Goal: Task Accomplishment & Management: Manage account settings

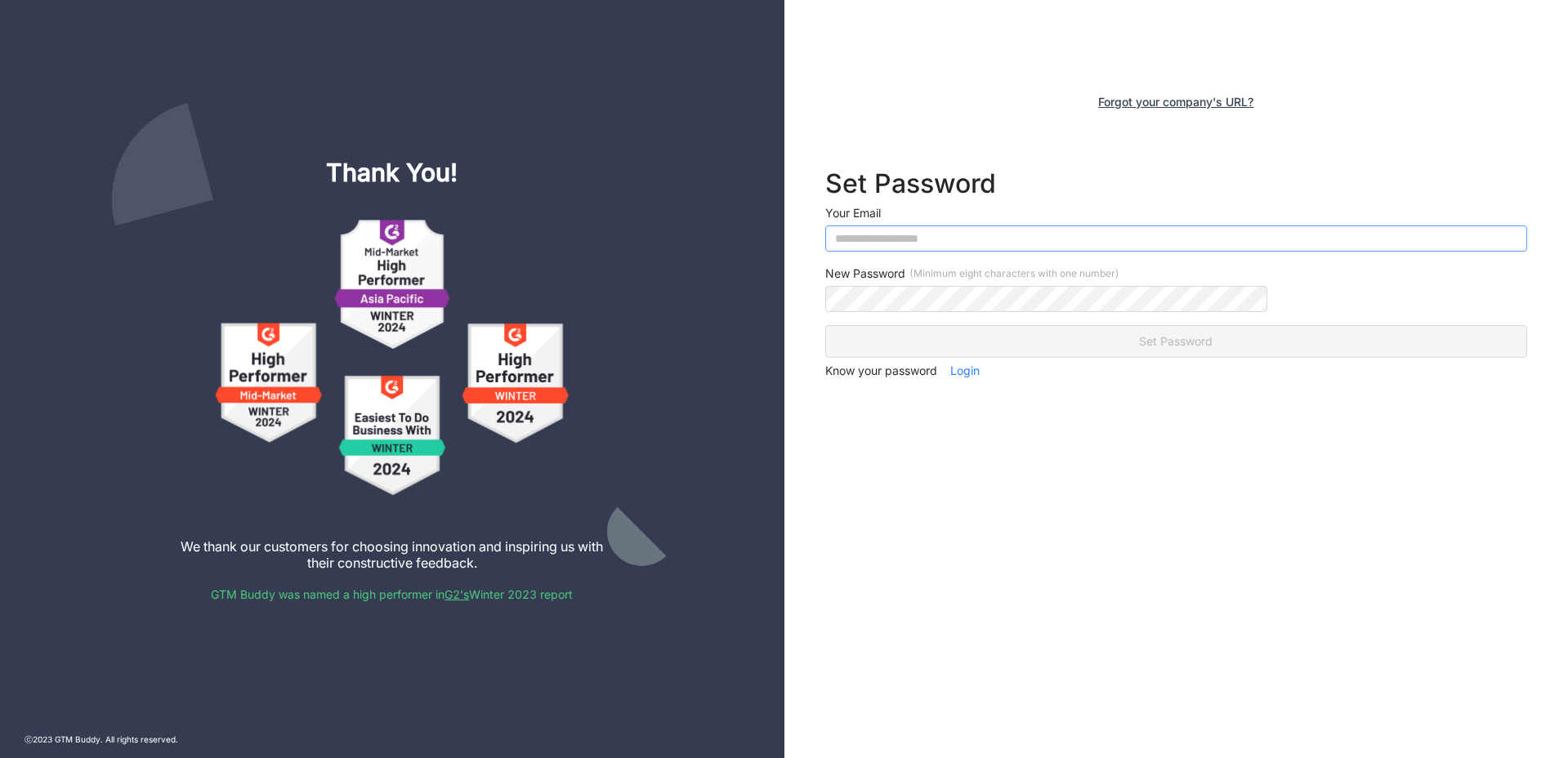
click at [1014, 242] on input "email" at bounding box center [1176, 238] width 703 height 26
type input "**********"
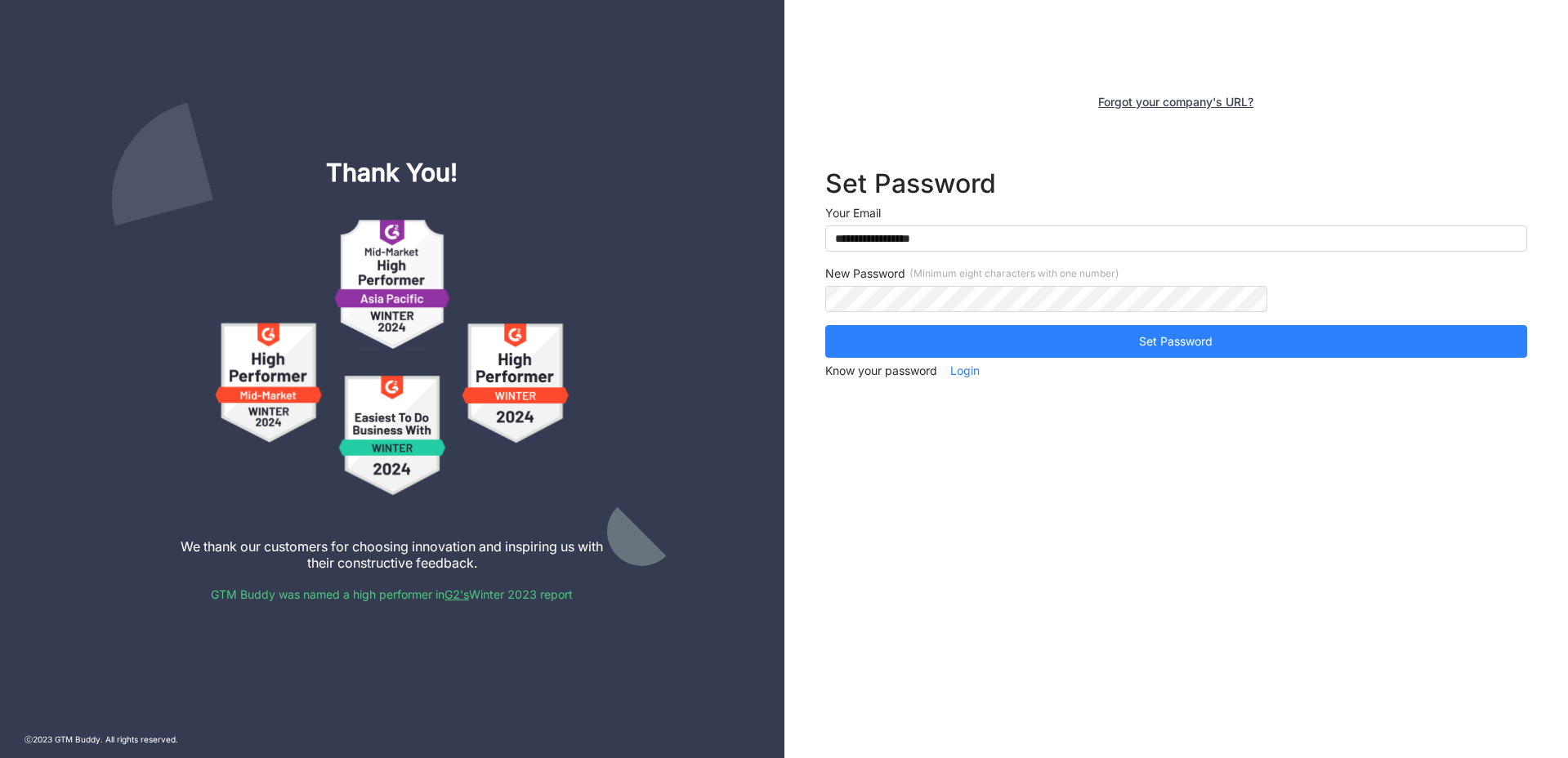
click at [1117, 529] on div "**********" at bounding box center [1176, 379] width 784 height 758
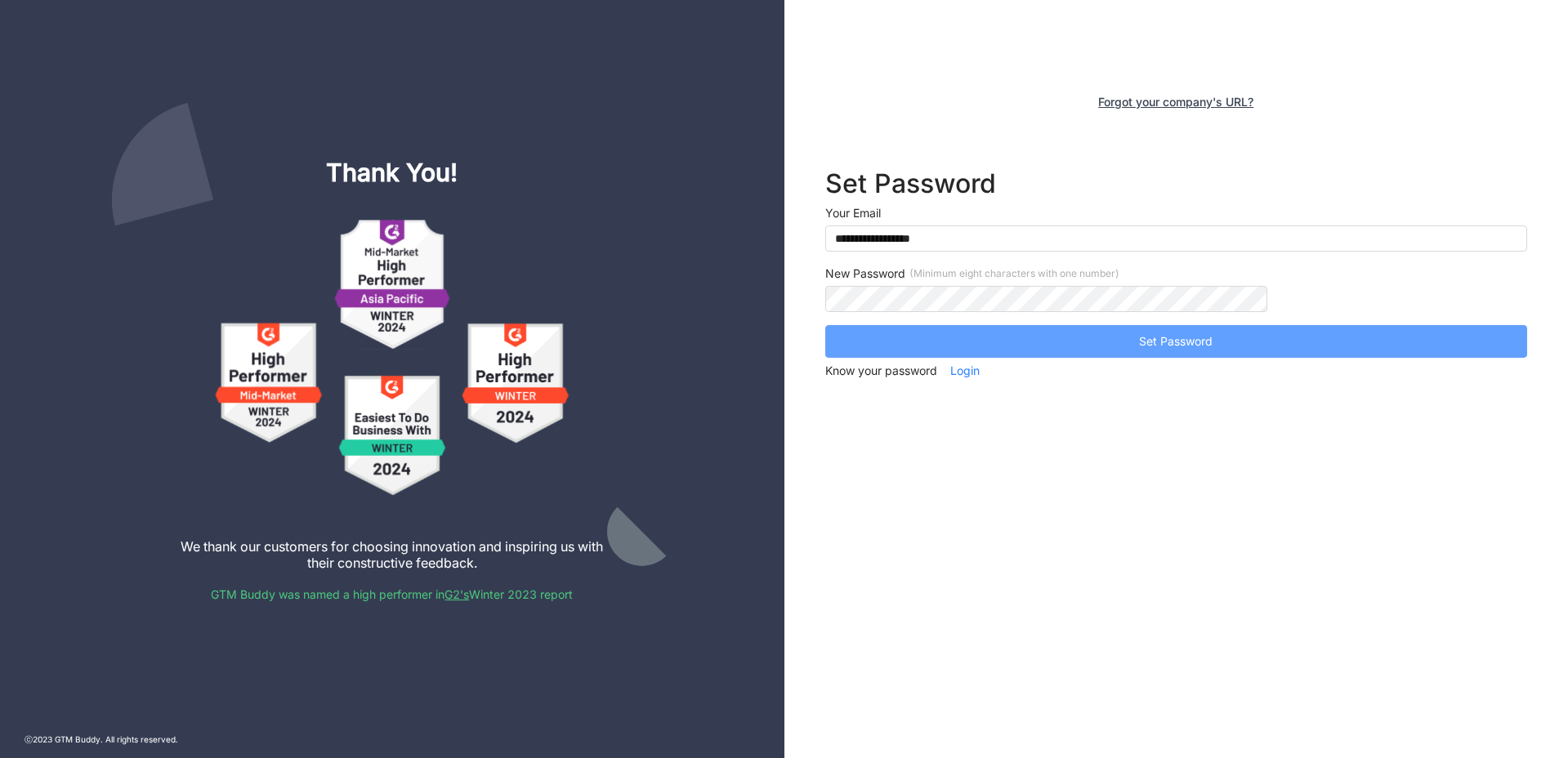
click at [1117, 350] on button "Set Password" at bounding box center [1176, 341] width 703 height 32
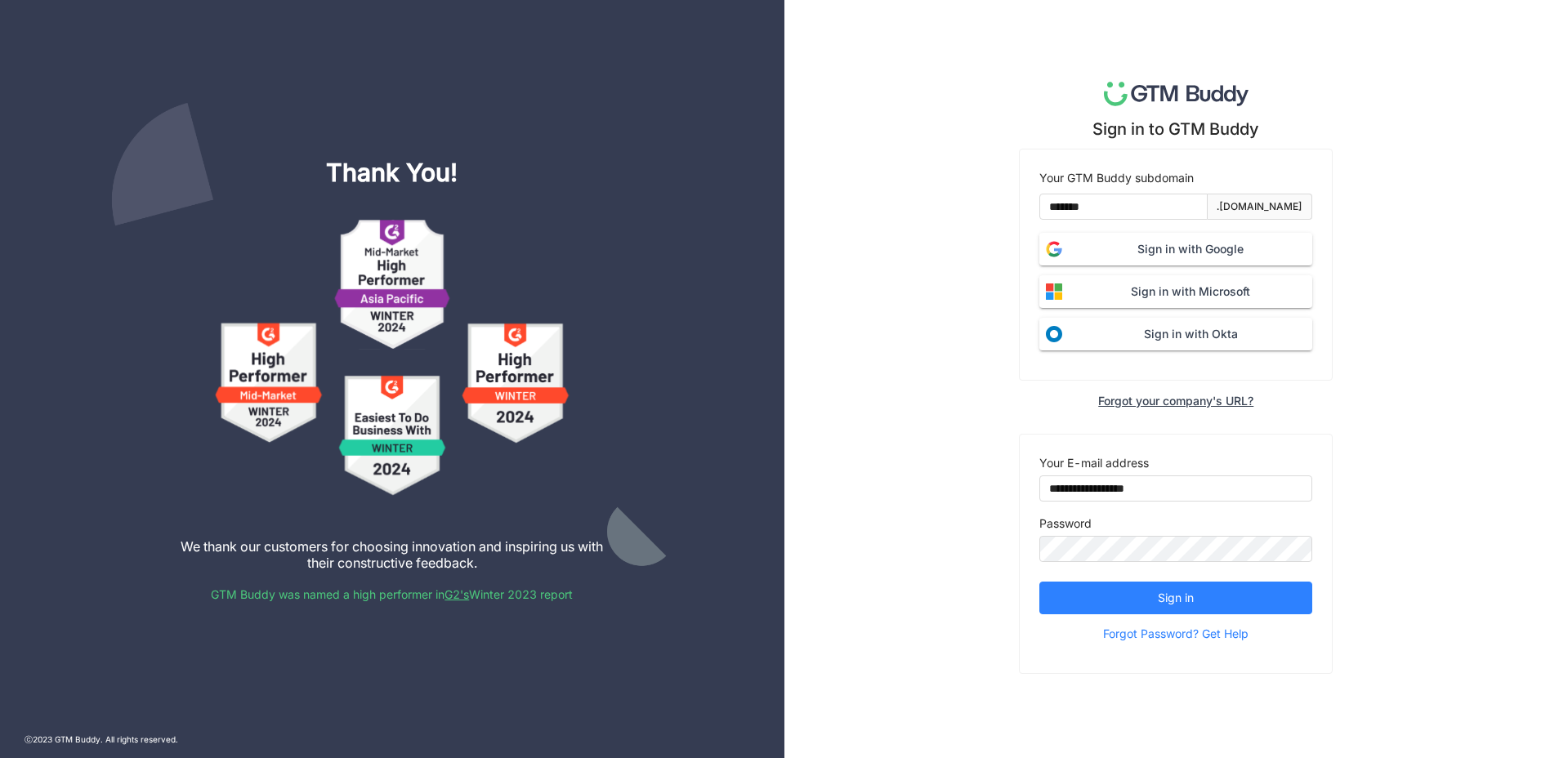
click at [1177, 253] on span "Sign in with Google" at bounding box center [1190, 249] width 244 height 18
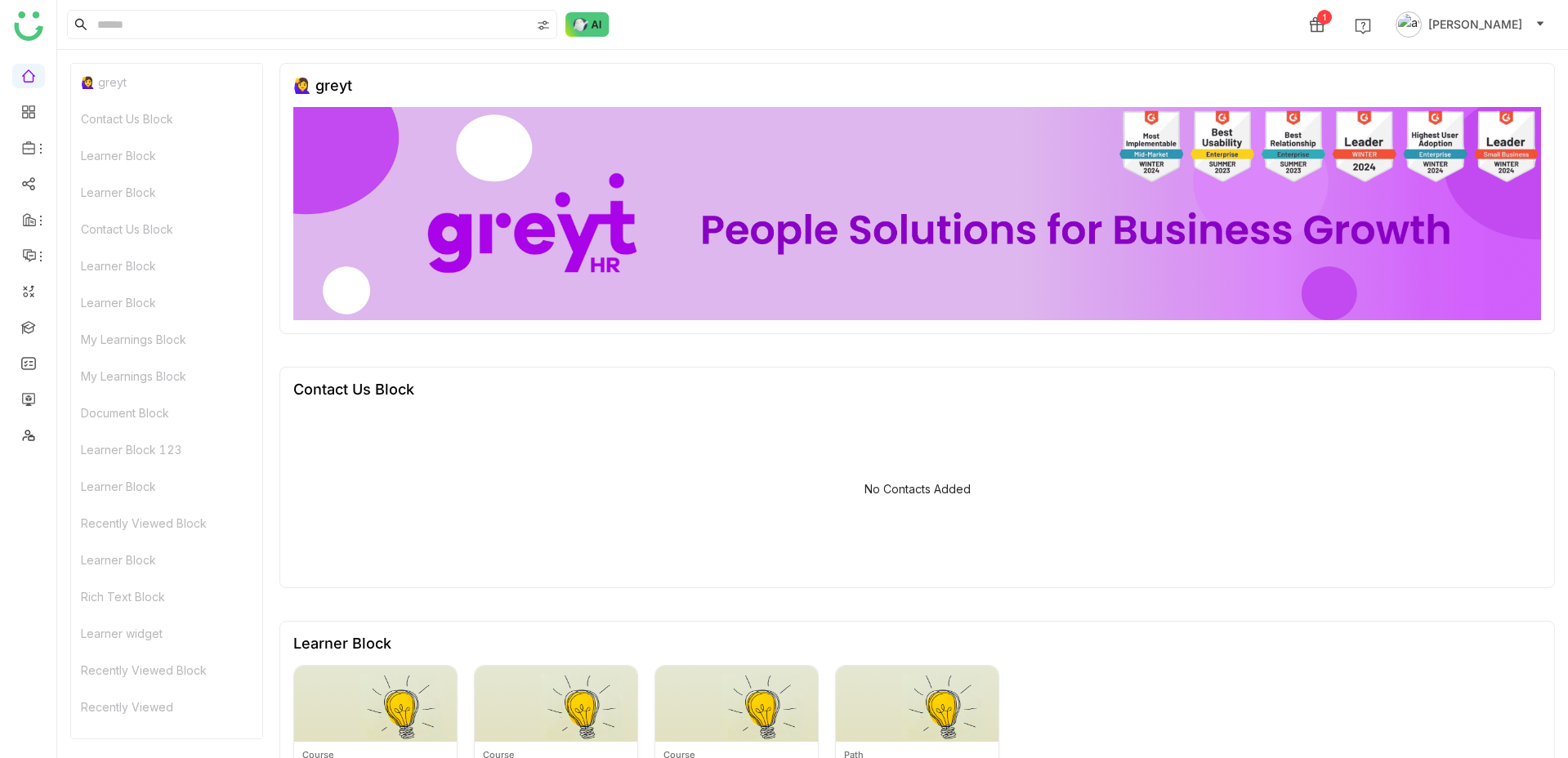
click at [1484, 26] on span "[PERSON_NAME]" at bounding box center [1475, 24] width 94 height 18
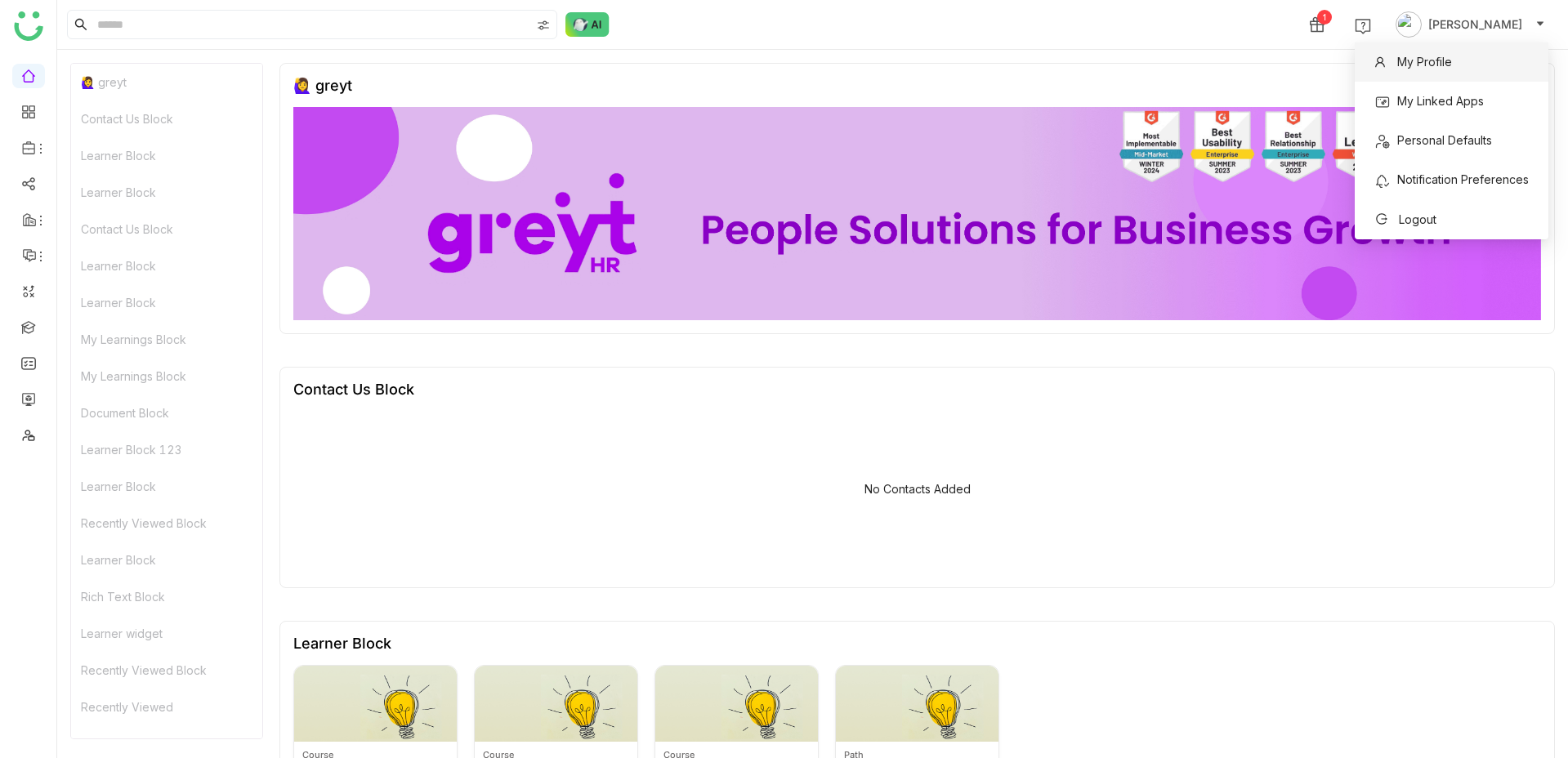
click at [1466, 49] on li "My Profile" at bounding box center [1452, 62] width 194 height 40
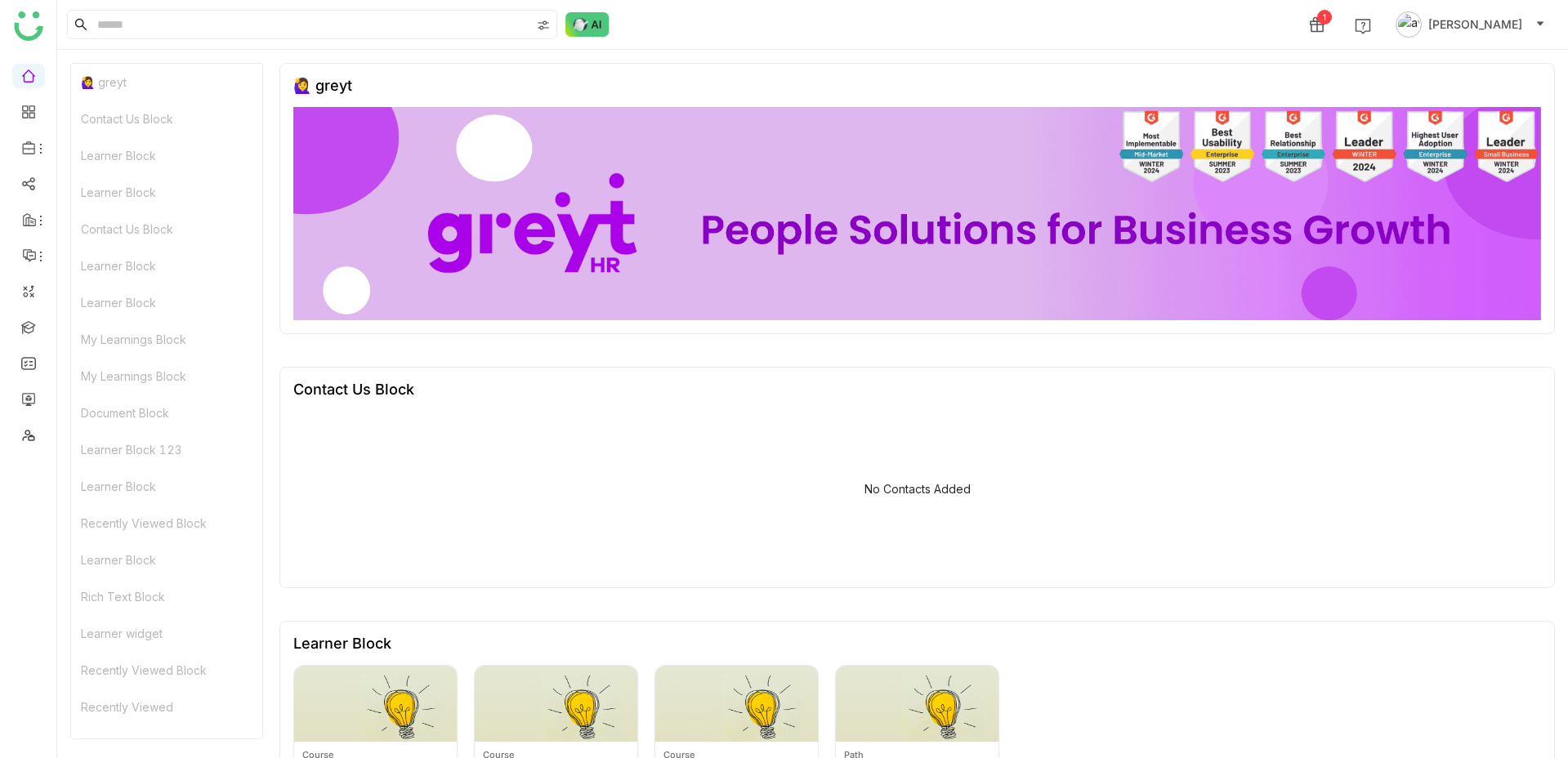
click at [1478, 29] on span "azharuddin khan" at bounding box center [1475, 24] width 94 height 18
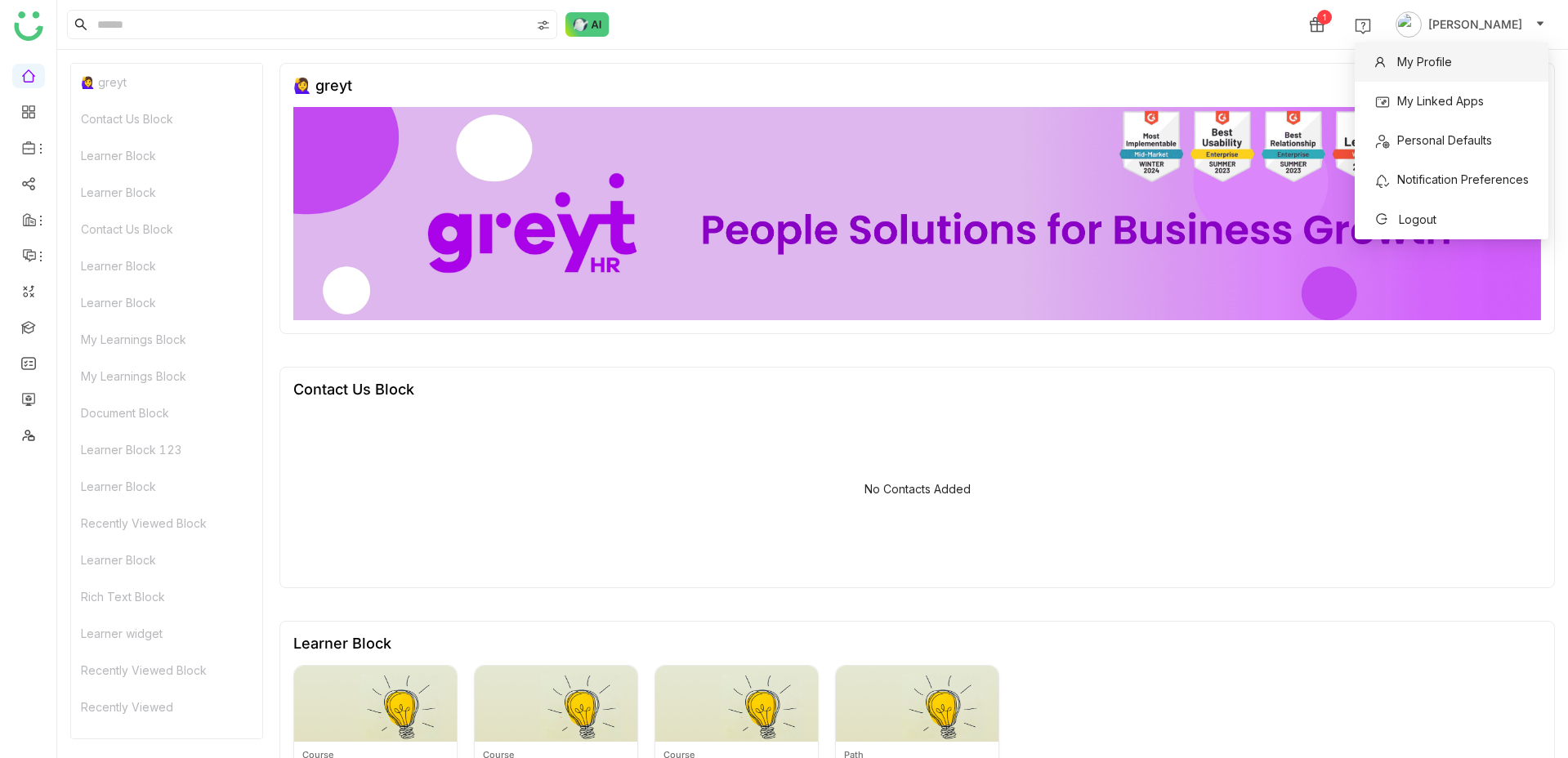
click at [1416, 73] on span "My Profile" at bounding box center [1413, 62] width 97 height 26
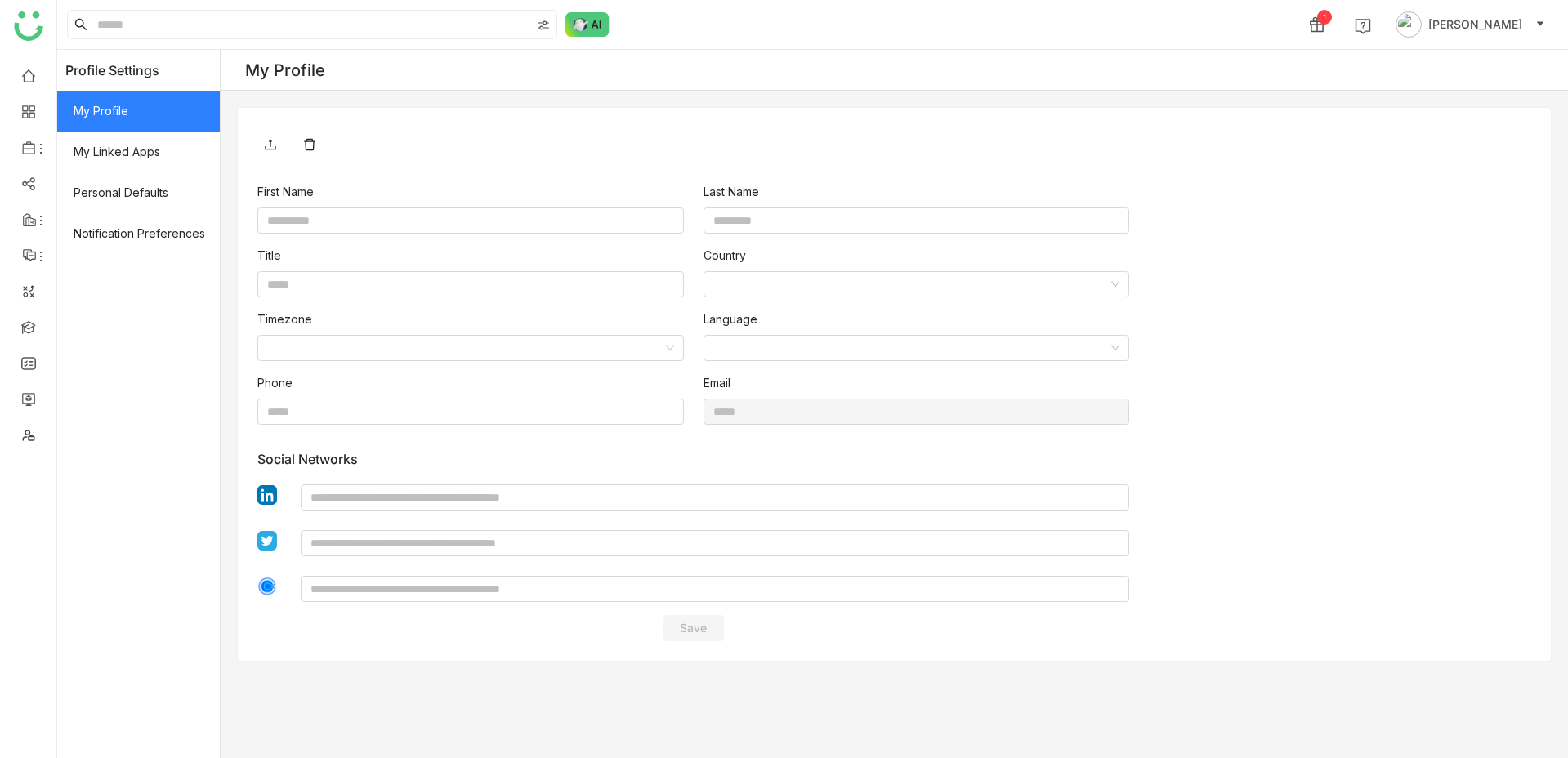
type input "**********"
type input "****"
type input "**********"
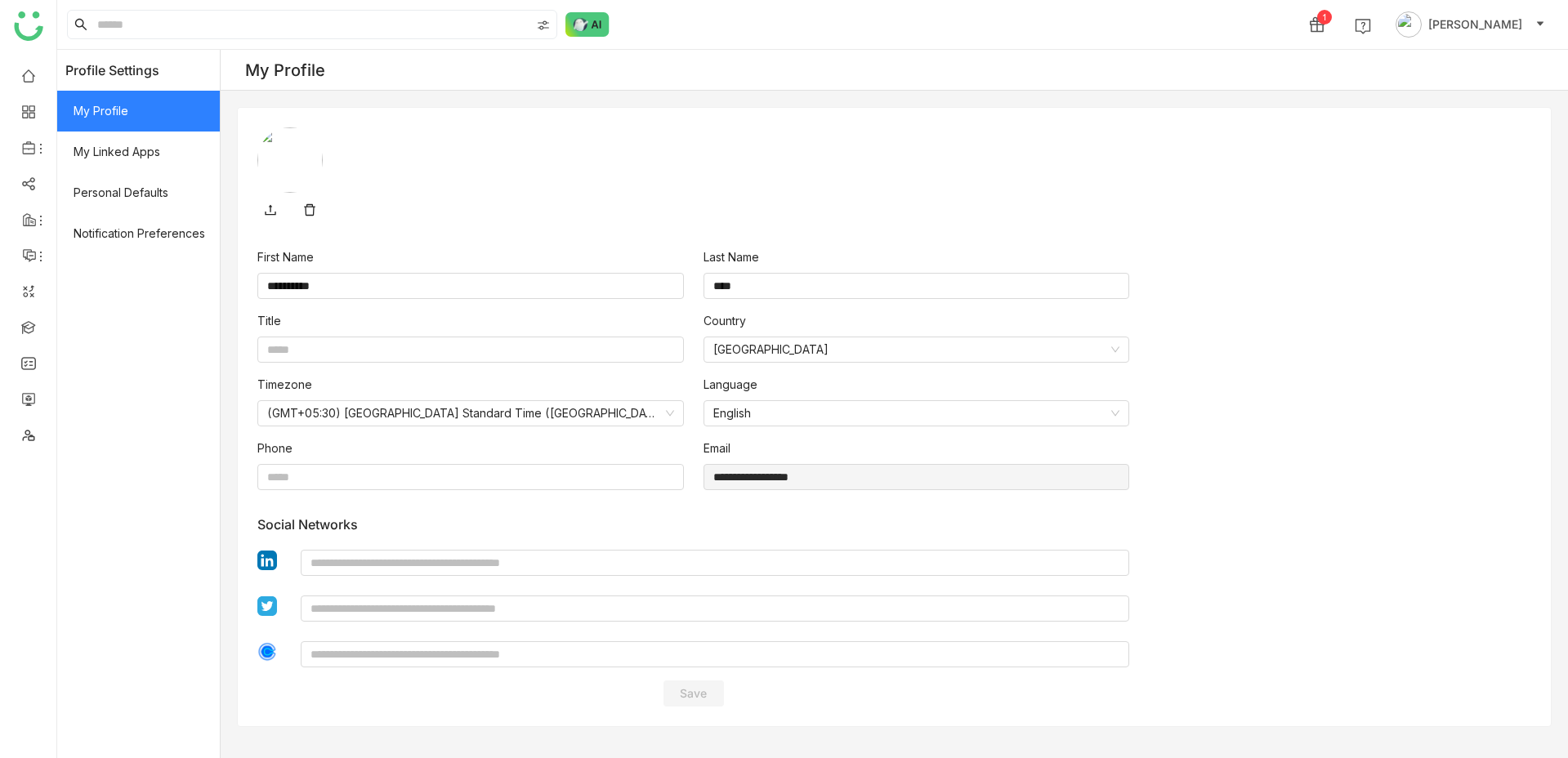
click at [1496, 9] on div "1 azharuddin khan" at bounding box center [1422, 24] width 270 height 32
click at [1495, 19] on span "[PERSON_NAME]" at bounding box center [1475, 24] width 94 height 18
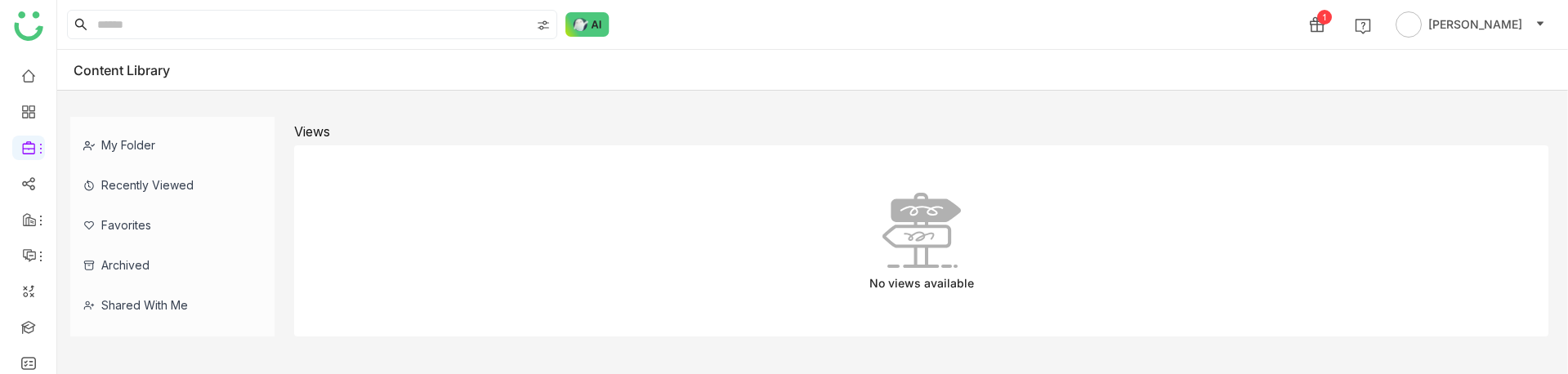
scroll to position [85, 0]
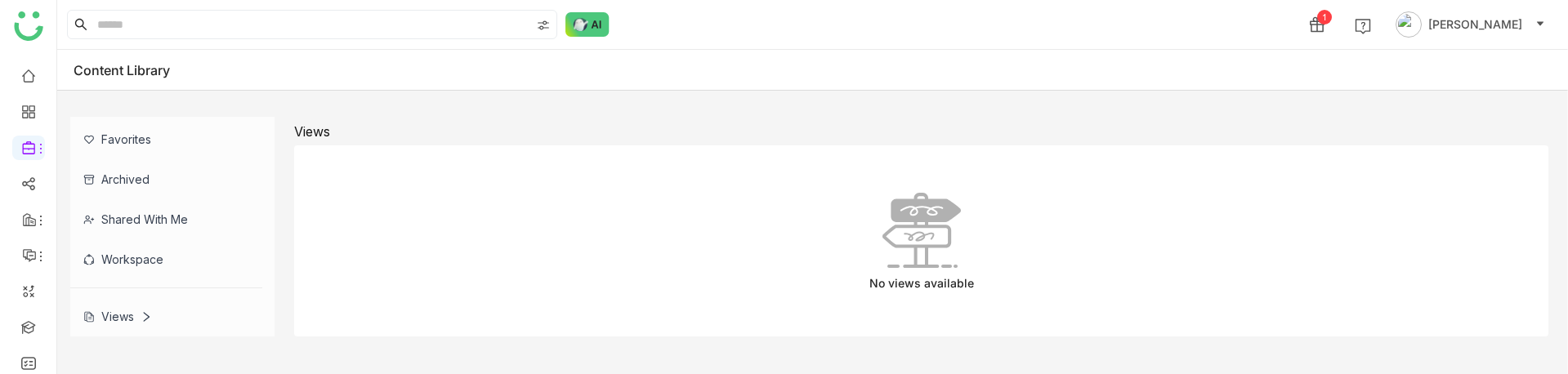
click at [150, 311] on icon at bounding box center [146, 316] width 12 height 12
click at [131, 313] on div "Views" at bounding box center [118, 316] width 68 height 13
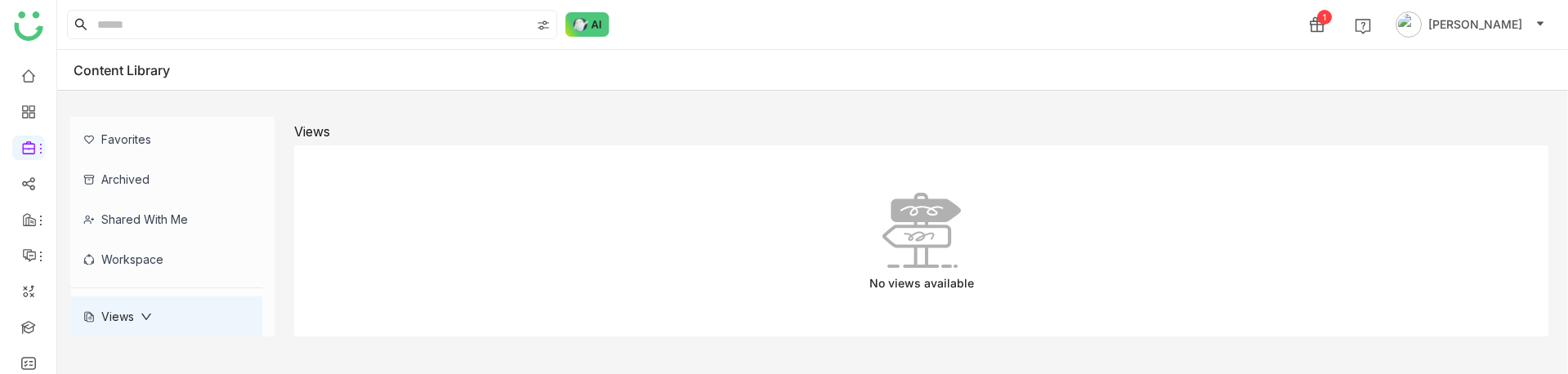
click at [131, 313] on div "Views" at bounding box center [118, 316] width 68 height 13
click at [1439, 21] on span "[PERSON_NAME]" at bounding box center [1475, 24] width 94 height 18
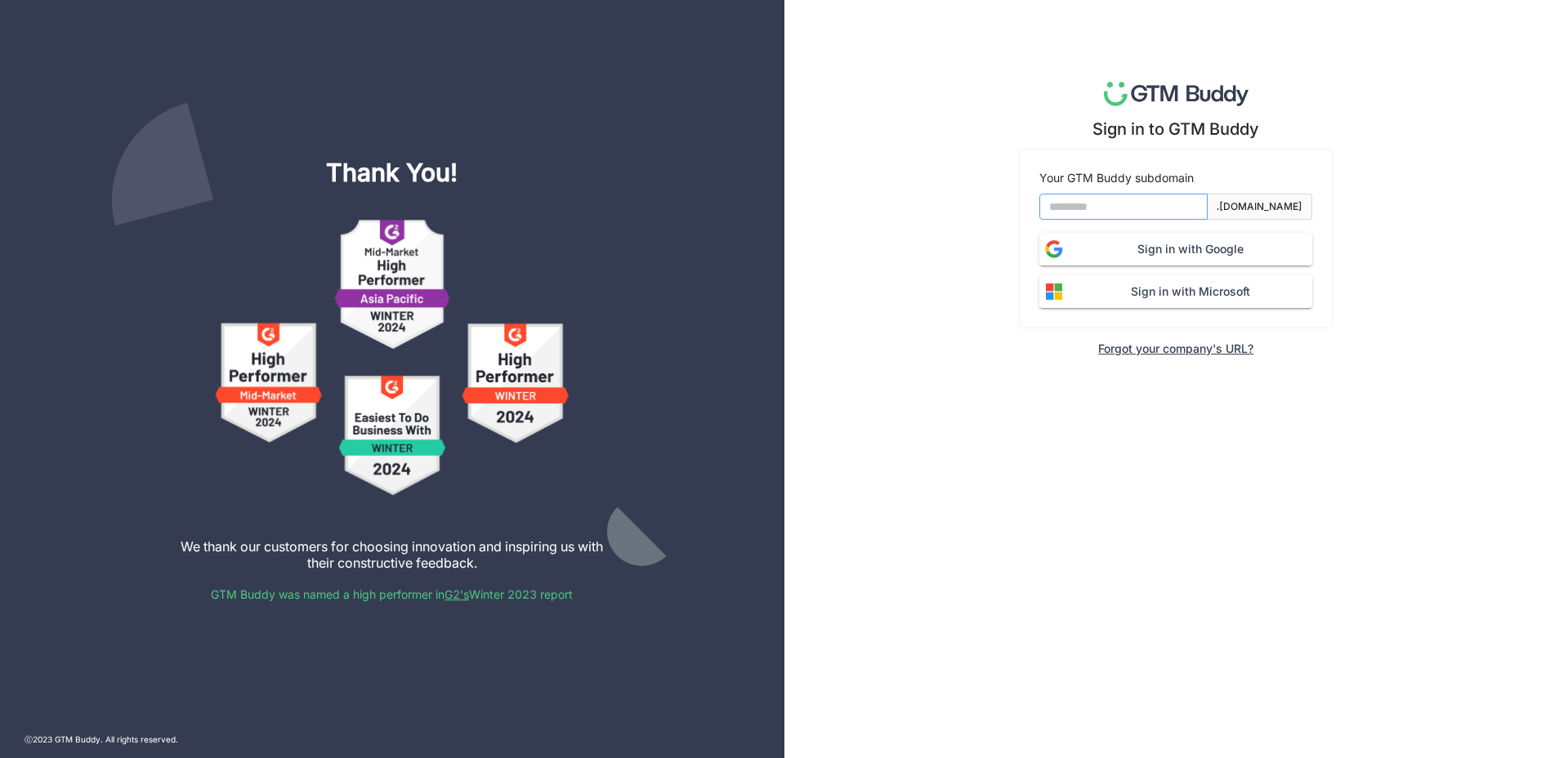
click at [1165, 213] on input at bounding box center [1123, 207] width 168 height 26
type input "*******"
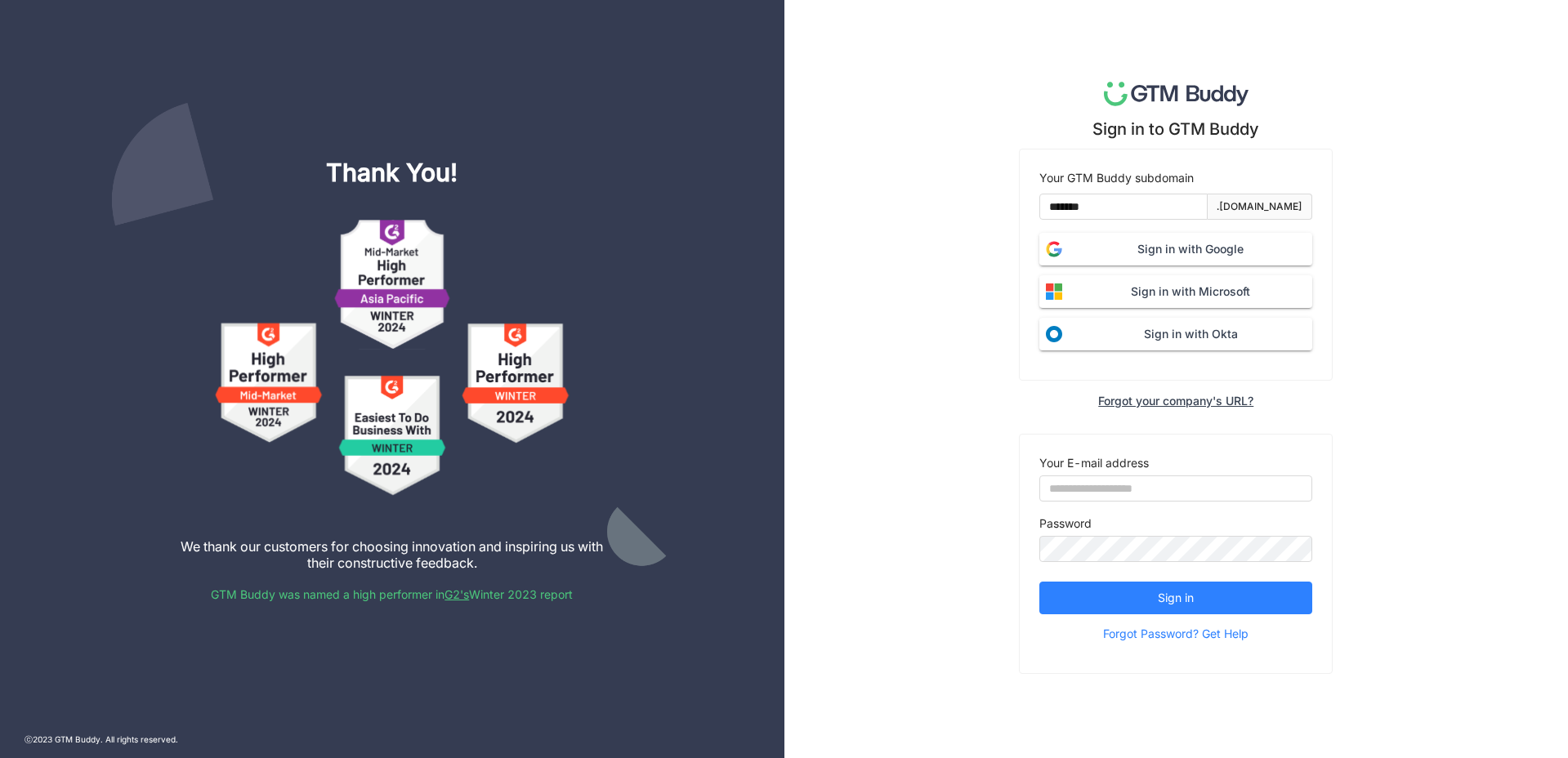
click at [1147, 234] on button "Sign in with Google" at bounding box center [1176, 249] width 273 height 32
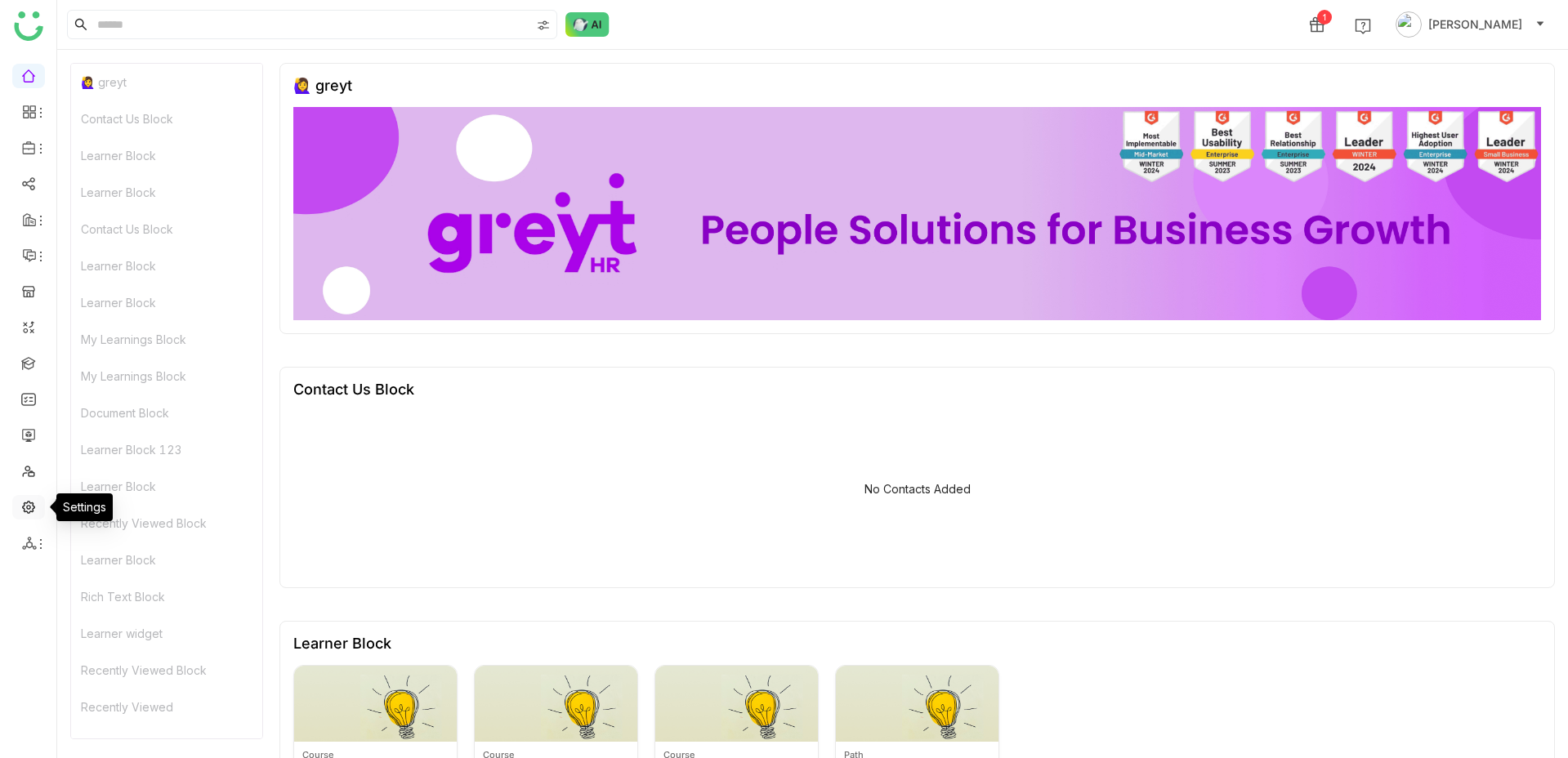
click at [31, 502] on link at bounding box center [29, 506] width 14 height 13
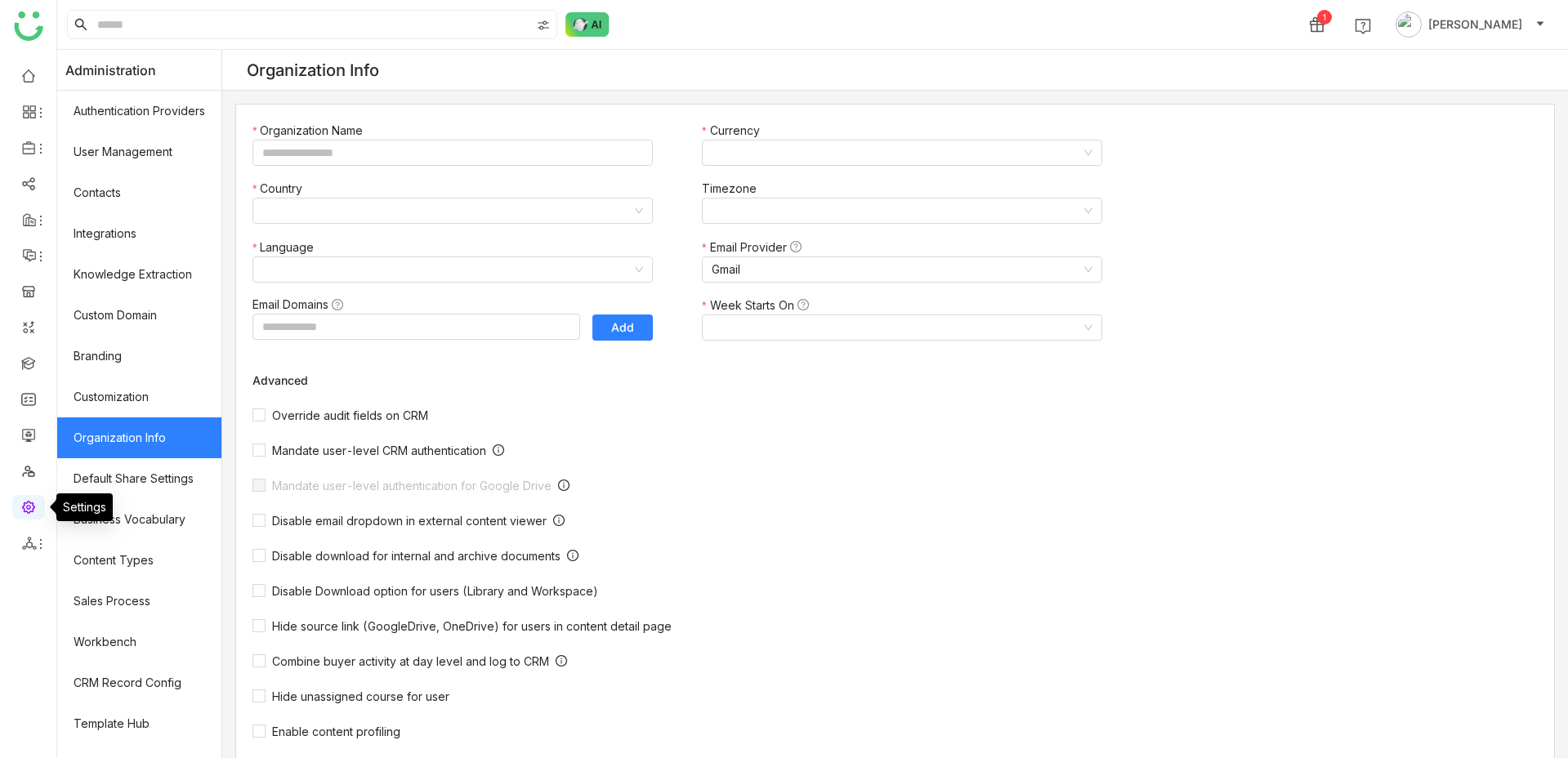
type input "*******"
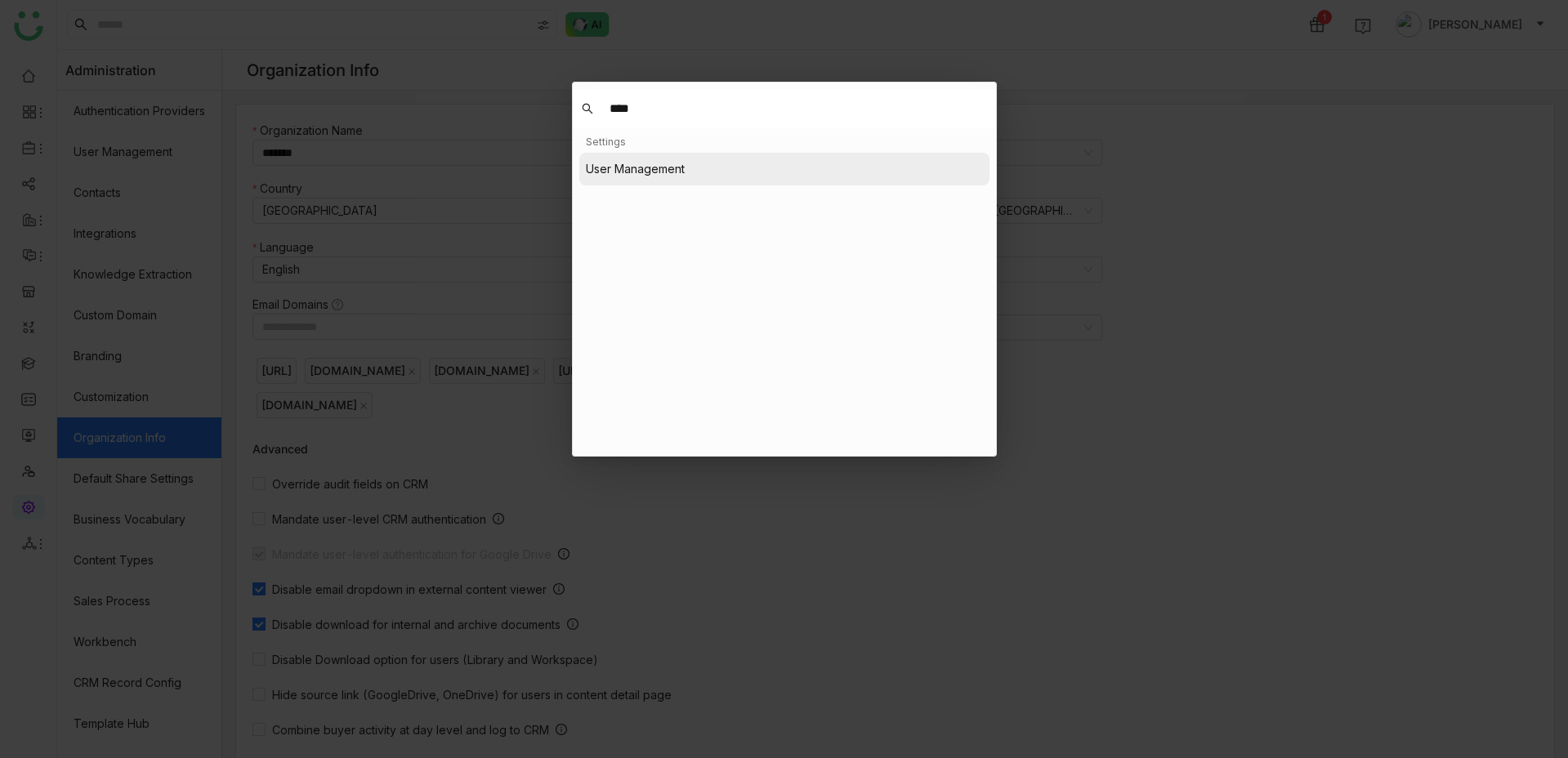
type input "****"
click at [654, 159] on button "User Management" at bounding box center [784, 169] width 411 height 32
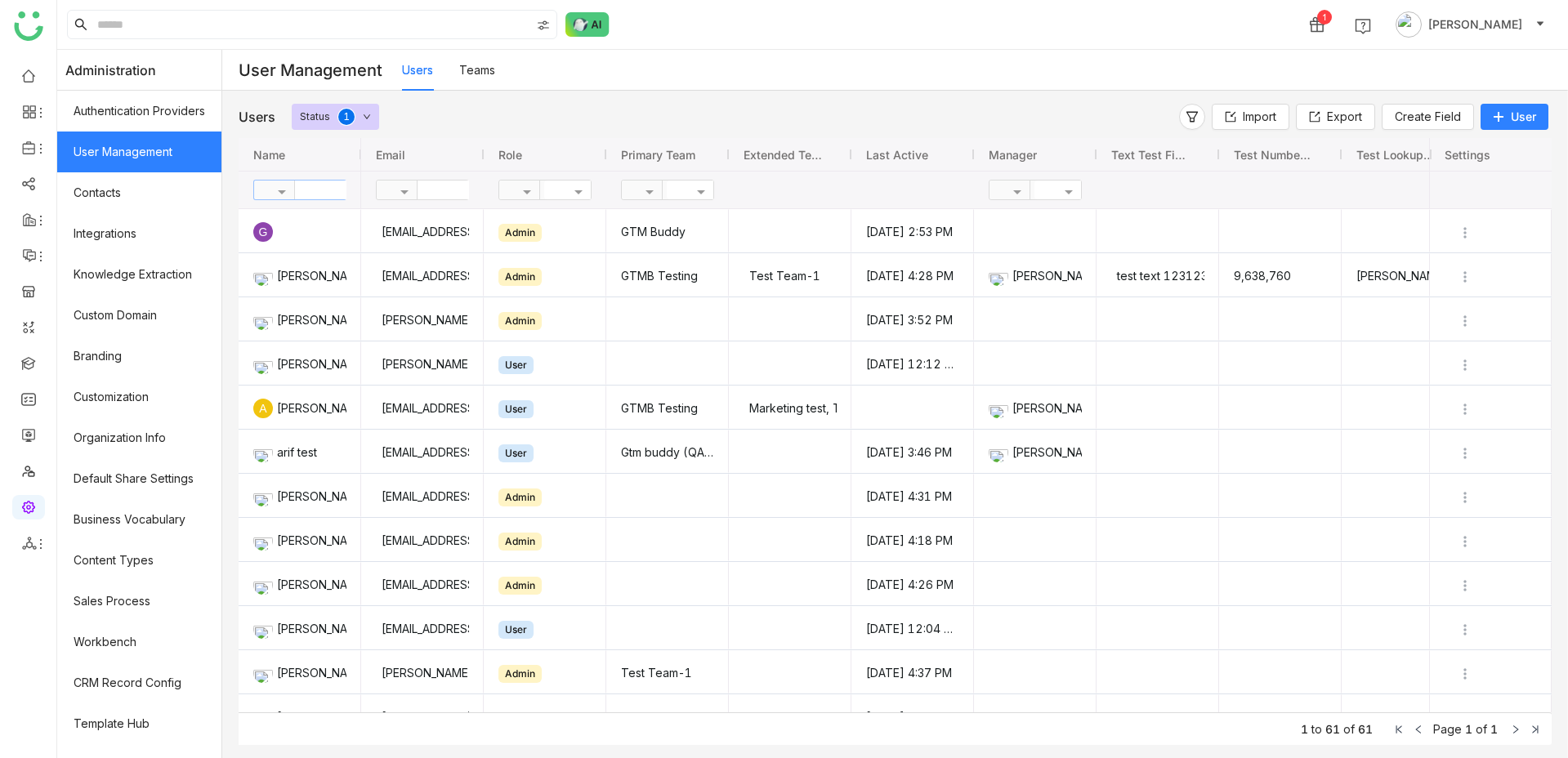
click at [314, 190] on input "text" at bounding box center [354, 190] width 119 height 19
type input "*****"
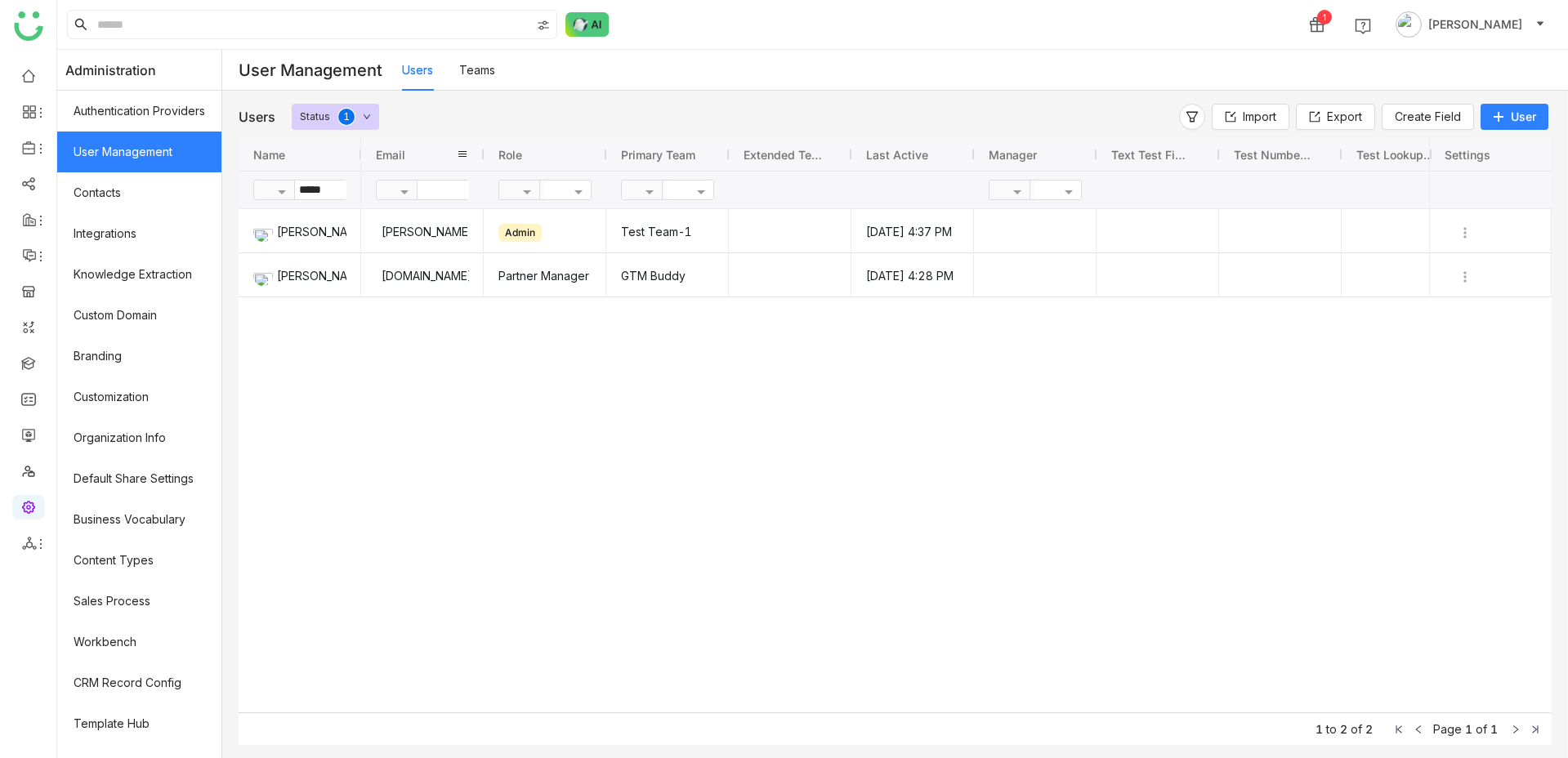
click at [361, 155] on div "Email" at bounding box center [422, 154] width 122 height 32
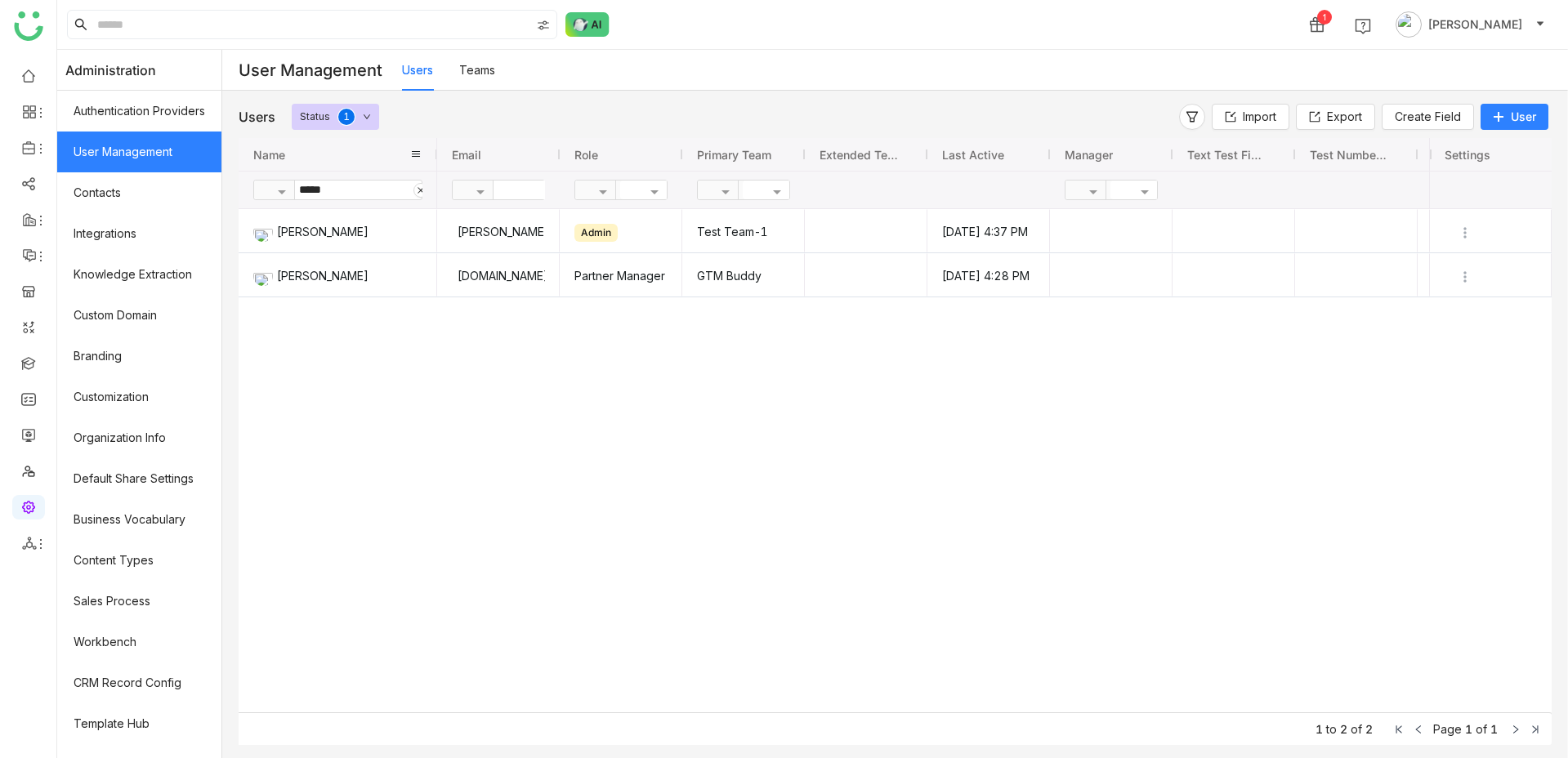
drag, startPoint x: 359, startPoint y: 155, endPoint x: 435, endPoint y: 155, distance: 76.0
click at [435, 155] on div at bounding box center [437, 154] width 6 height 32
click at [1463, 273] on img "Press SPACE to select this row." at bounding box center [1465, 276] width 16 height 16
click at [1438, 305] on li "Edit" at bounding box center [1412, 308] width 148 height 31
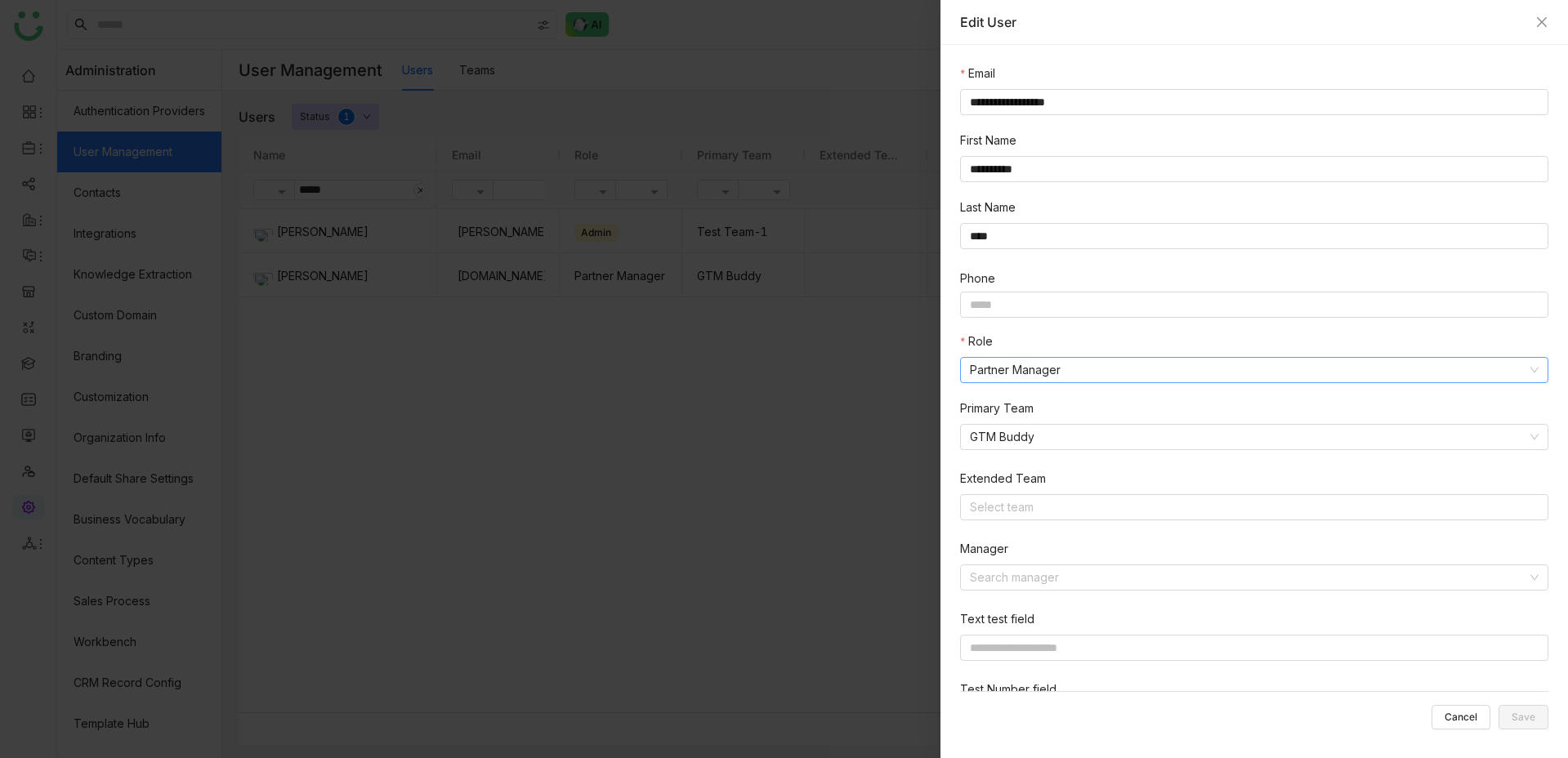
click at [1045, 367] on nz-select-item "Partner Manager" at bounding box center [1254, 369] width 569 height 24
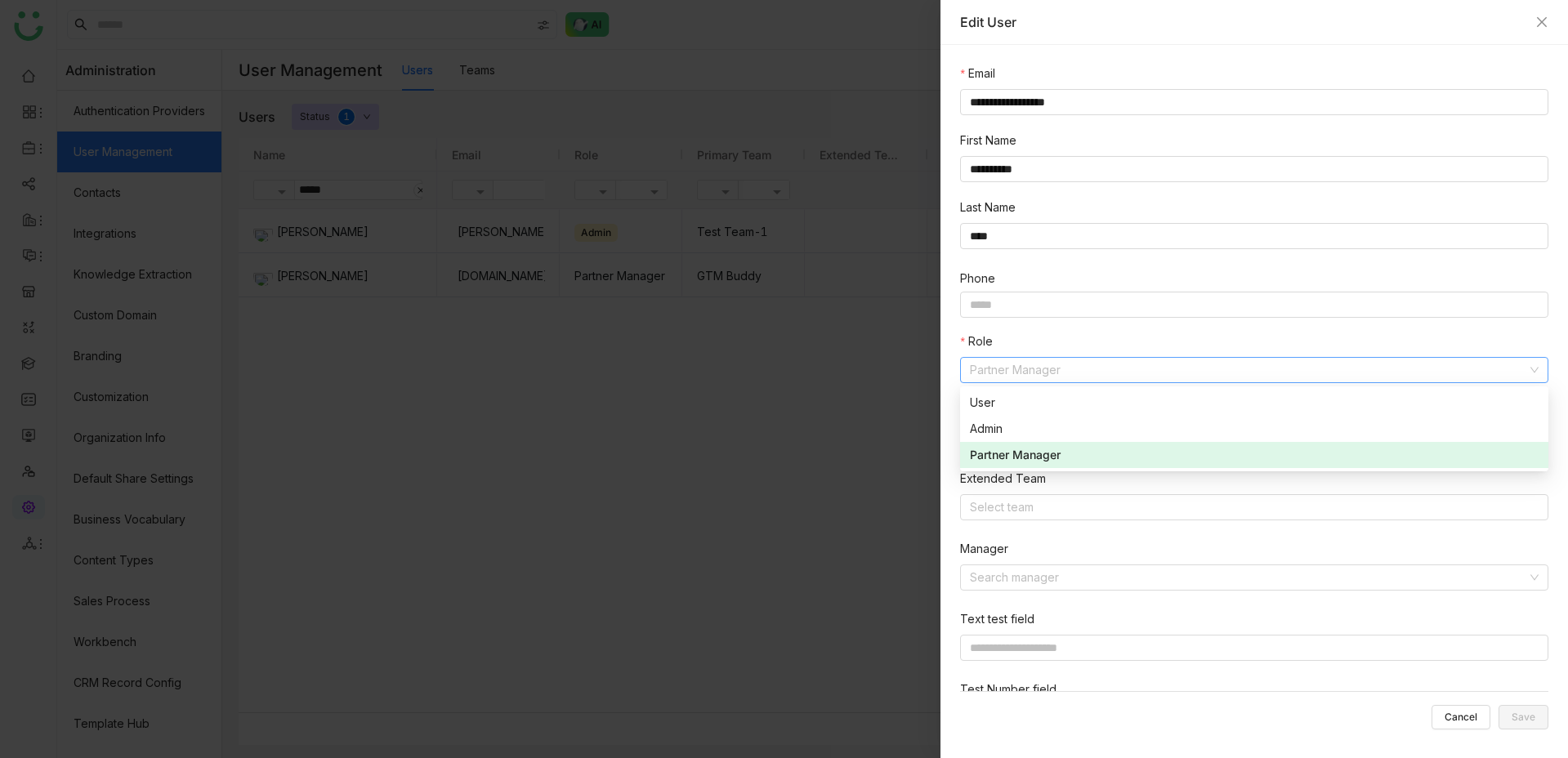
click at [1045, 367] on nz-select-item "Partner Manager" at bounding box center [1254, 369] width 569 height 24
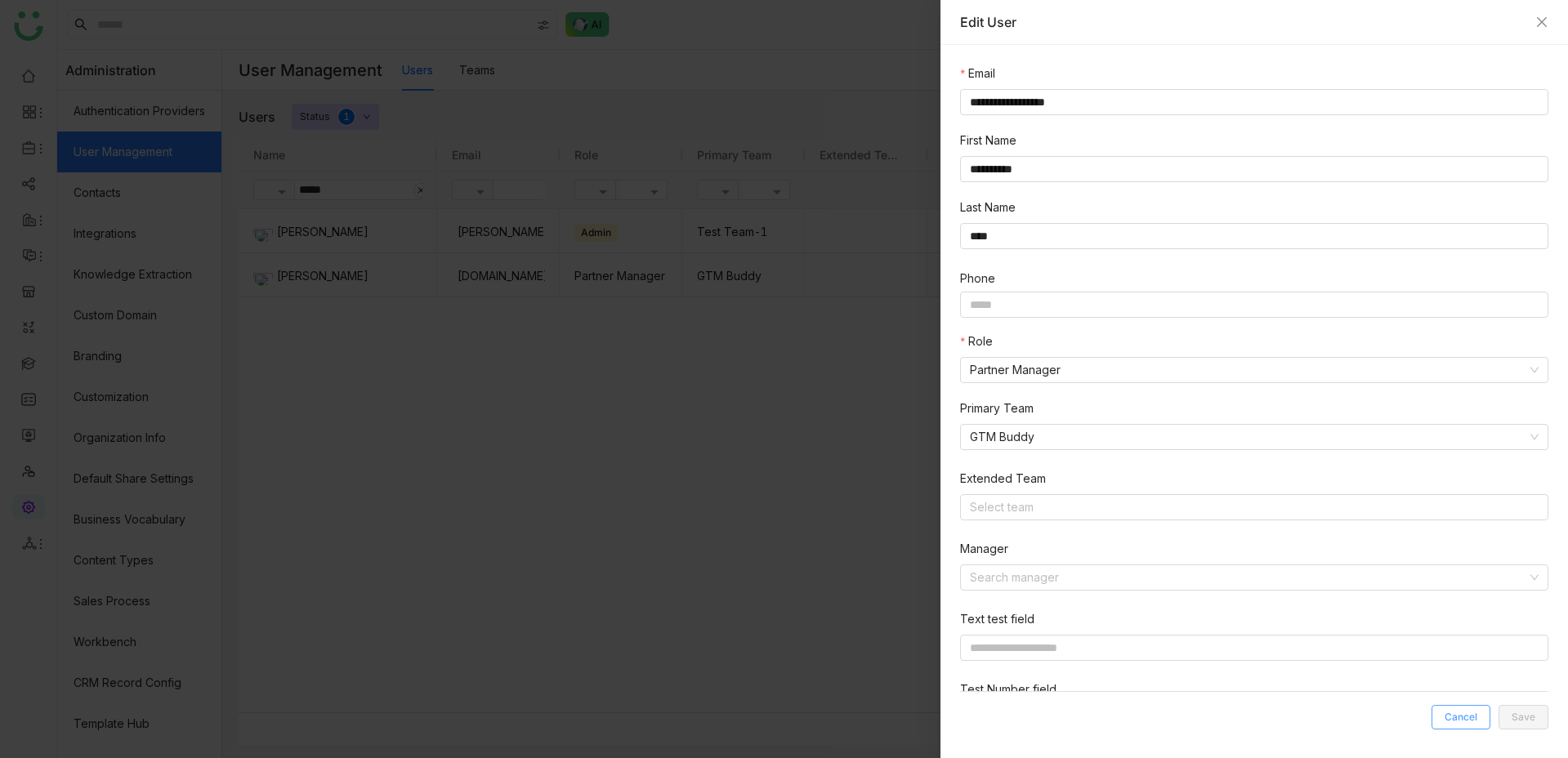
click at [1453, 708] on button "Cancel" at bounding box center [1460, 717] width 58 height 24
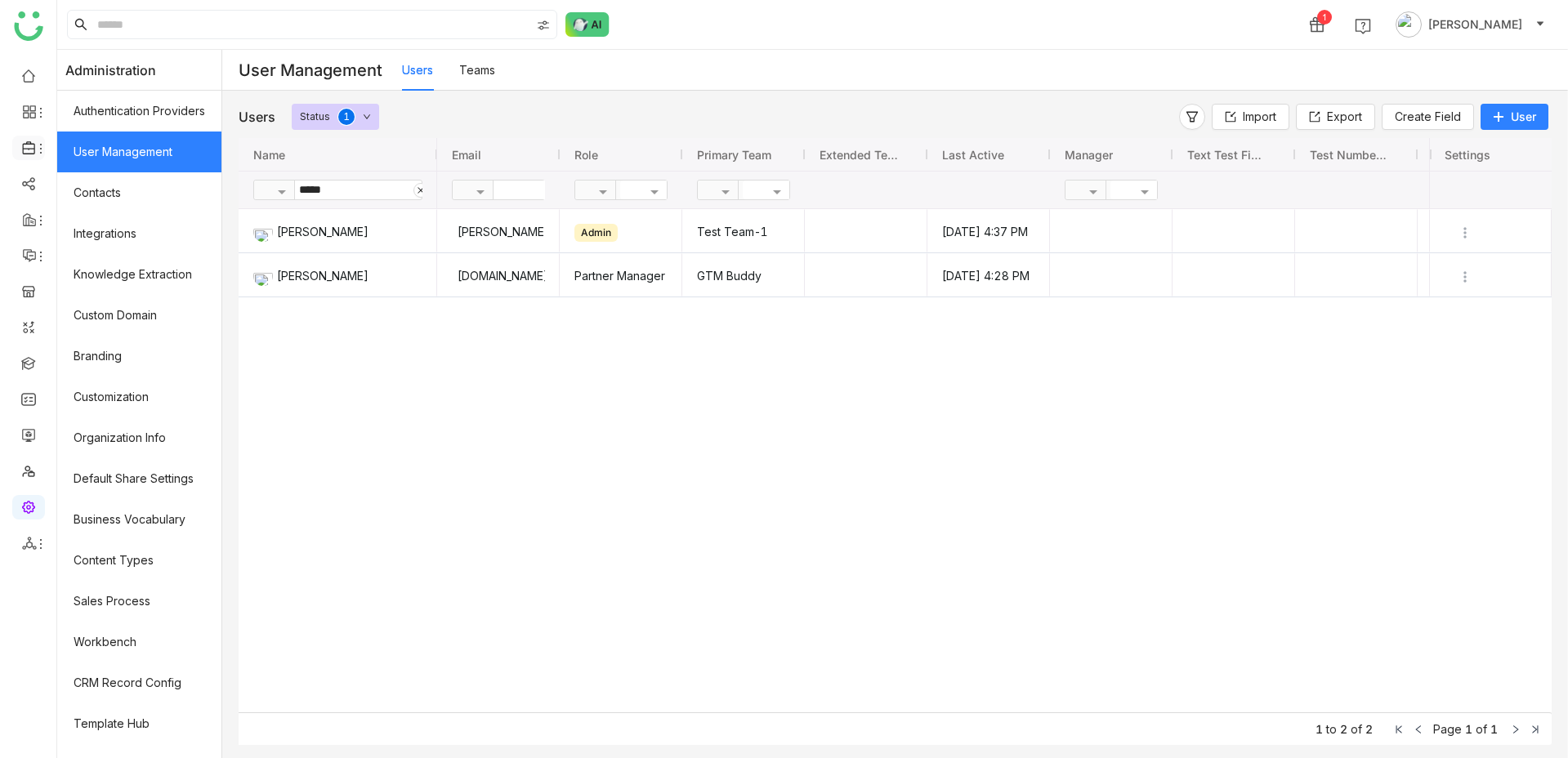
click at [36, 140] on div at bounding box center [29, 147] width 32 height 14
click at [112, 244] on link "Library" at bounding box center [113, 242] width 106 height 12
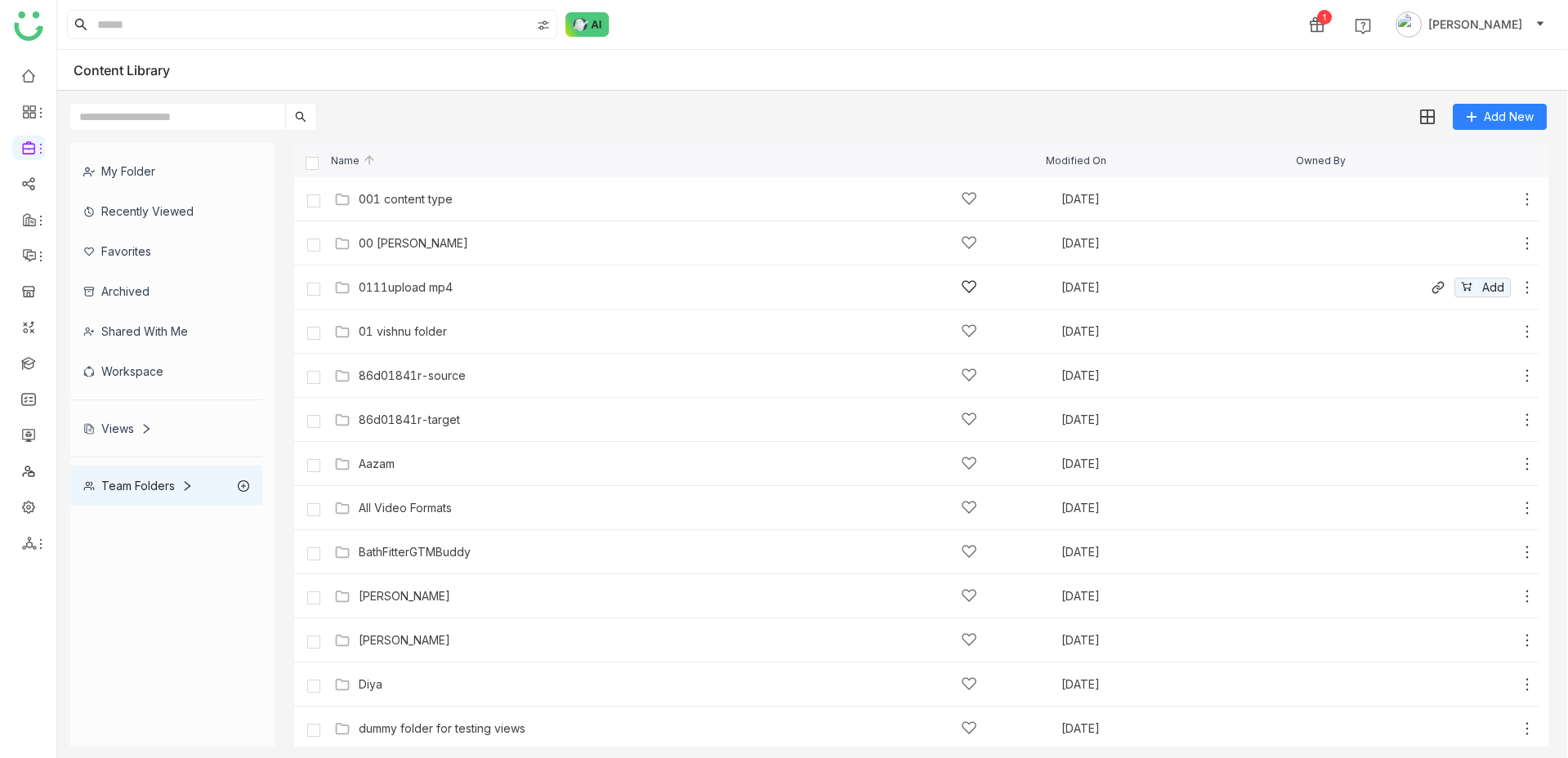
click at [1528, 289] on icon at bounding box center [1528, 287] width 16 height 16
click at [1468, 190] on span "Manage Access" at bounding box center [1473, 193] width 86 height 18
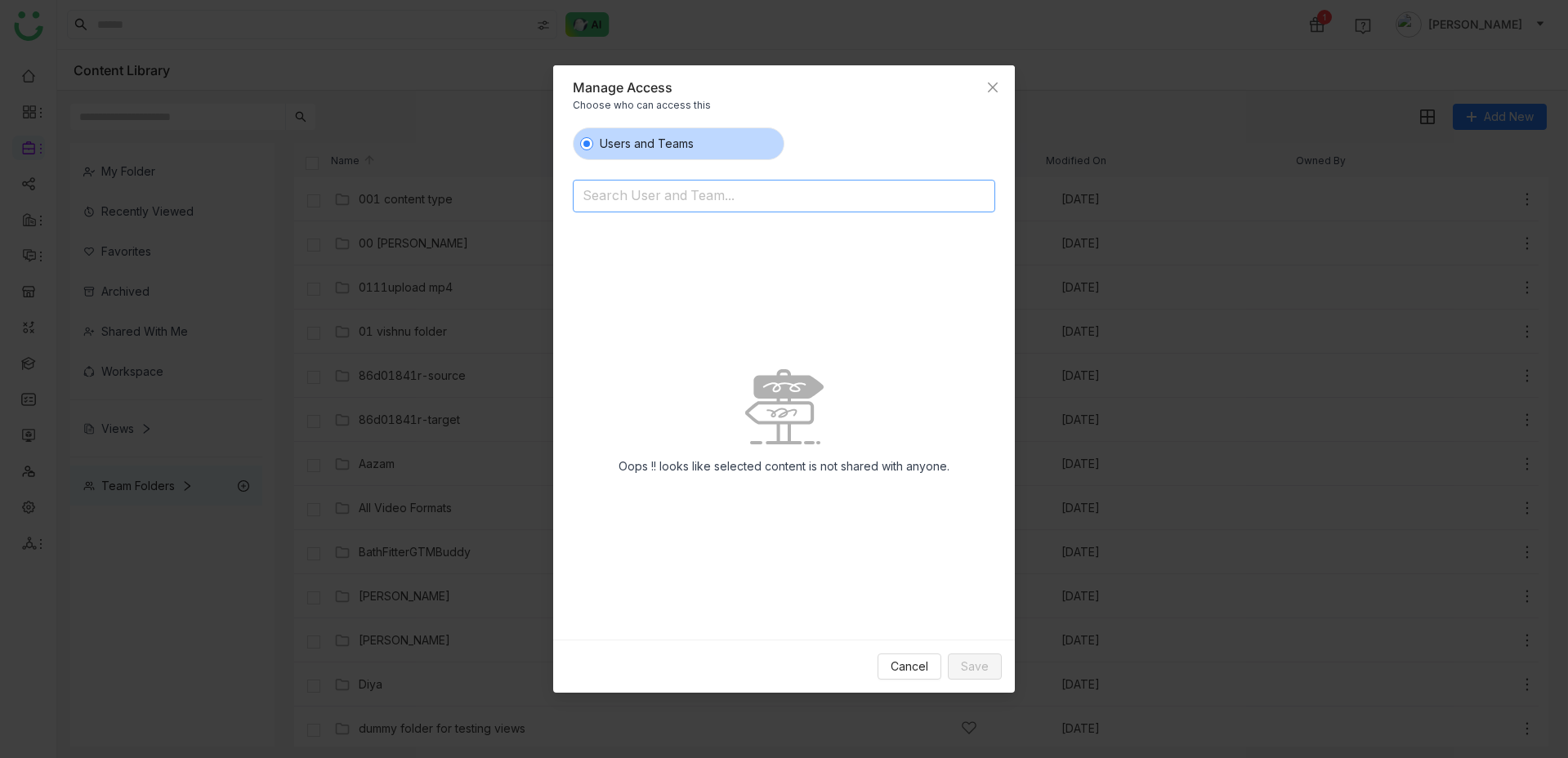
click at [622, 192] on input at bounding box center [741, 198] width 319 height 26
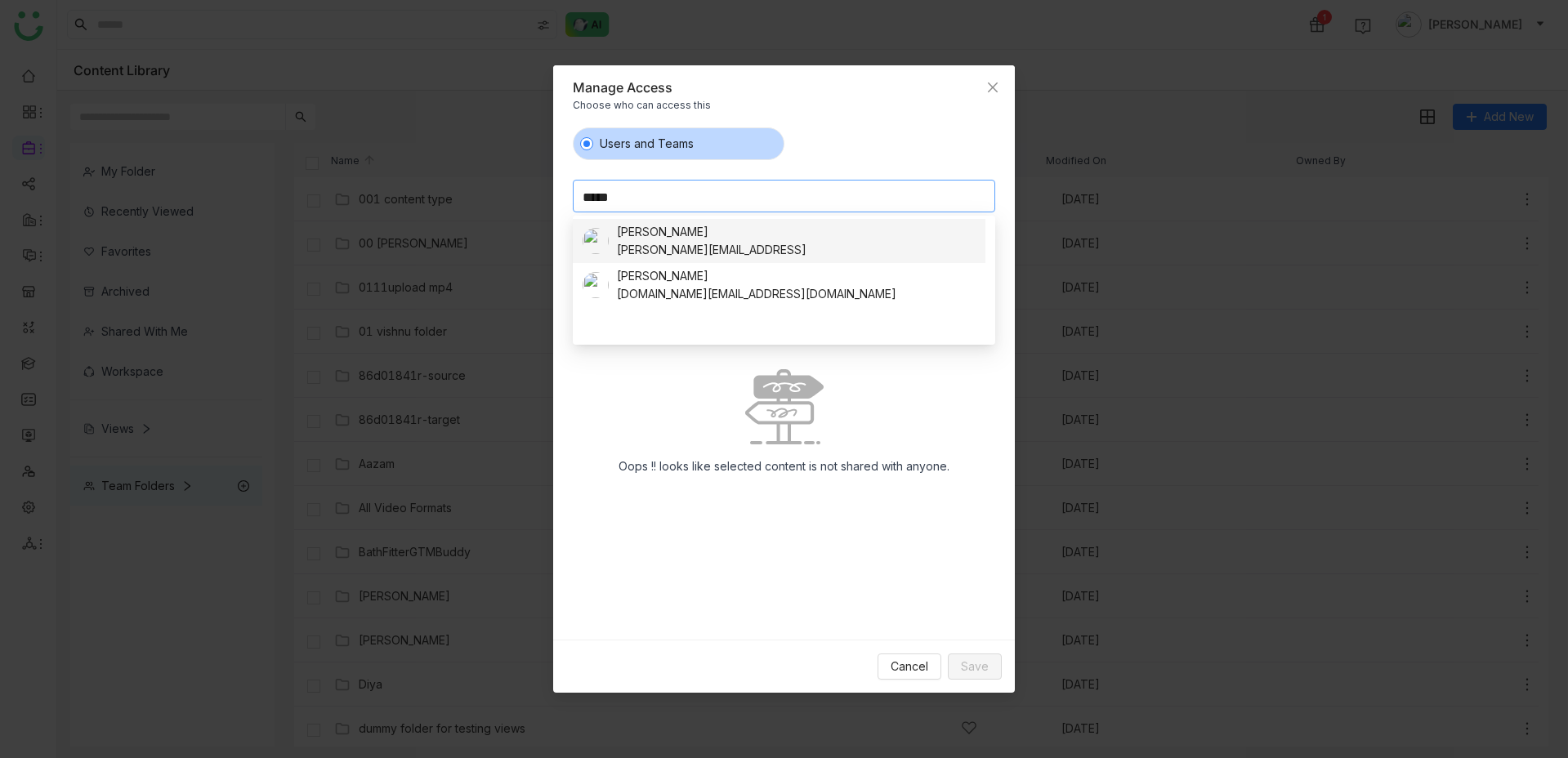
type input "*****"
click at [672, 286] on div "azhar.mw@gmail.com" at bounding box center [757, 294] width 279 height 18
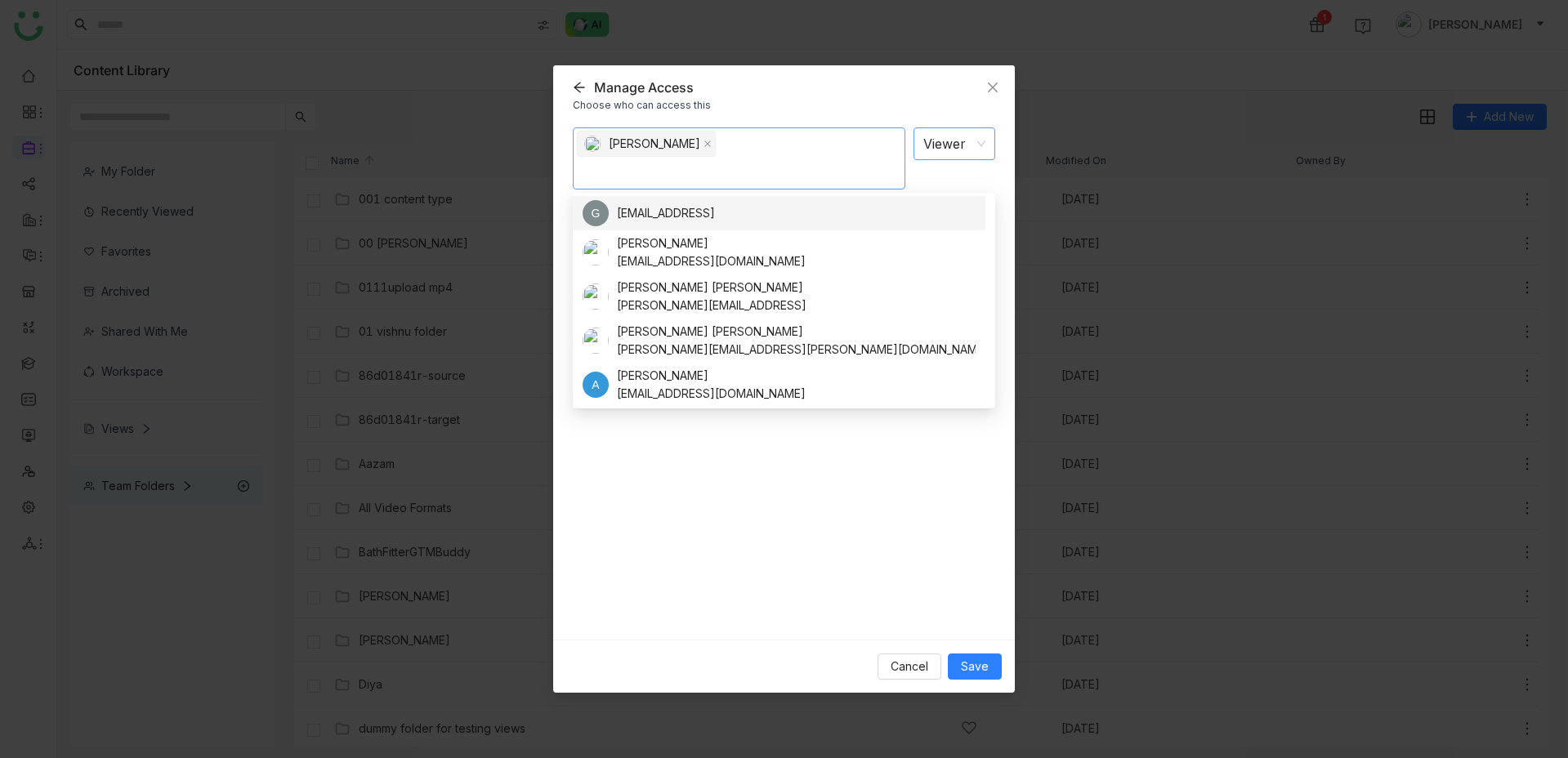
click at [943, 136] on nz-select-item "Viewer" at bounding box center [954, 144] width 62 height 31
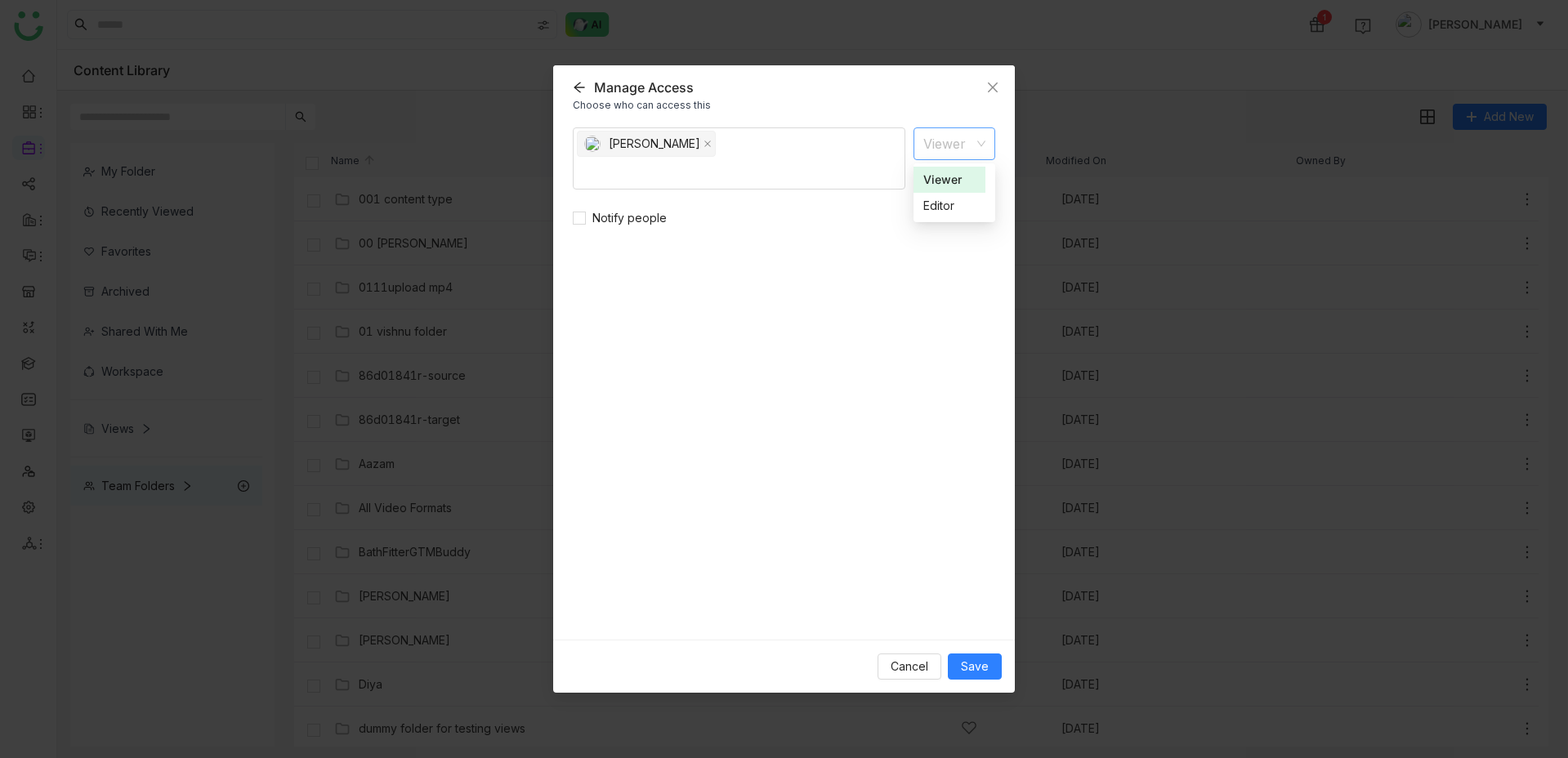
click at [654, 102] on div "Choose who can access this" at bounding box center [784, 105] width 422 height 18
copy div "Choose who can access this azharuddin khan"
click at [964, 146] on nz-select-item "Viewer" at bounding box center [954, 144] width 62 height 31
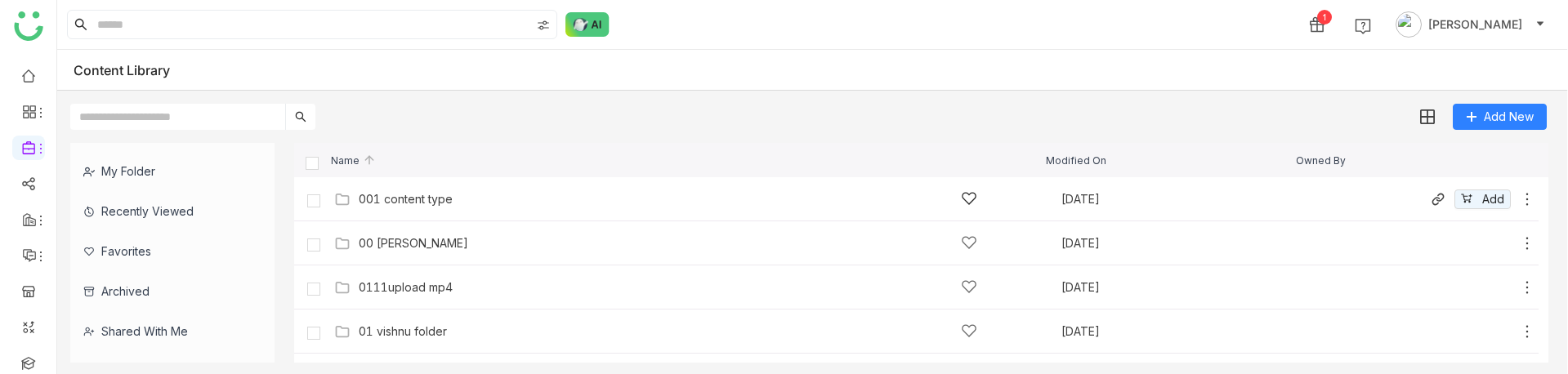
click at [1526, 195] on icon at bounding box center [1528, 200] width 16 height 16
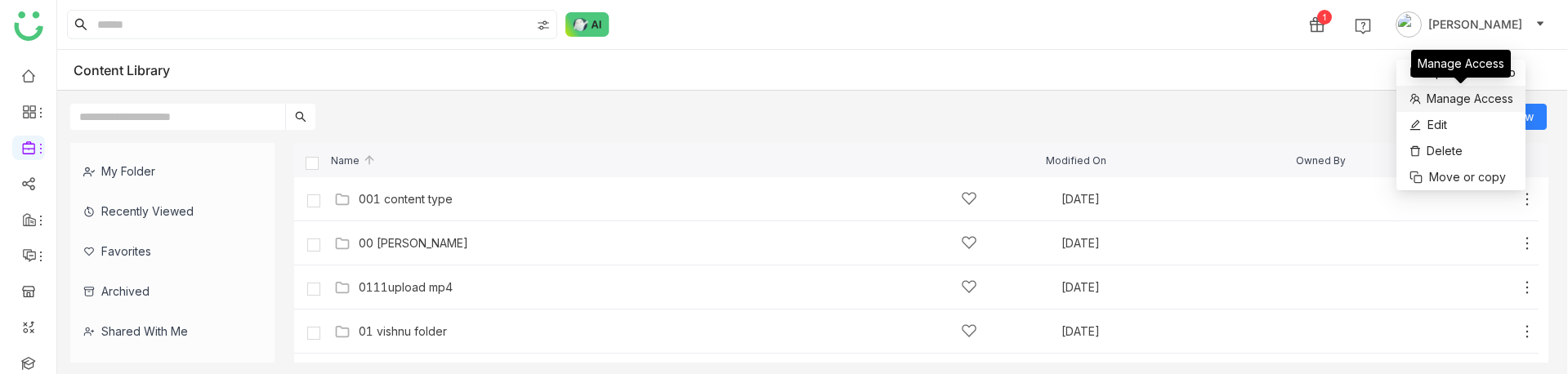
click at [1453, 96] on span "Manage Access" at bounding box center [1470, 99] width 86 height 18
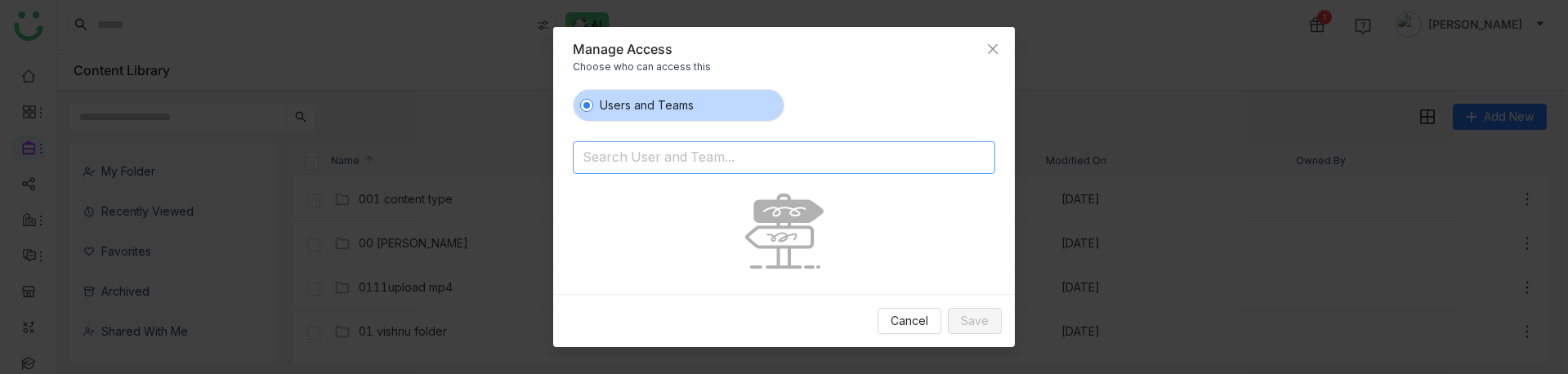
click at [751, 160] on input at bounding box center [741, 159] width 319 height 26
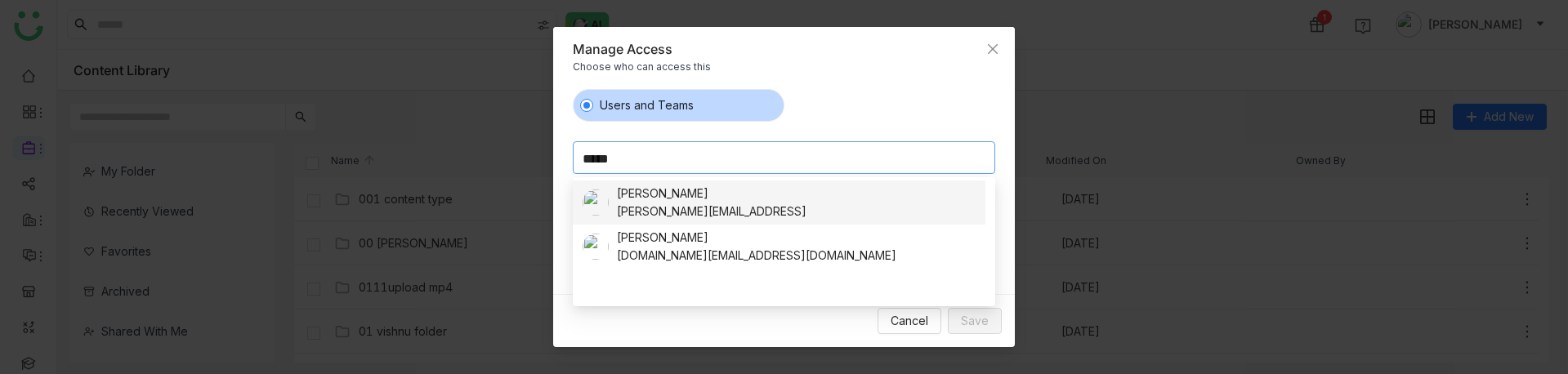
type input "*****"
click at [759, 221] on nz-option-item "Azhar Uddin azharuddin@gtmbuddy.ai" at bounding box center [778, 202] width 412 height 44
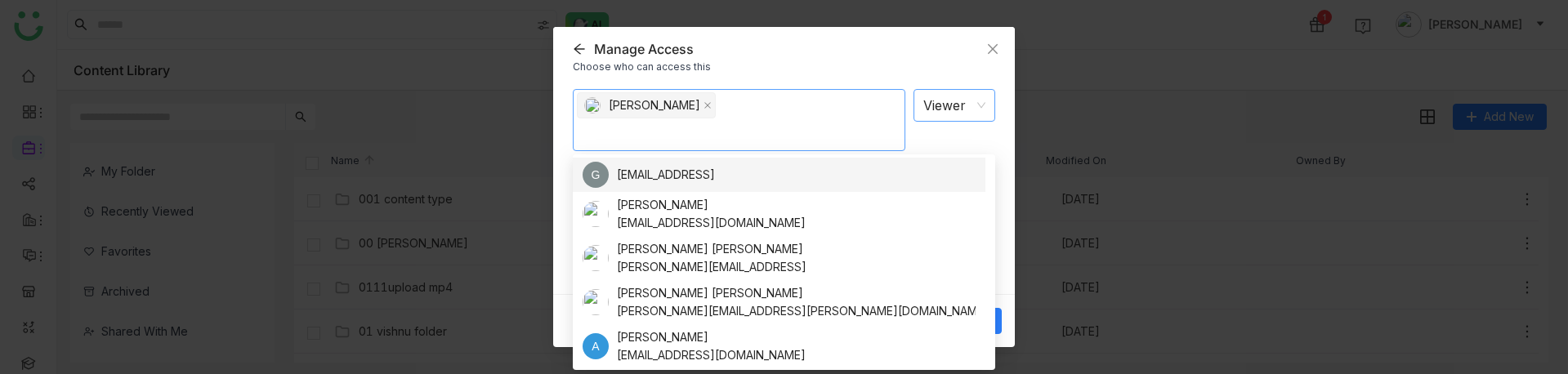
click at [946, 115] on nz-select-item "Viewer" at bounding box center [954, 105] width 62 height 31
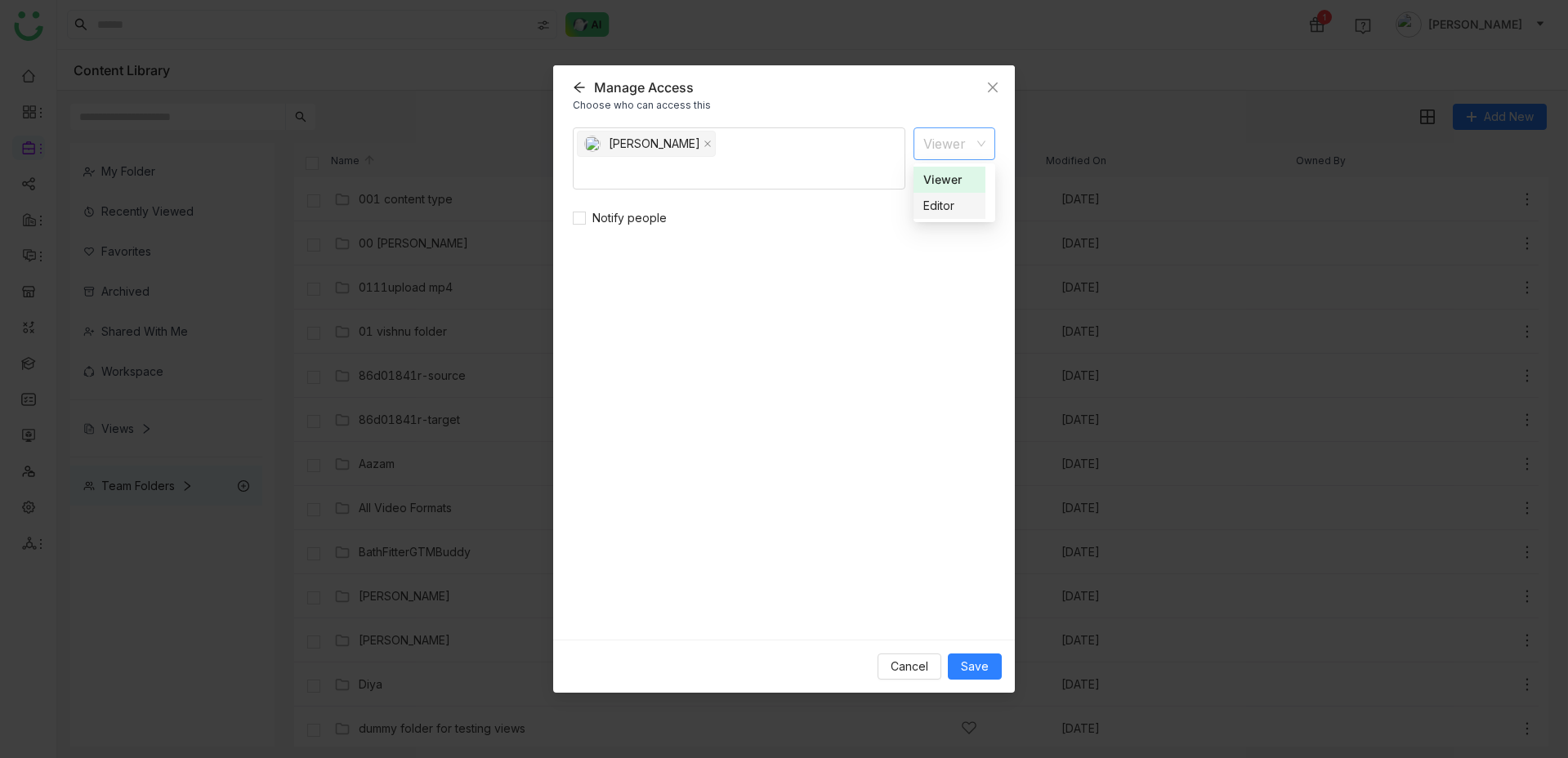
click at [948, 286] on div "Azhar Uddin Viewer Notify people" at bounding box center [784, 376] width 422 height 498
click at [936, 148] on nz-select-item "Viewer" at bounding box center [954, 144] width 62 height 31
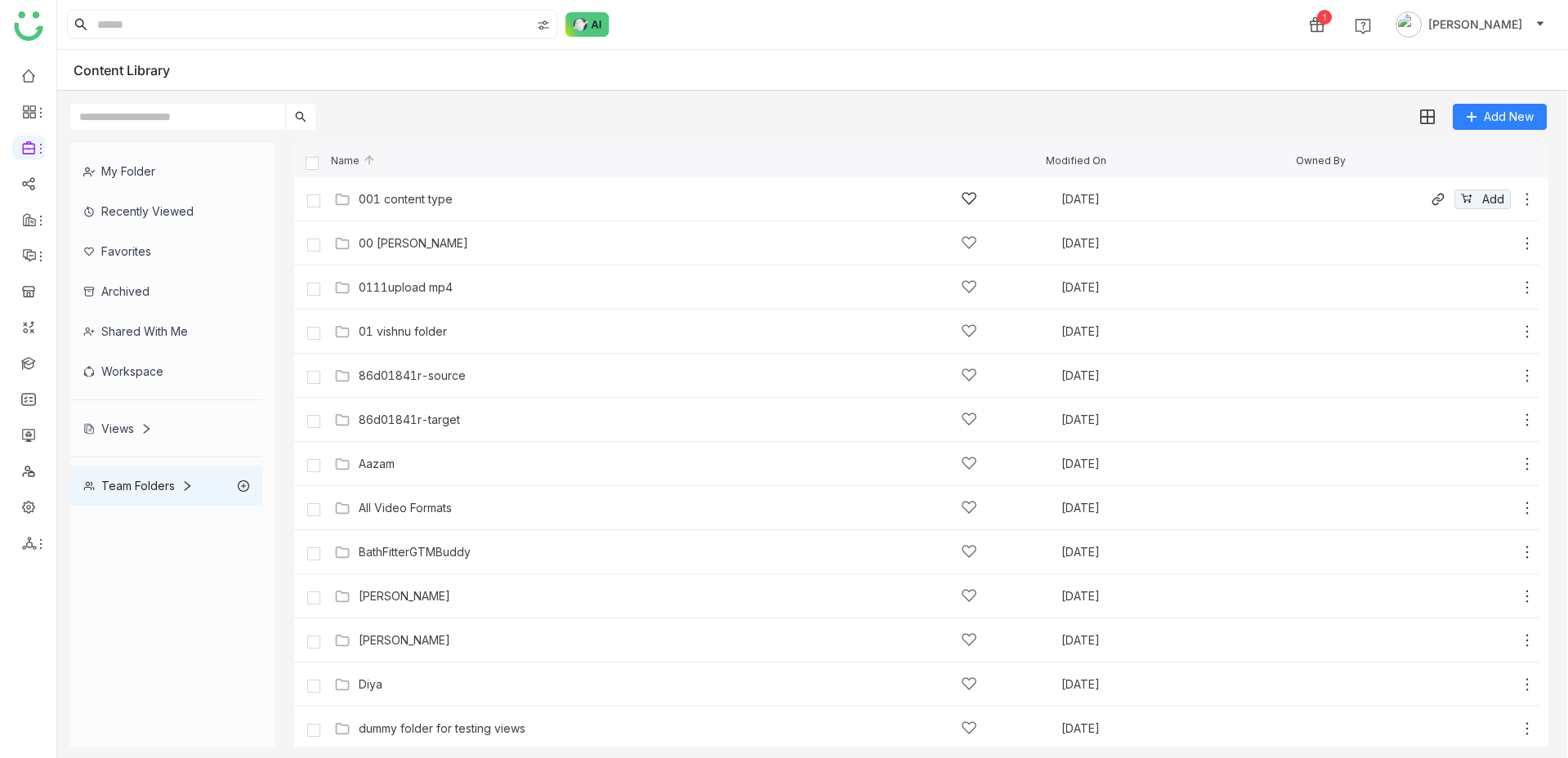
click at [1529, 198] on icon at bounding box center [1528, 199] width 16 height 16
click at [1464, 94] on span "Manage Access" at bounding box center [1474, 101] width 86 height 18
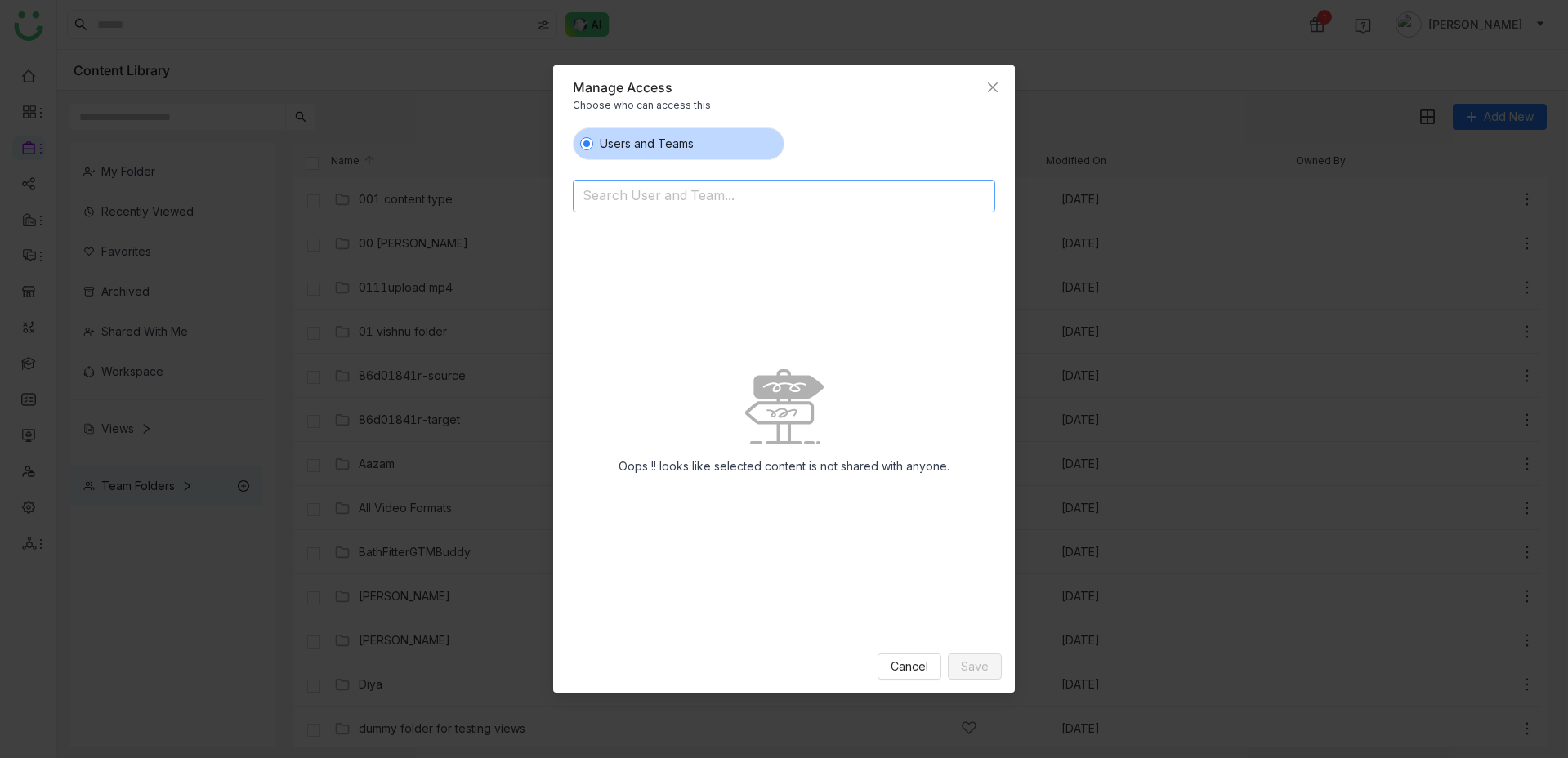
click at [861, 190] on input at bounding box center [741, 198] width 319 height 26
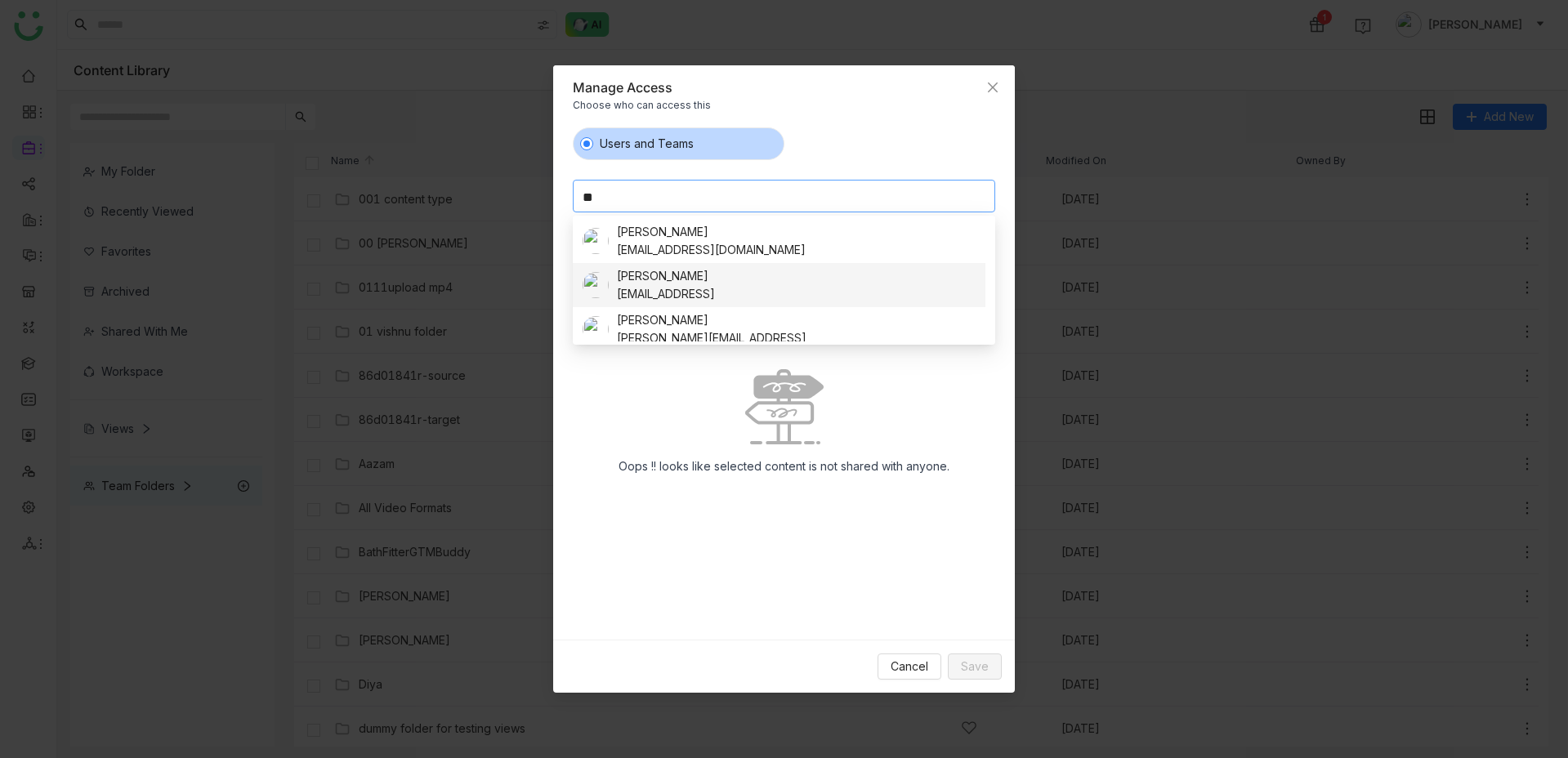
type input "**"
click at [700, 273] on div "Azam Hussain" at bounding box center [666, 276] width 98 height 18
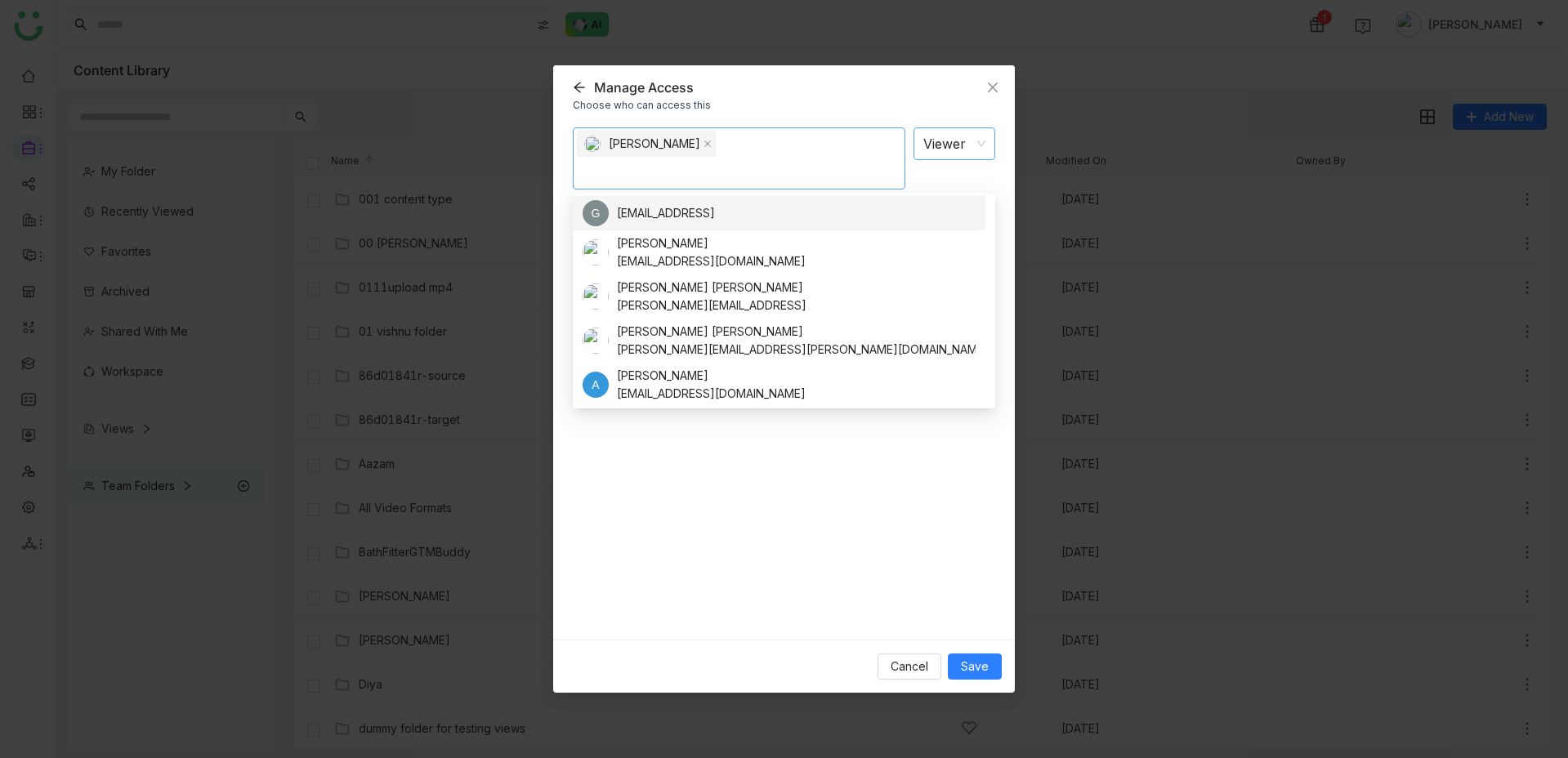
click at [979, 149] on nz-select-item "Viewer" at bounding box center [954, 144] width 62 height 31
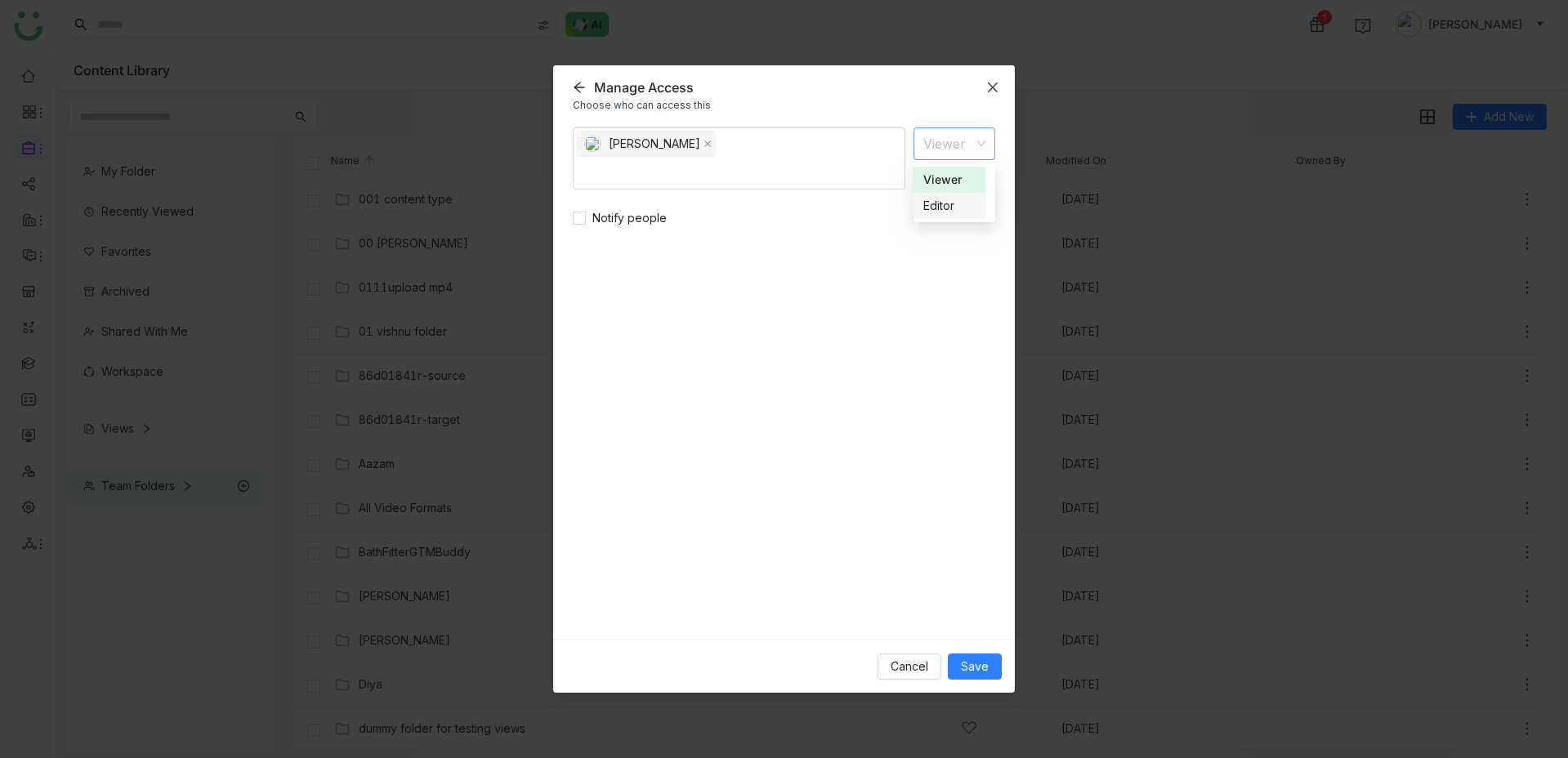
click at [992, 86] on icon "Close" at bounding box center [992, 87] width 10 height 10
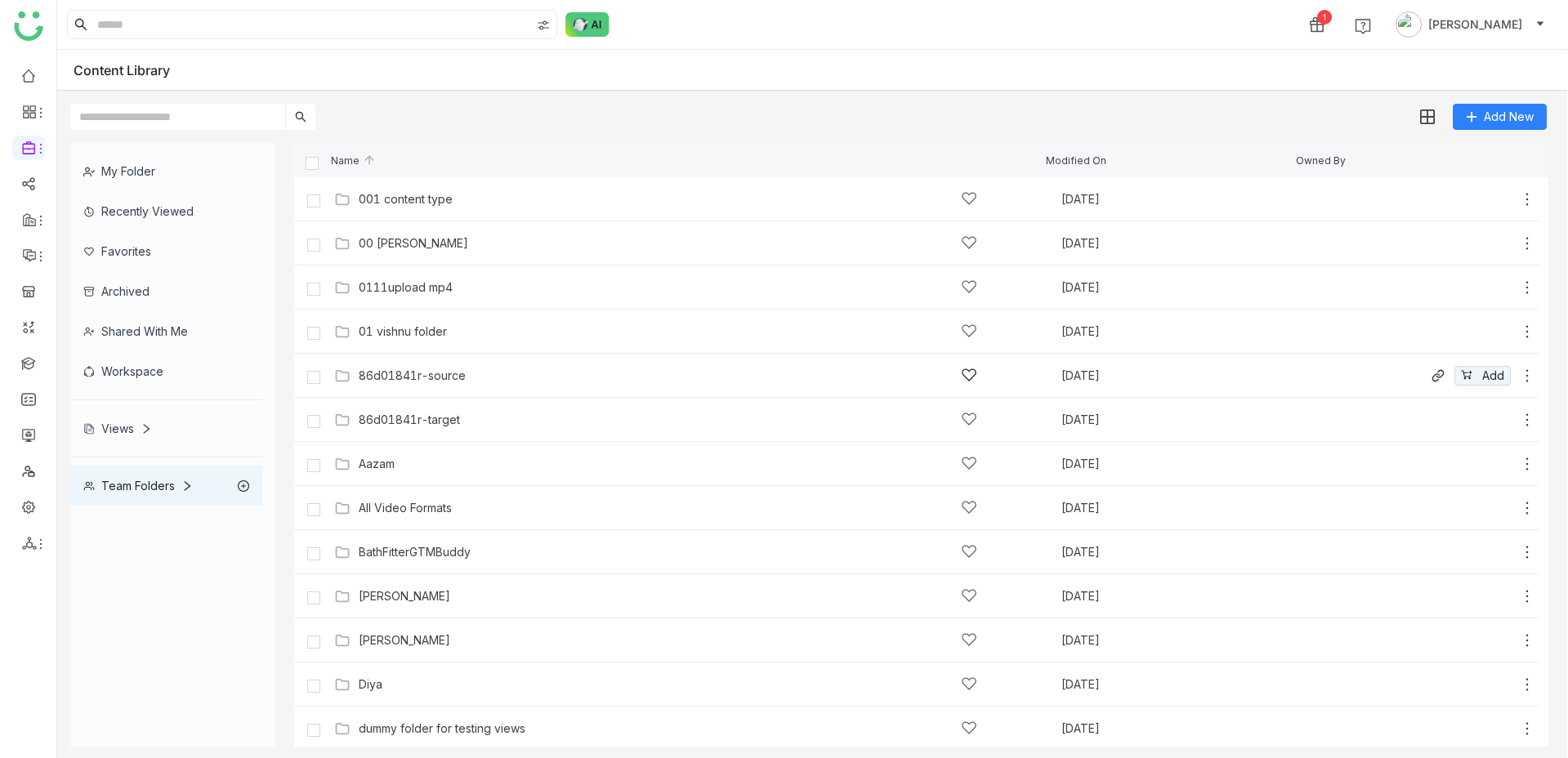
click at [1526, 380] on icon at bounding box center [1528, 375] width 16 height 16
click at [1476, 287] on span "Manage Access" at bounding box center [1470, 284] width 86 height 18
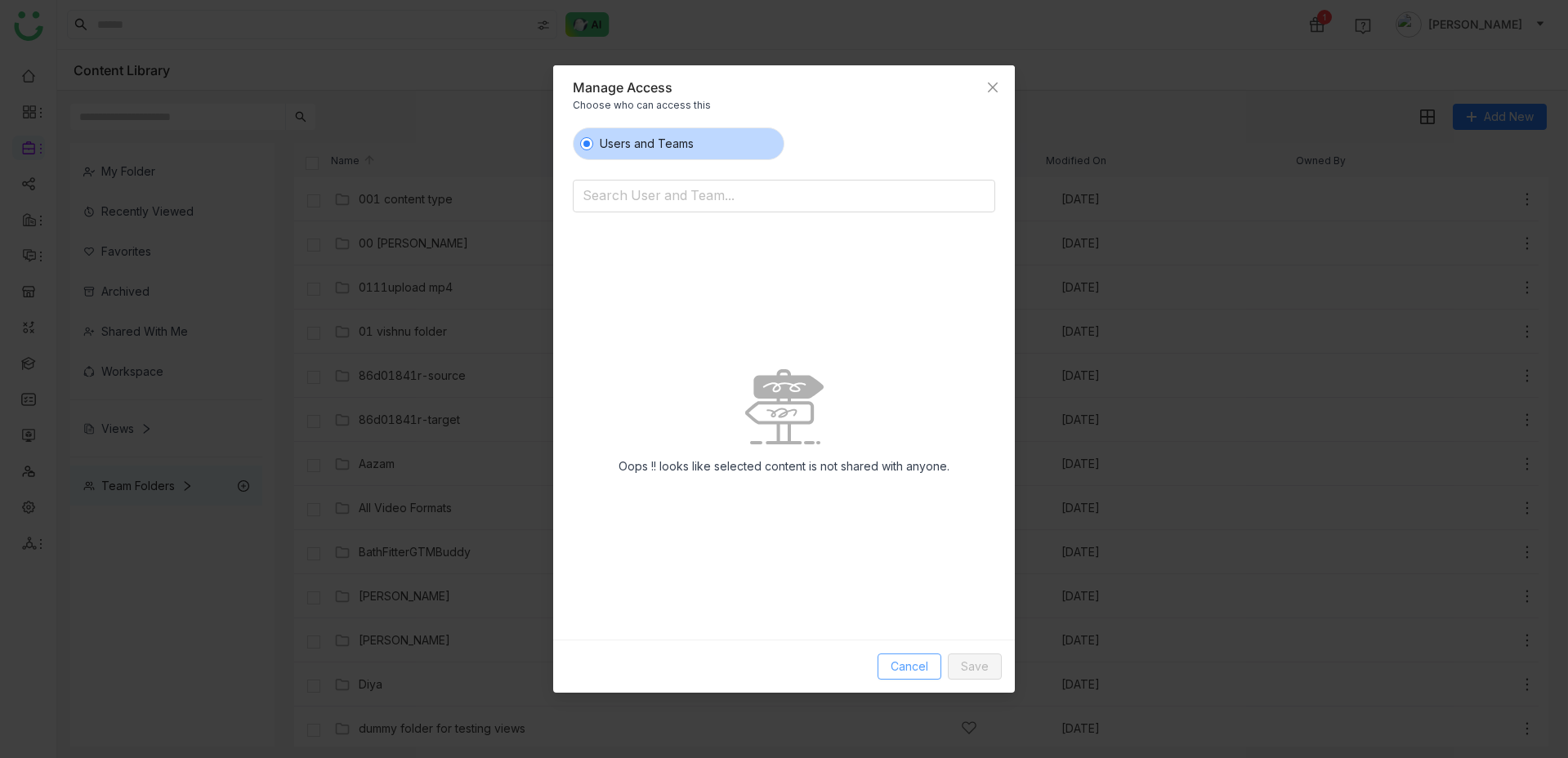
click at [901, 675] on button "Cancel" at bounding box center [909, 666] width 64 height 26
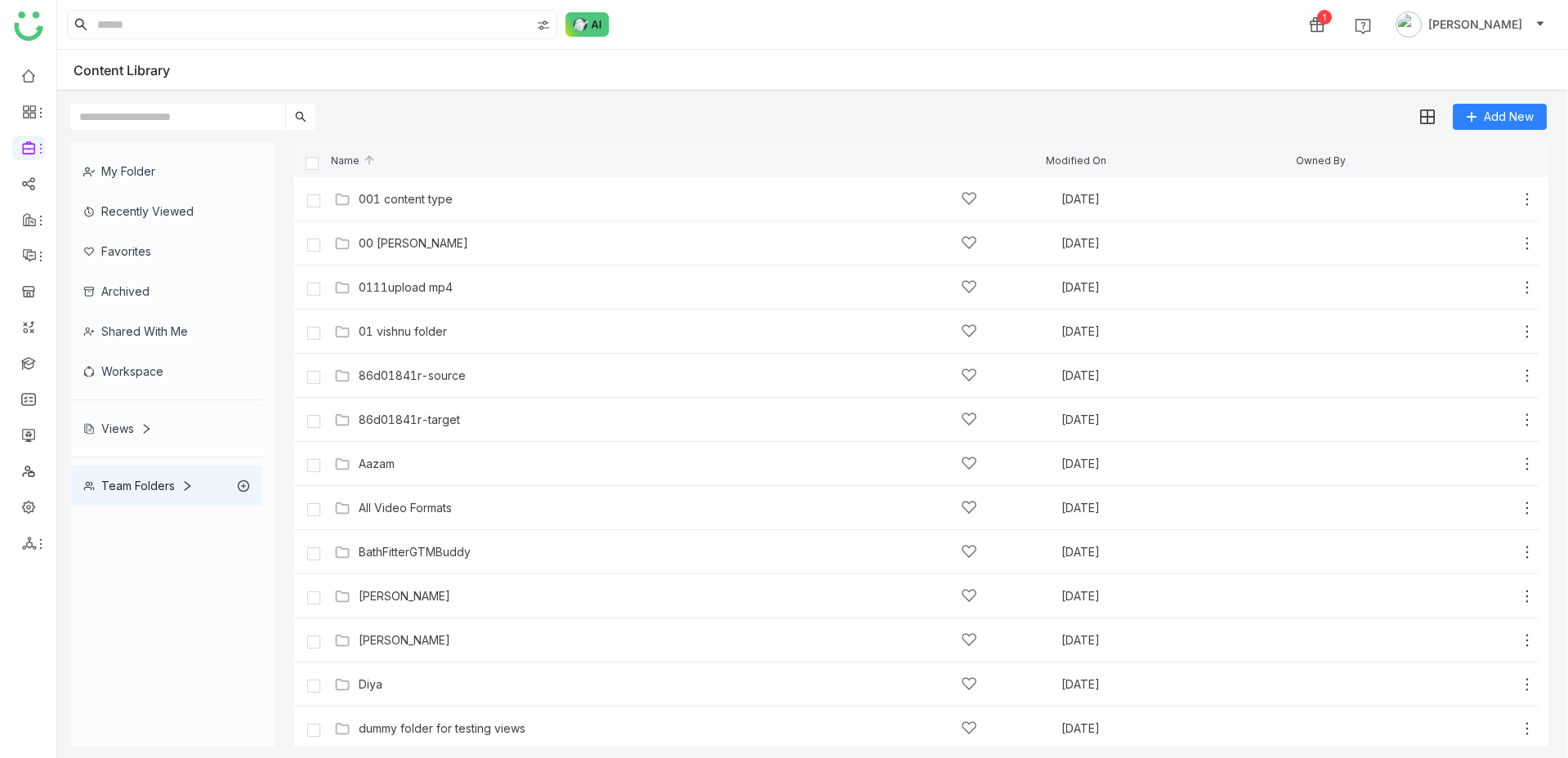
click at [124, 426] on div "Views" at bounding box center [118, 427] width 68 height 13
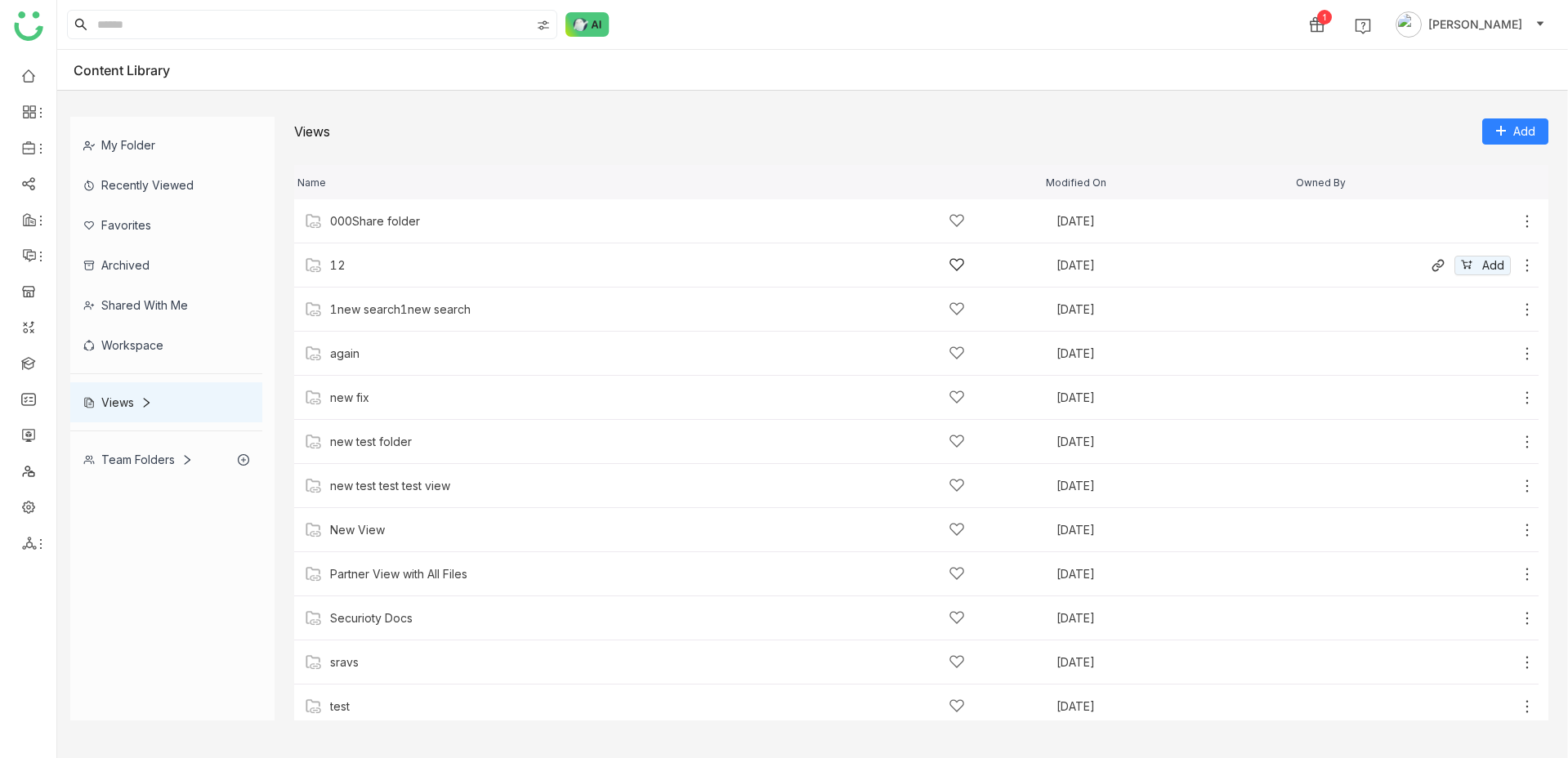
click at [1523, 263] on icon at bounding box center [1528, 265] width 16 height 16
click at [1481, 192] on span "Manage Access" at bounding box center [1467, 193] width 86 height 18
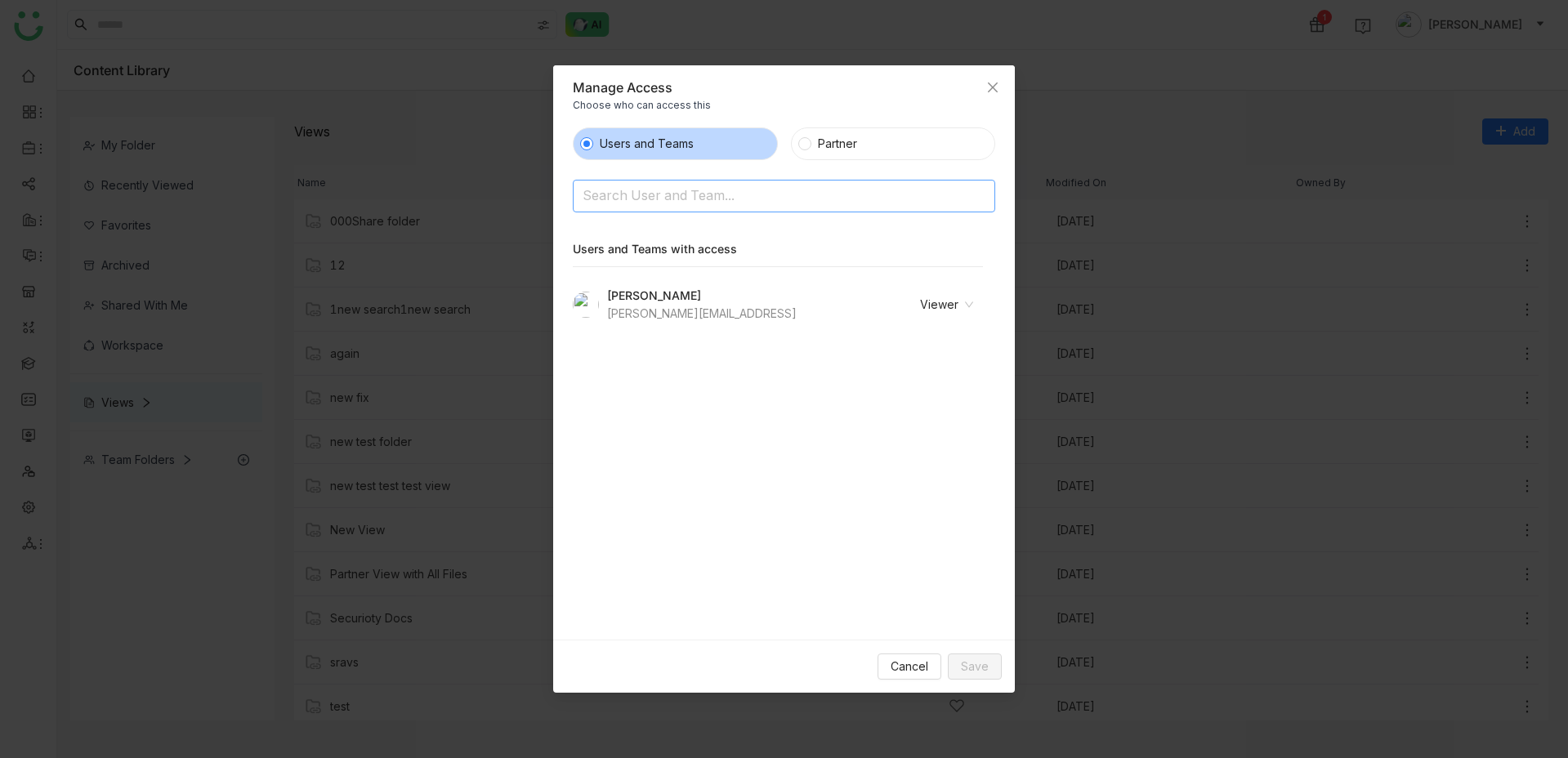
click at [816, 194] on input at bounding box center [741, 198] width 319 height 26
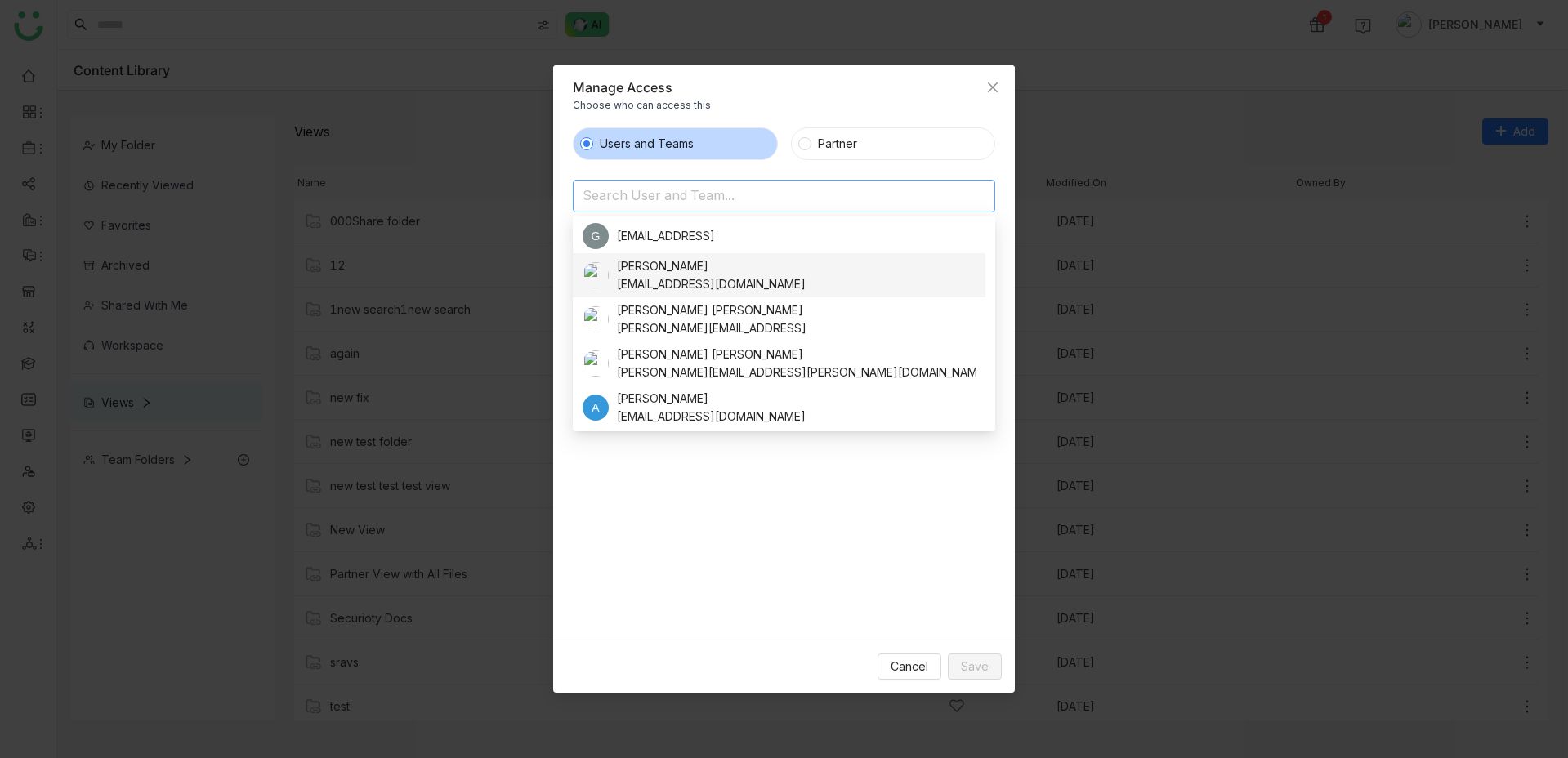
click at [696, 268] on div "aavi aavi" at bounding box center [712, 266] width 189 height 18
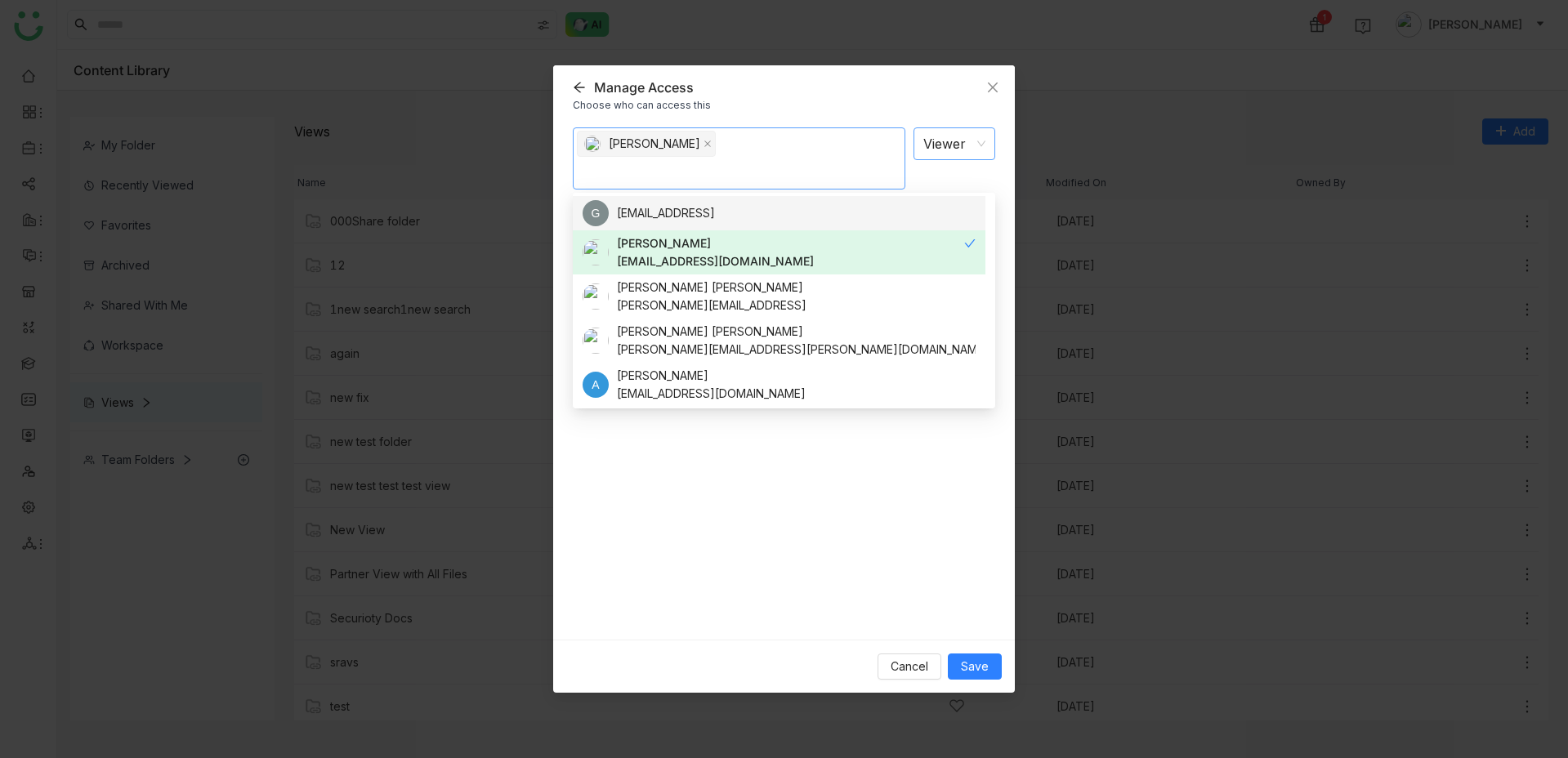
click at [961, 151] on nz-select-item "Viewer" at bounding box center [954, 144] width 62 height 31
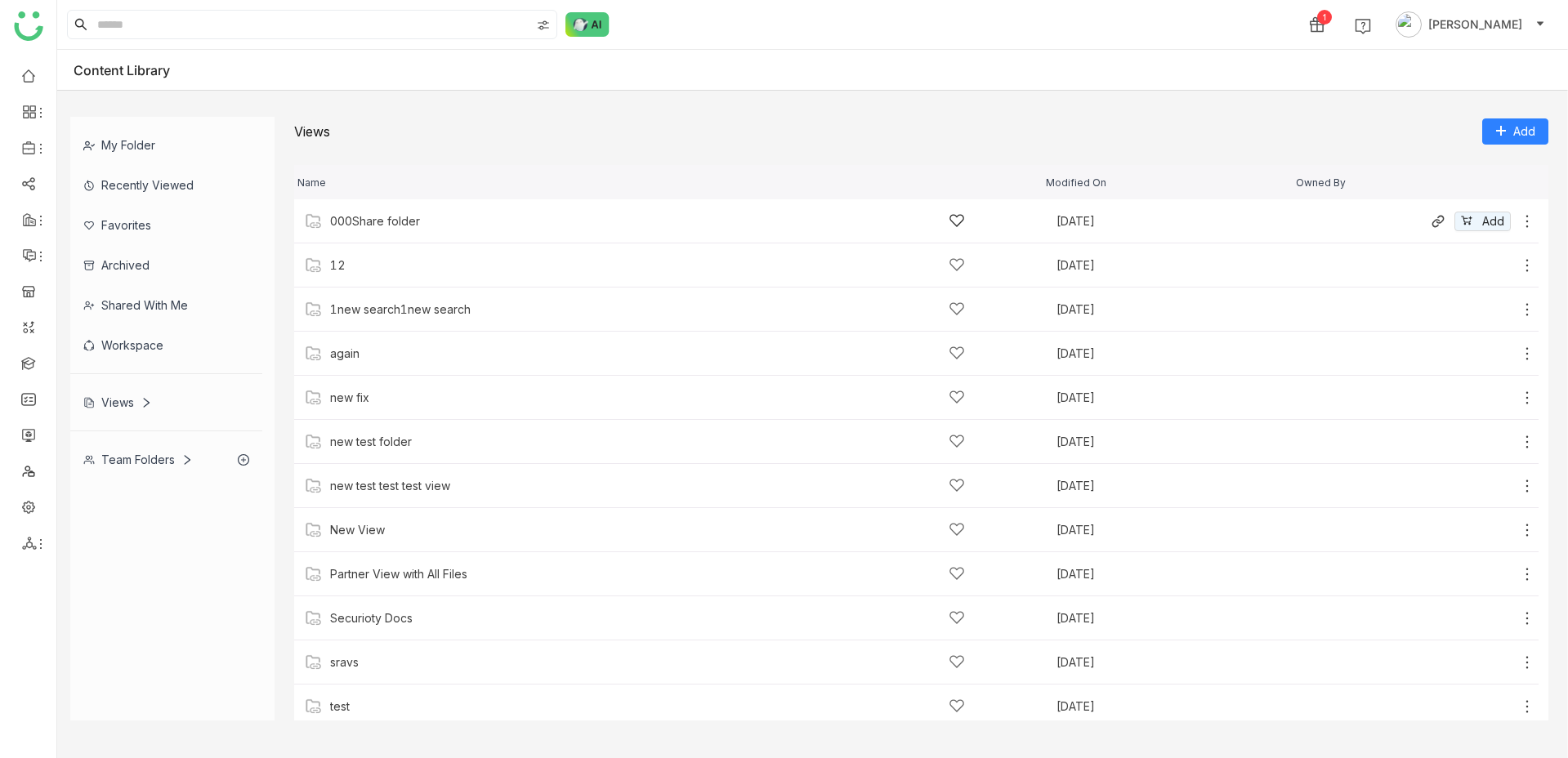
click at [1526, 215] on icon at bounding box center [1528, 221] width 16 height 16
click at [1484, 138] on span "Manage Access" at bounding box center [1470, 145] width 86 height 18
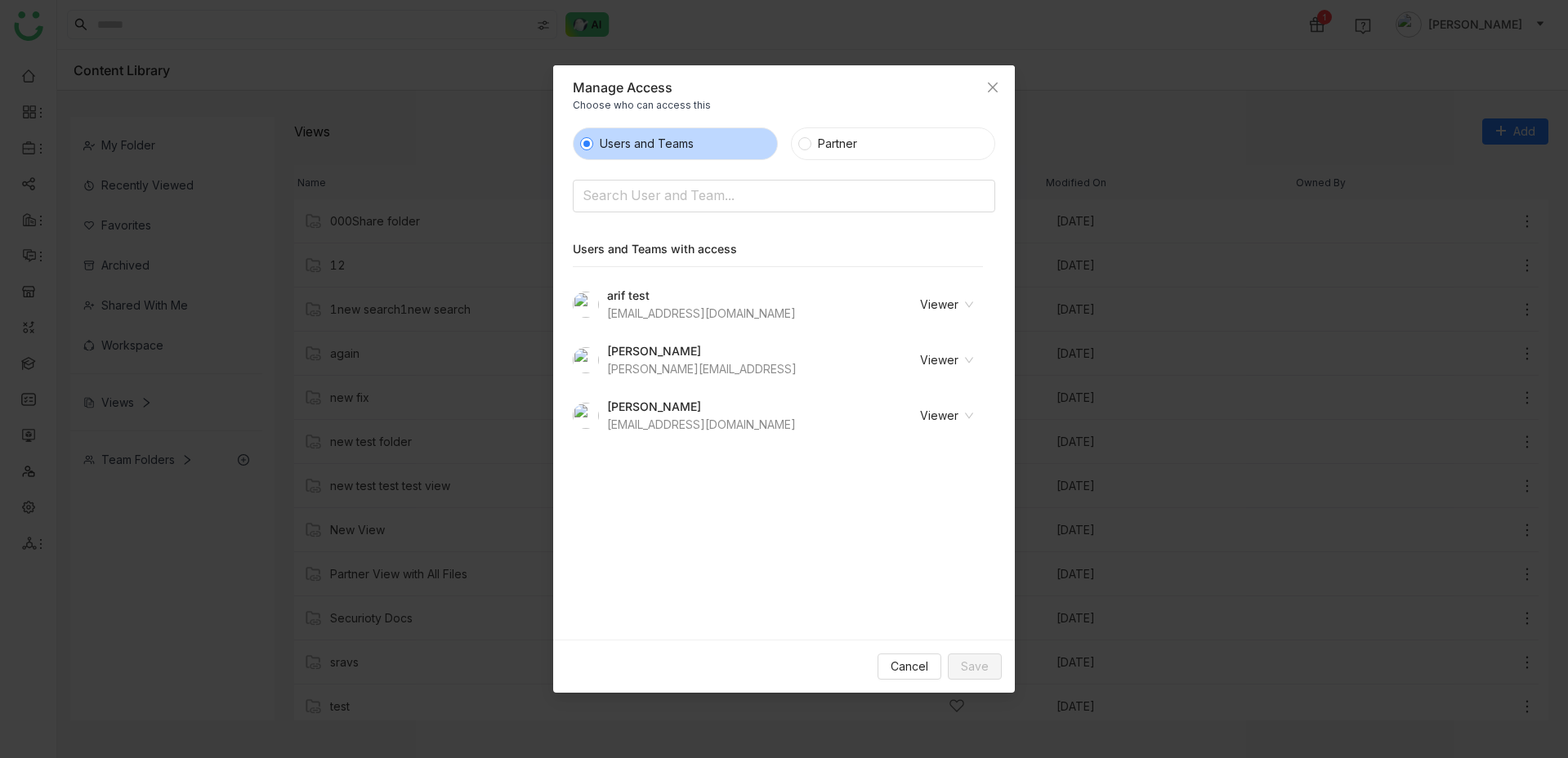
click at [974, 360] on icon at bounding box center [969, 360] width 10 height 10
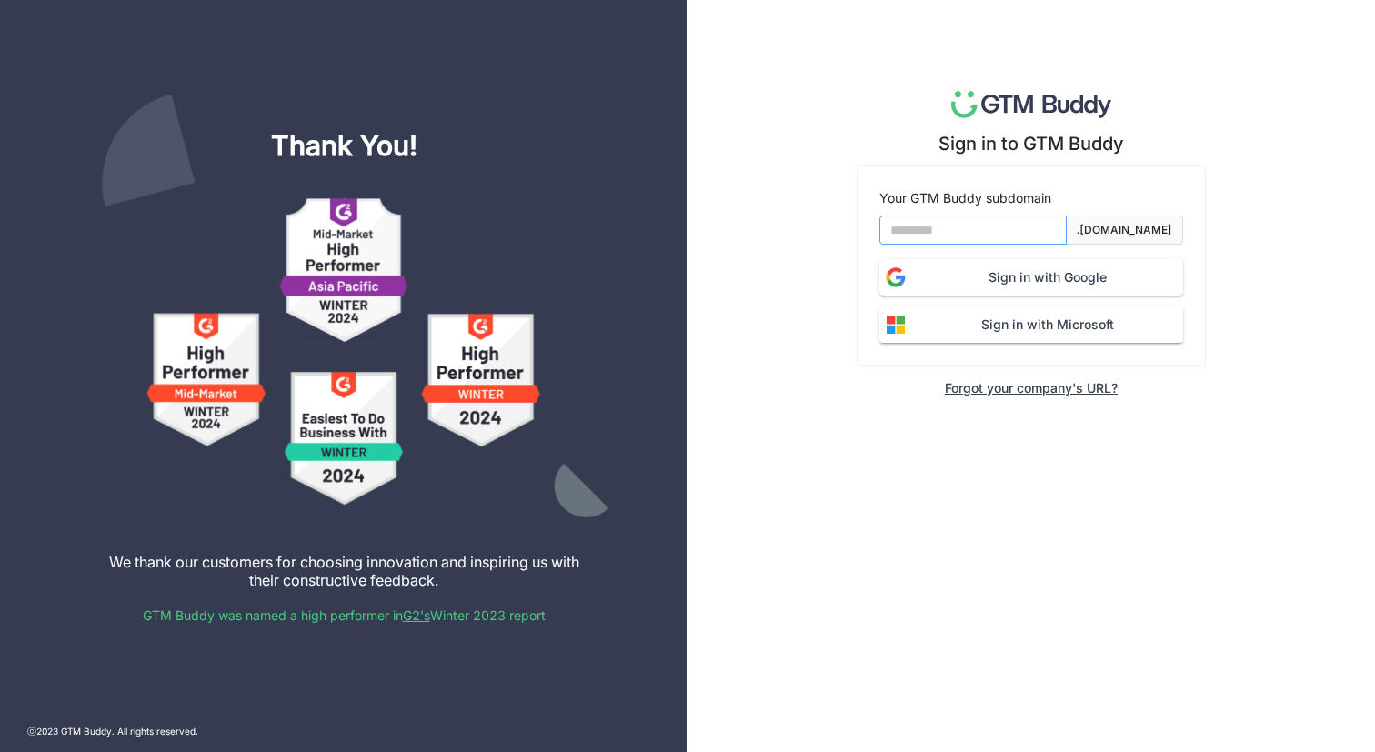
click at [1019, 236] on input at bounding box center [972, 230] width 187 height 29
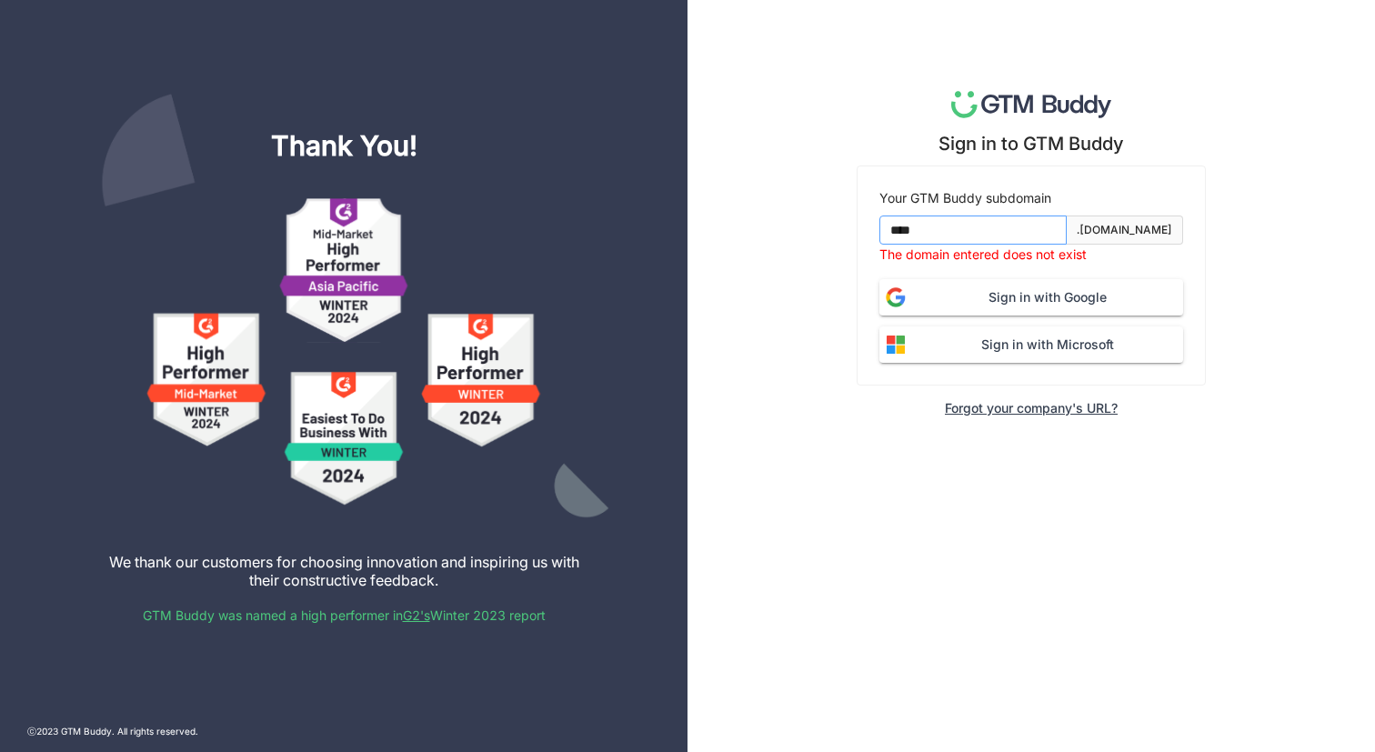
type input "*******"
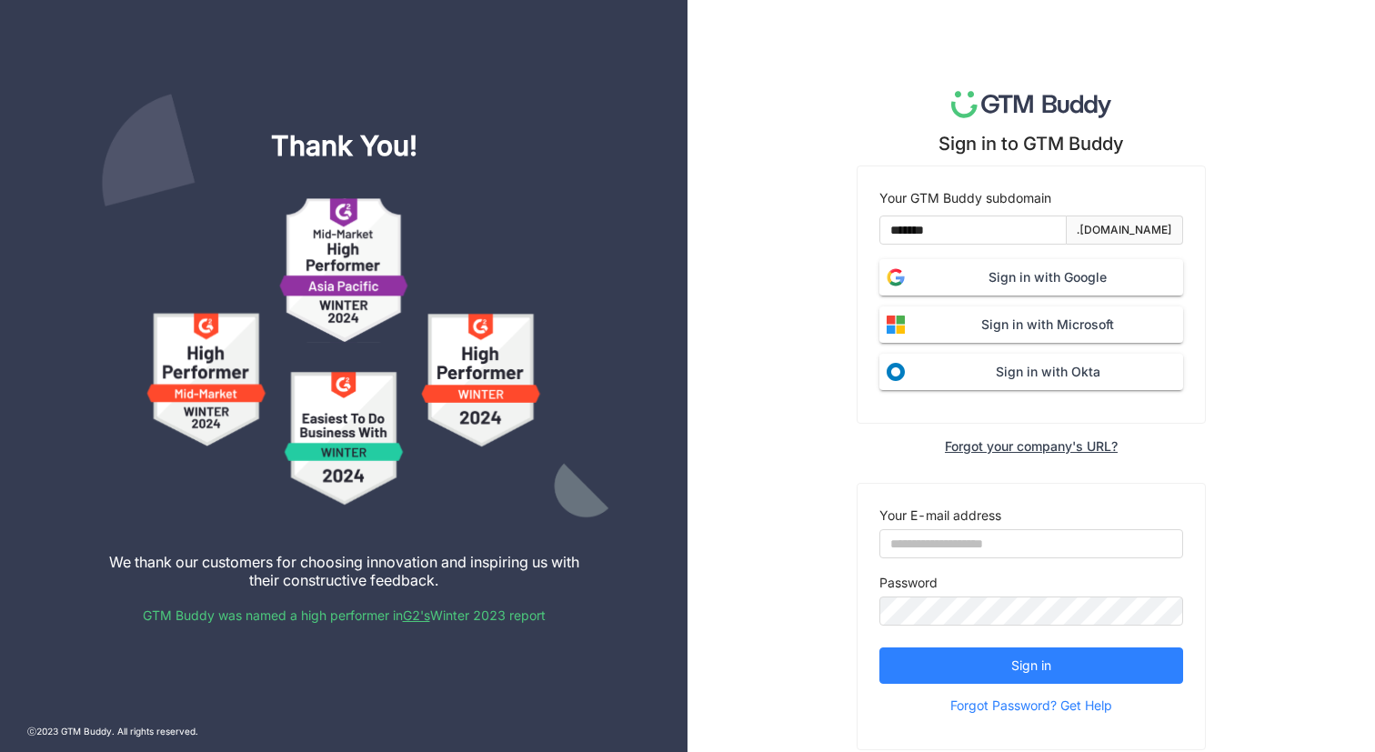
click at [1037, 283] on span "Sign in with Google" at bounding box center [1047, 277] width 271 height 20
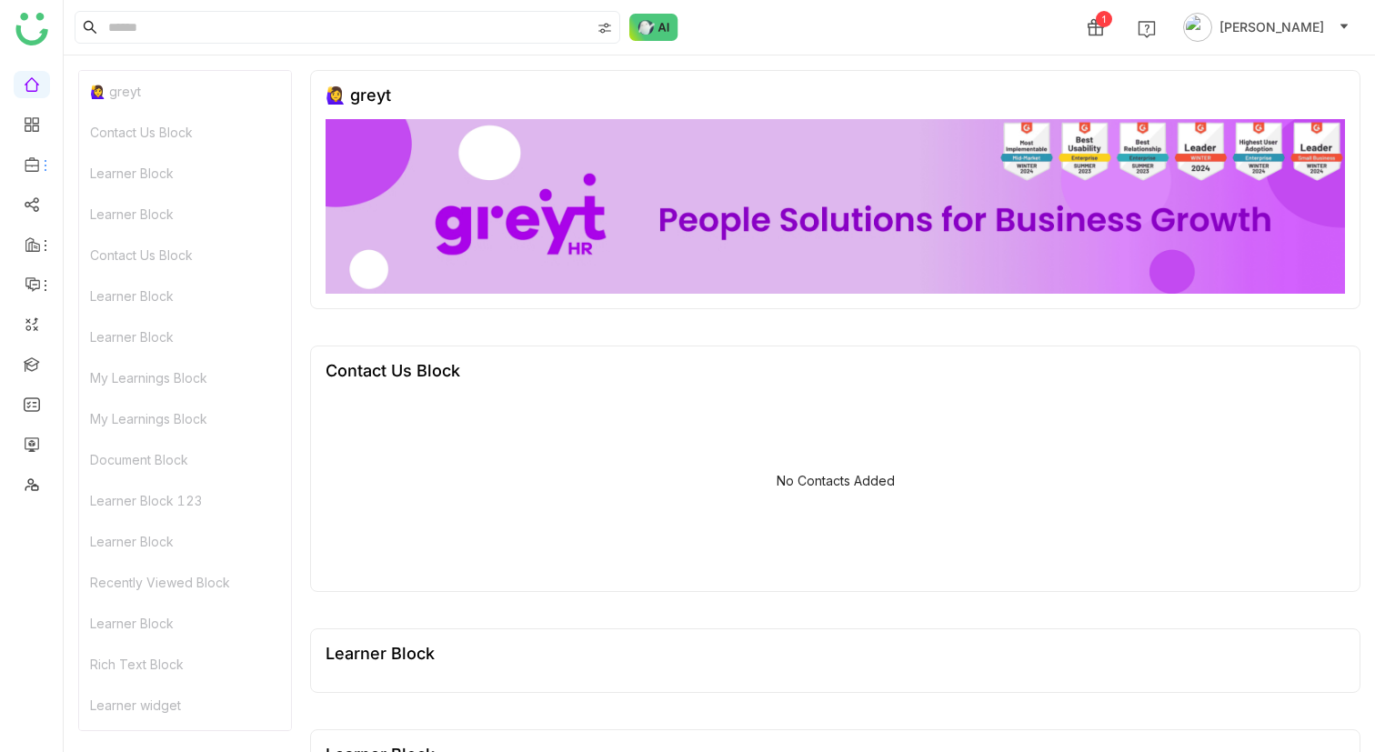
click at [28, 150] on ul at bounding box center [31, 284] width 63 height 453
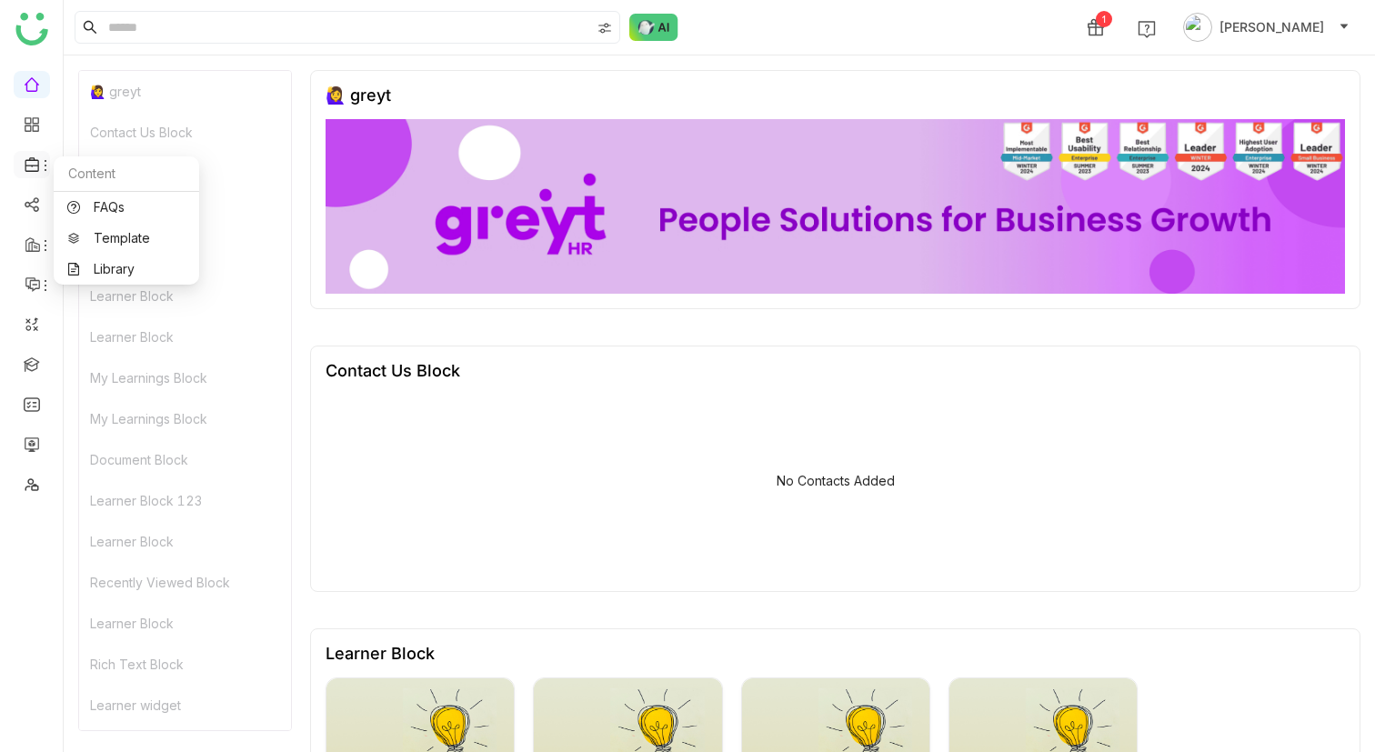
click at [28, 168] on icon at bounding box center [33, 164] width 16 height 16
click at [100, 265] on link "Library" at bounding box center [126, 269] width 118 height 13
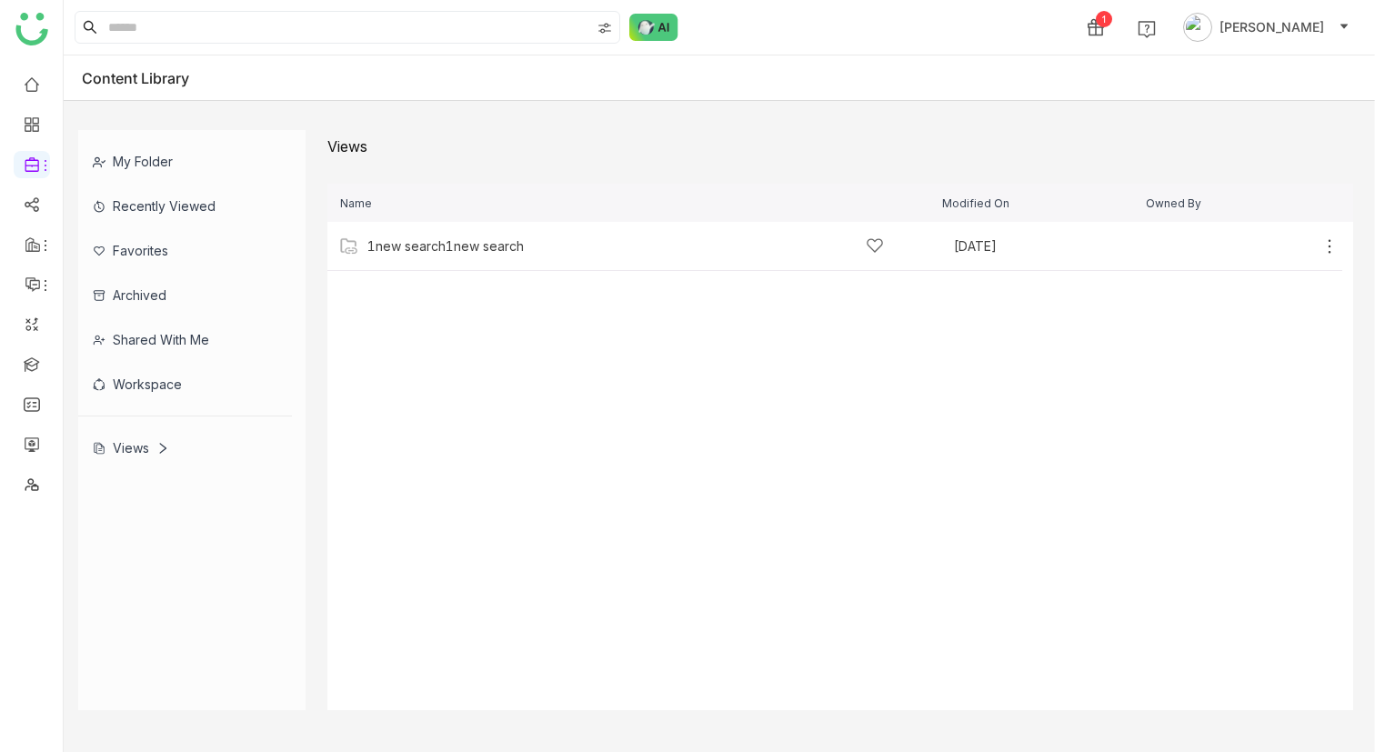
click at [124, 439] on div "Views" at bounding box center [185, 448] width 214 height 45
click at [1327, 249] on icon at bounding box center [1329, 246] width 18 height 18
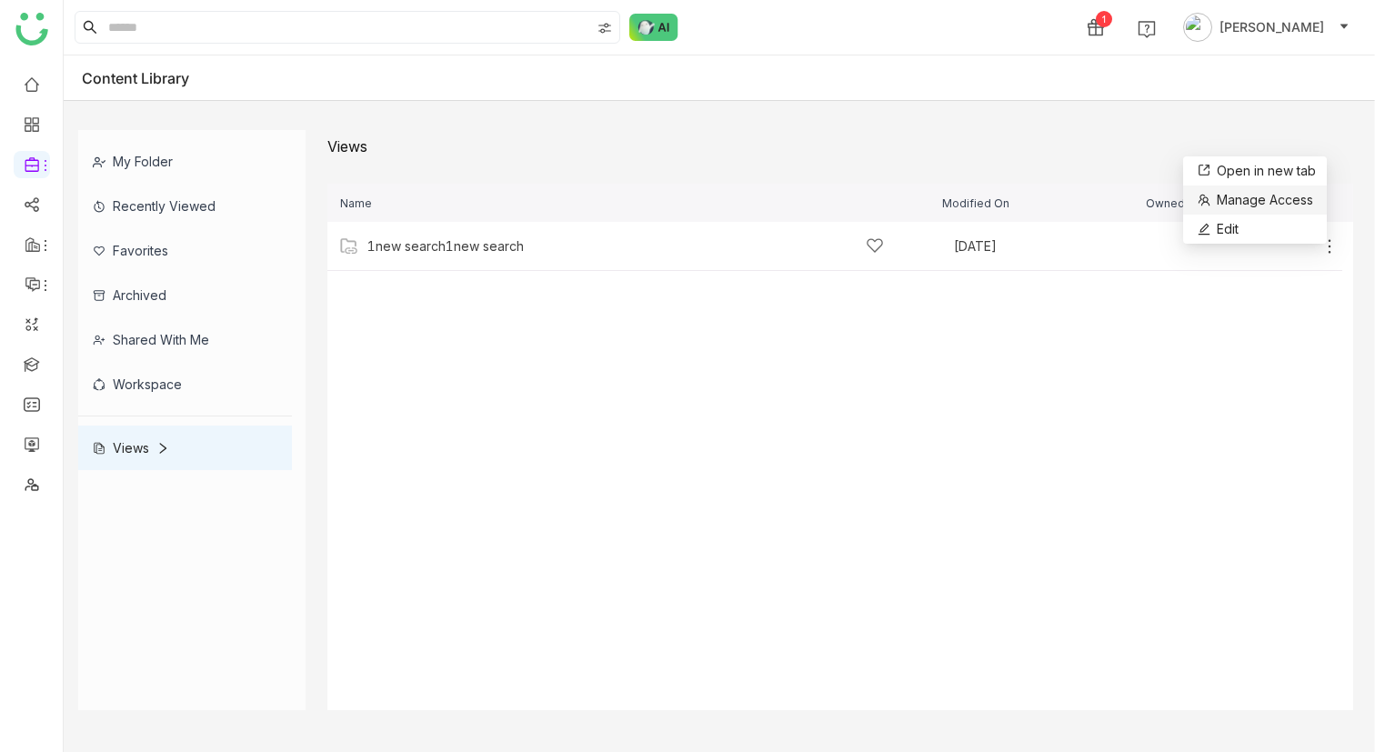
click at [1279, 200] on span "Manage Access" at bounding box center [1265, 200] width 96 height 20
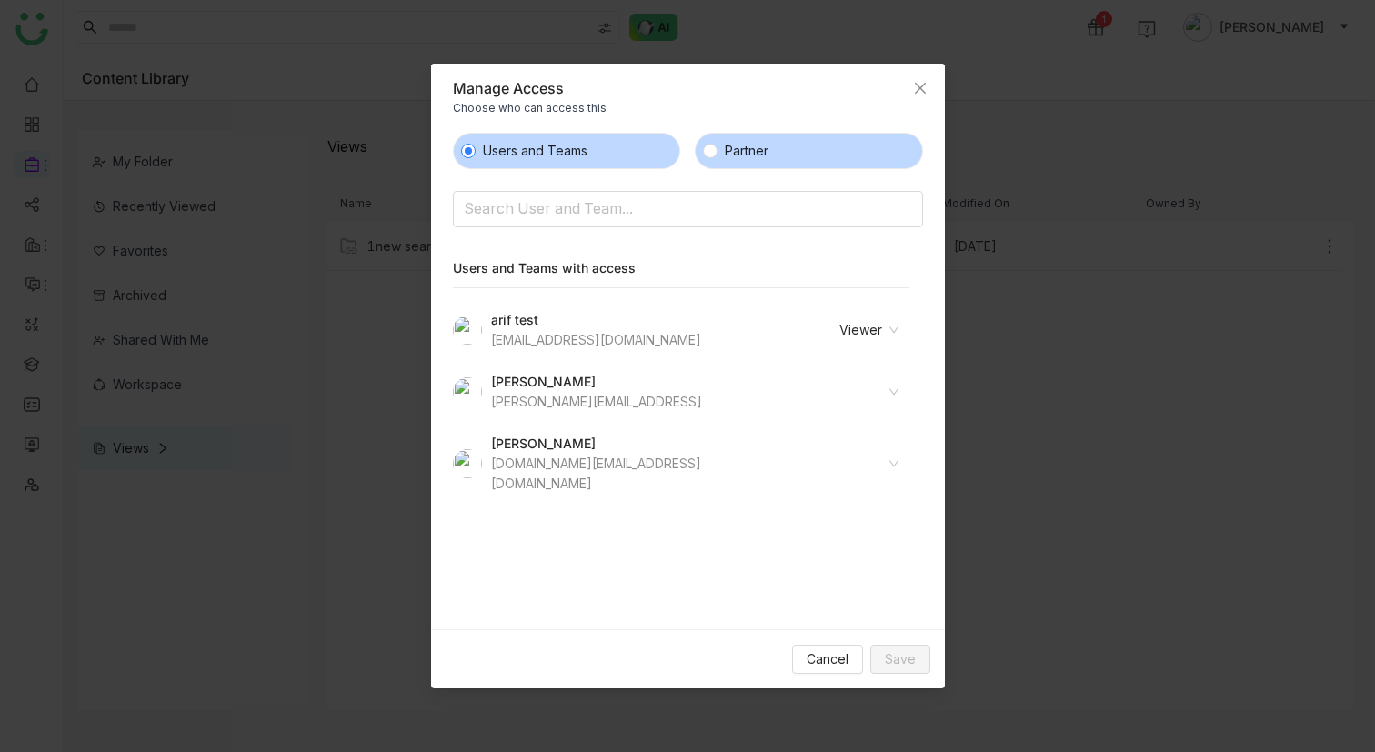
click at [791, 146] on label "Partner" at bounding box center [809, 151] width 228 height 36
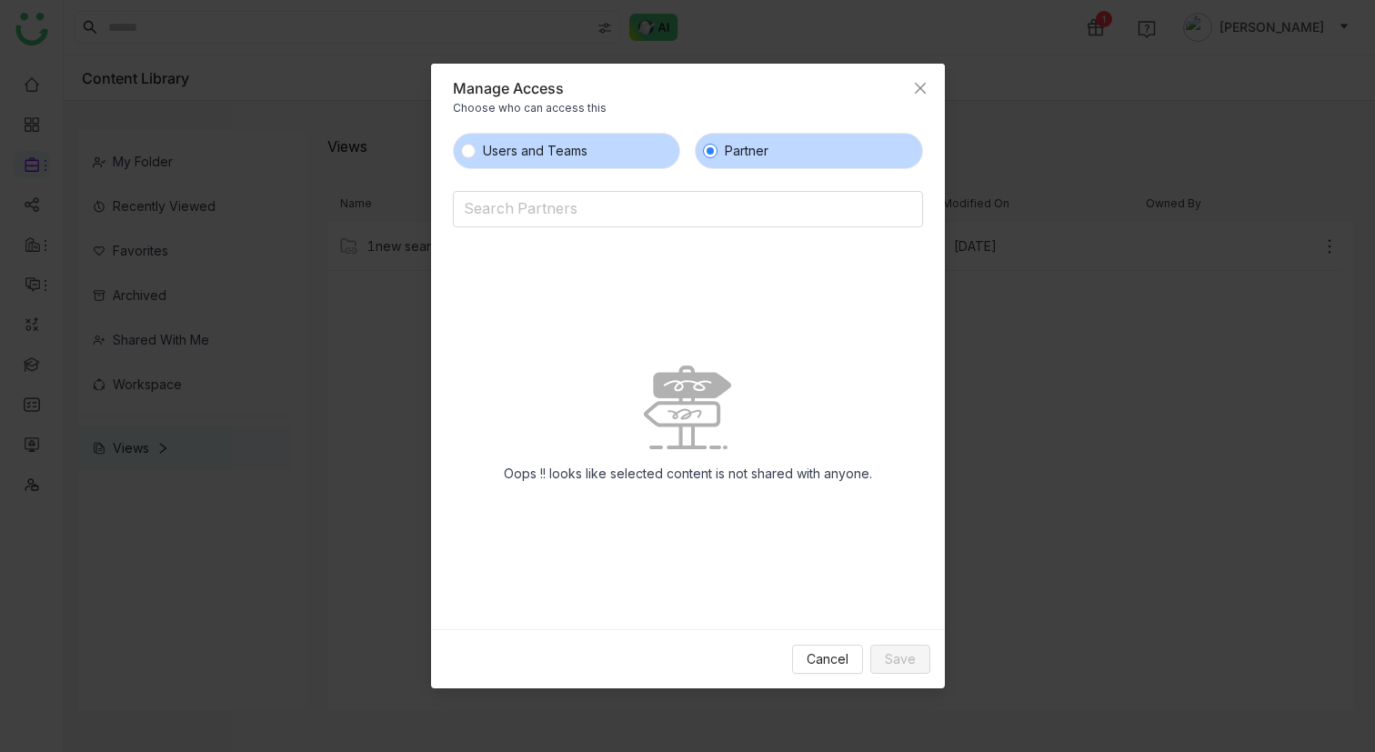
click at [539, 146] on span "Users and Teams" at bounding box center [535, 151] width 119 height 20
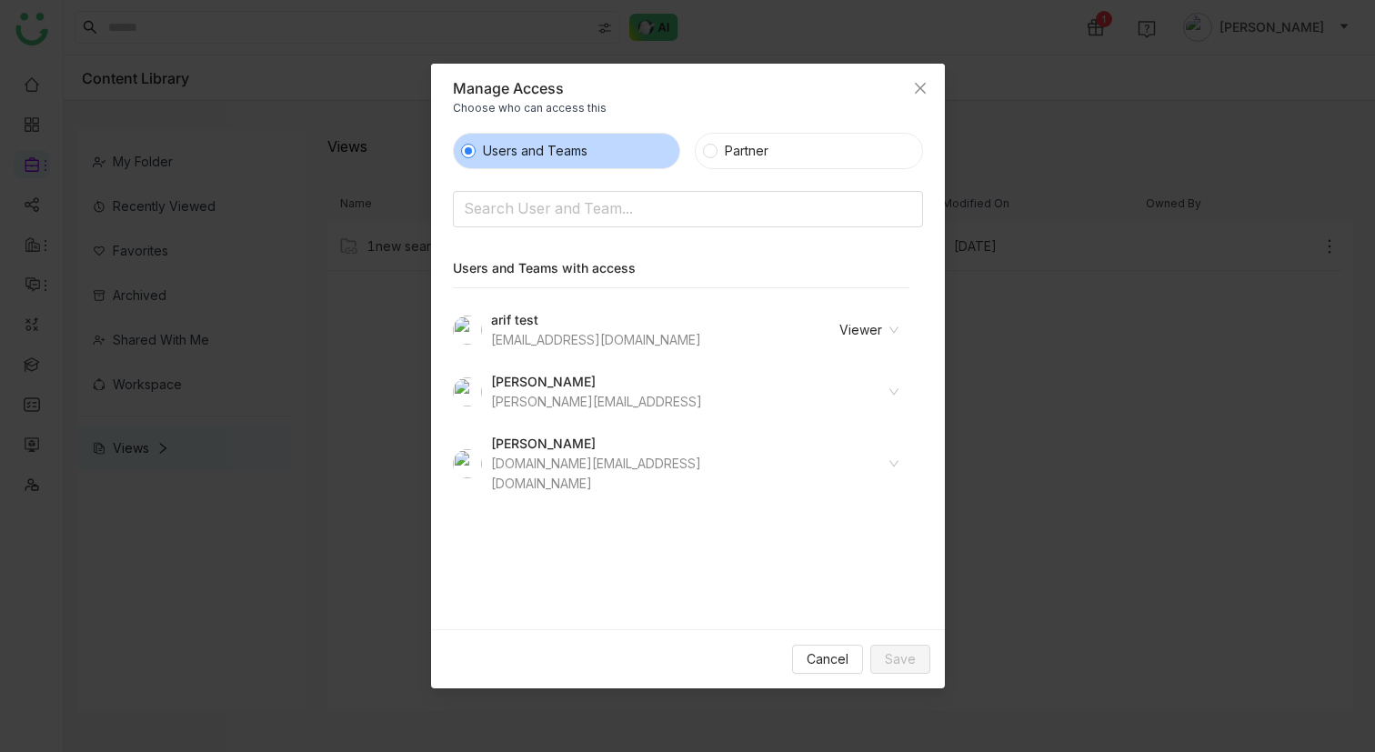
click at [842, 336] on nz-select-item "Viewer" at bounding box center [845, 329] width 105 height 27
click at [825, 480] on nz-list-item "azharuddin khan azhar.mw@gmail.com" at bounding box center [681, 464] width 457 height 82
click at [891, 395] on input at bounding box center [843, 391] width 100 height 27
click at [890, 395] on input at bounding box center [843, 391] width 100 height 27
click at [835, 173] on div "Users and Teams Partner Search User and Team..." at bounding box center [688, 180] width 470 height 95
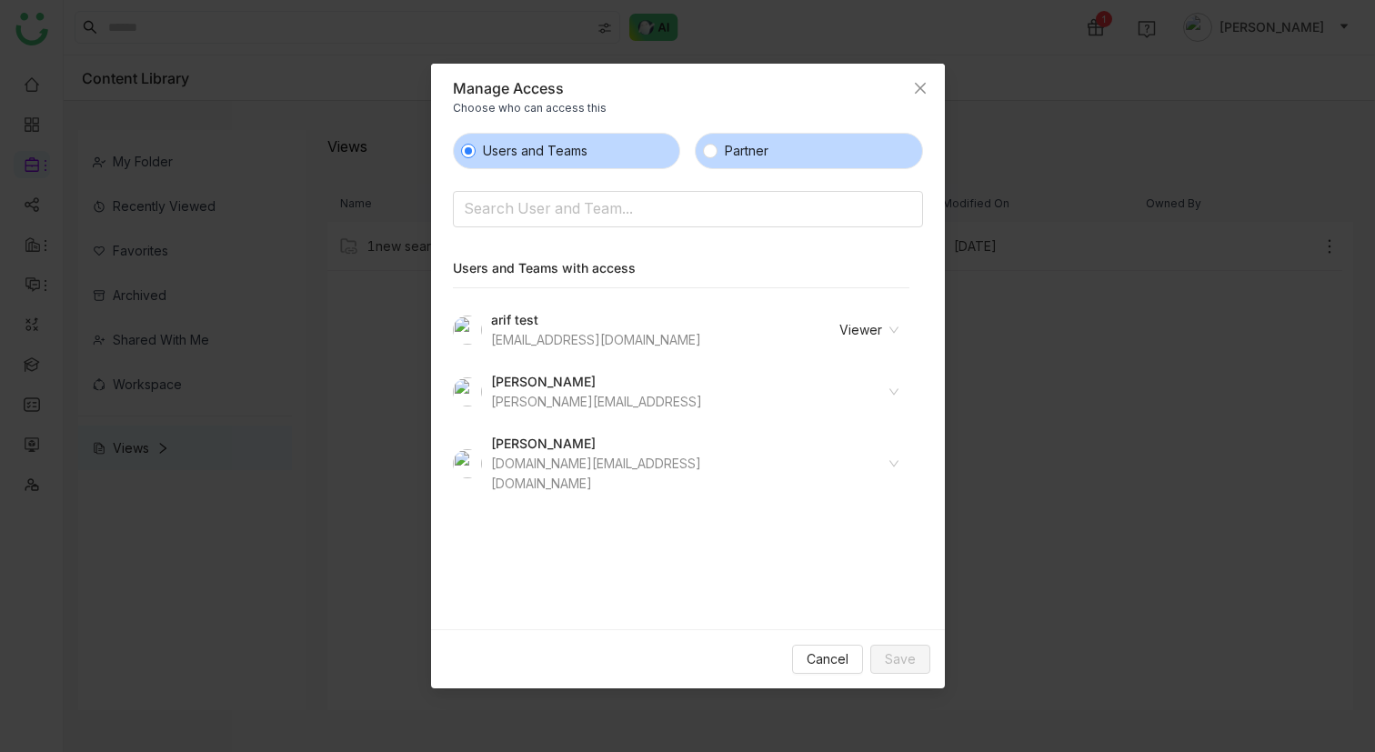
click at [835, 156] on label "Partner" at bounding box center [809, 151] width 228 height 36
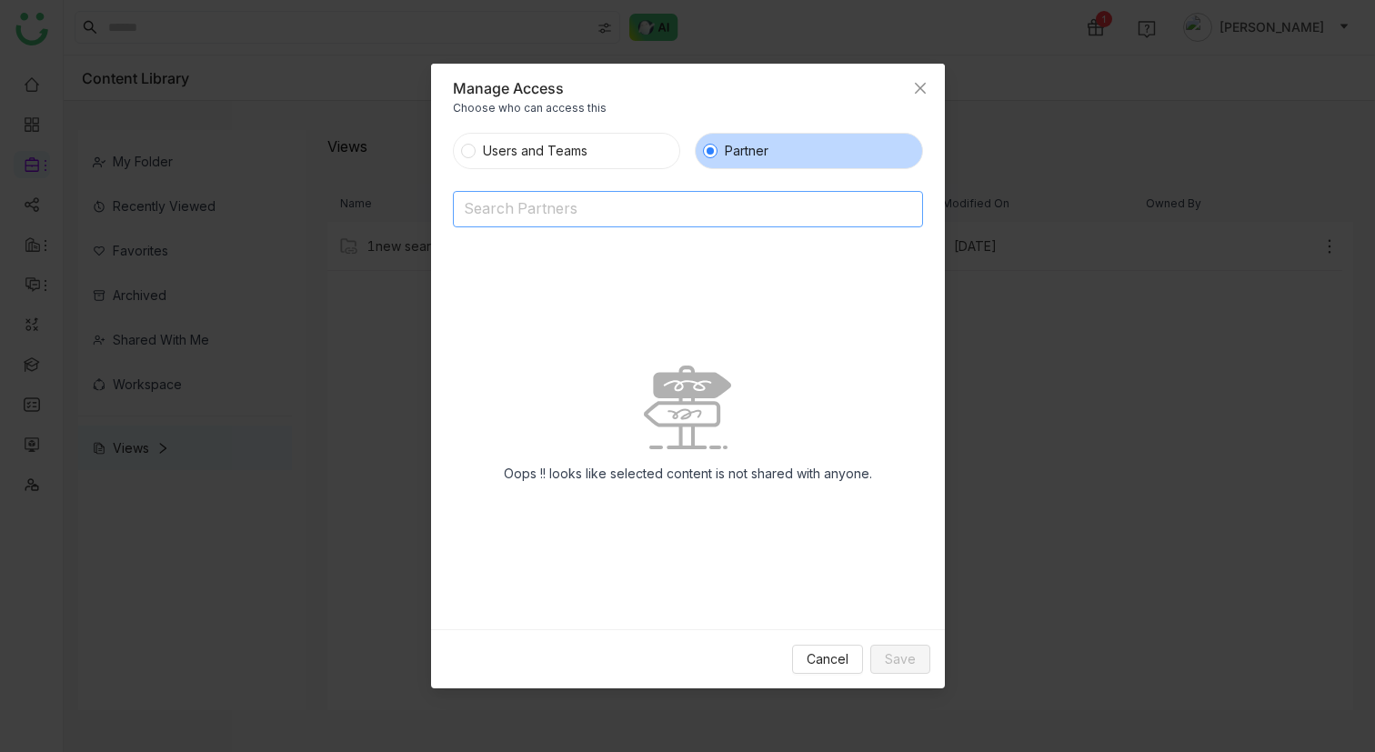
click at [712, 204] on input at bounding box center [641, 210] width 355 height 29
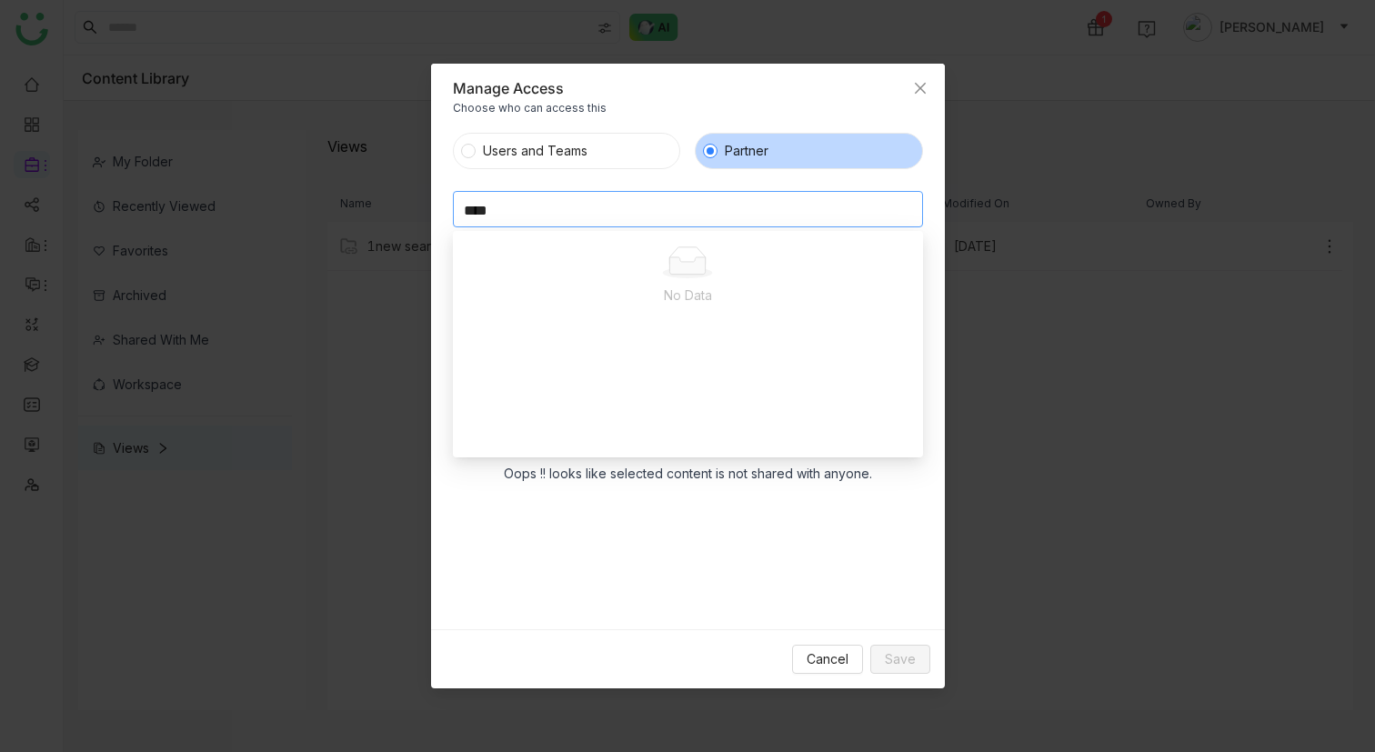
type input "*****"
click at [606, 520] on div "Oops !! looks like selected content is not shared with anyone." at bounding box center [688, 432] width 470 height 366
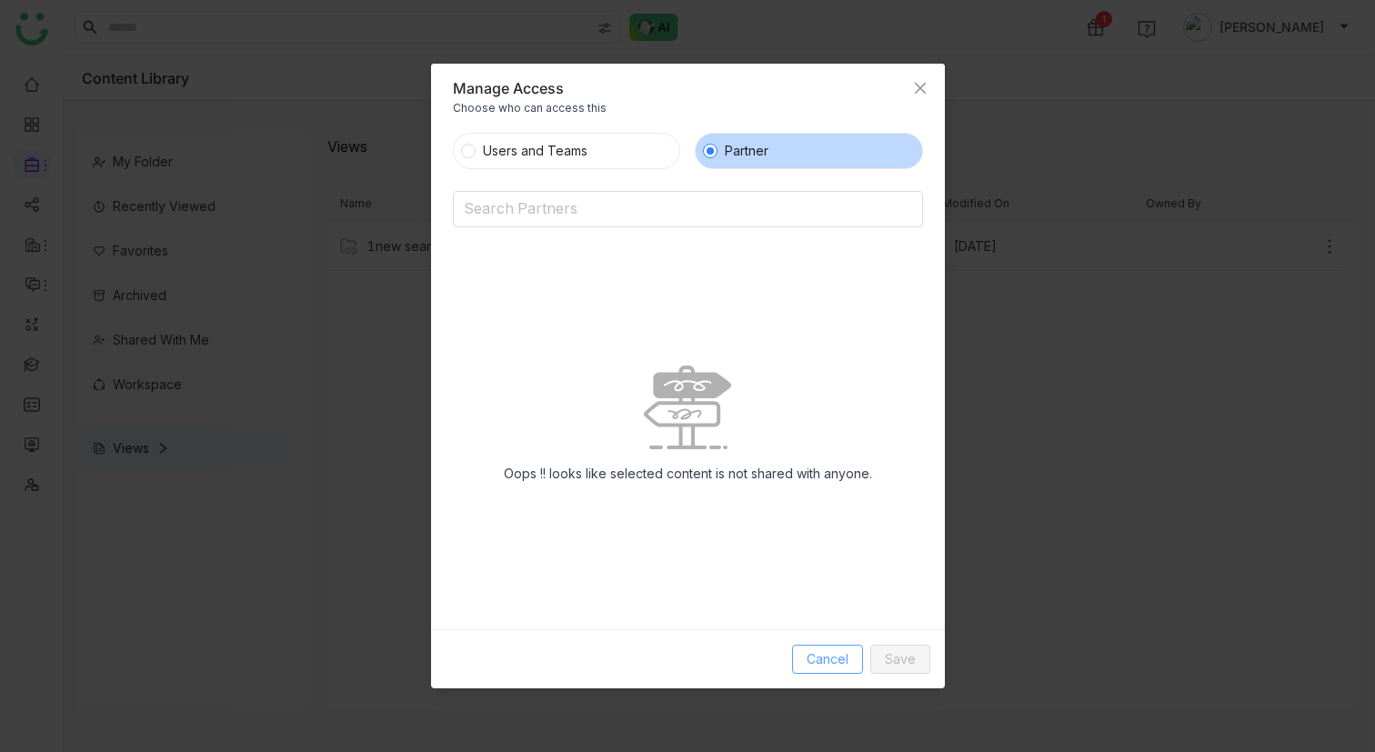
click at [809, 662] on span "Cancel" at bounding box center [828, 659] width 42 height 20
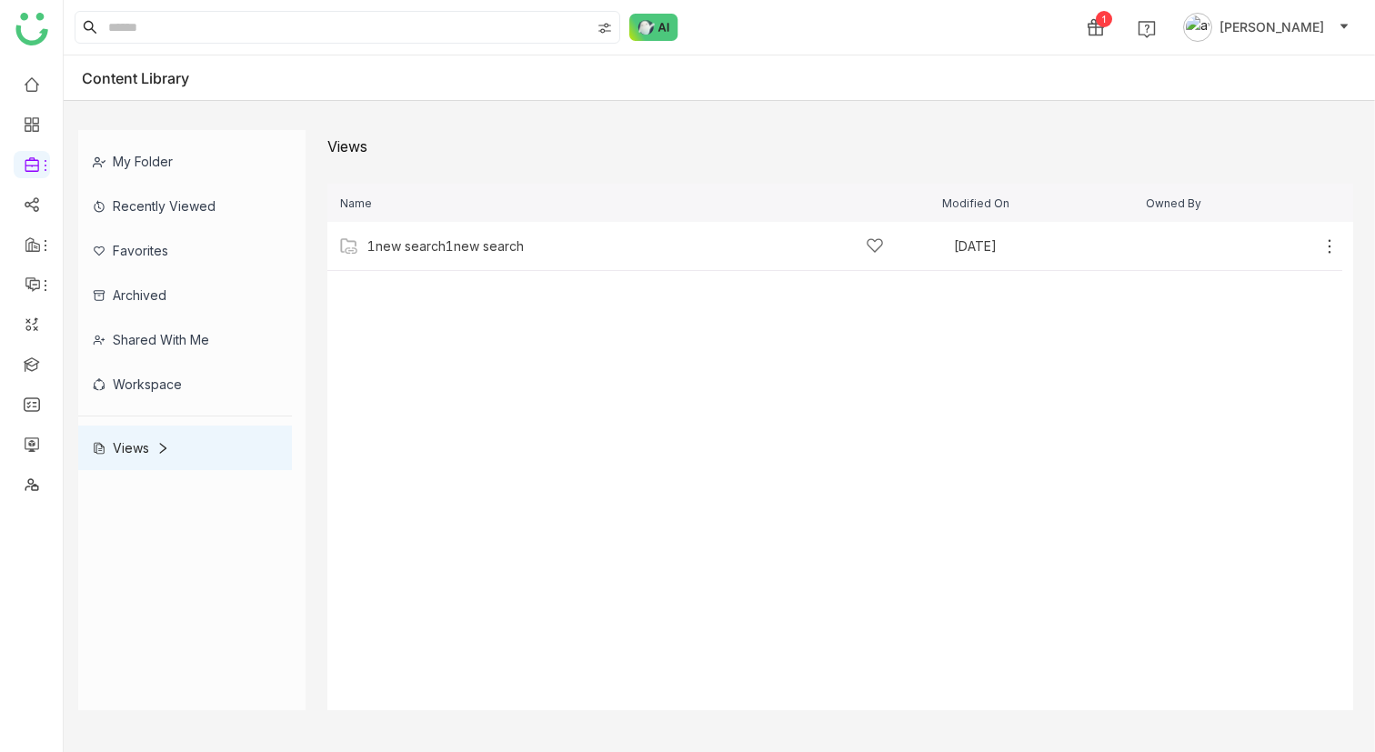
click at [1229, 32] on span "azharuddin khan" at bounding box center [1271, 27] width 105 height 20
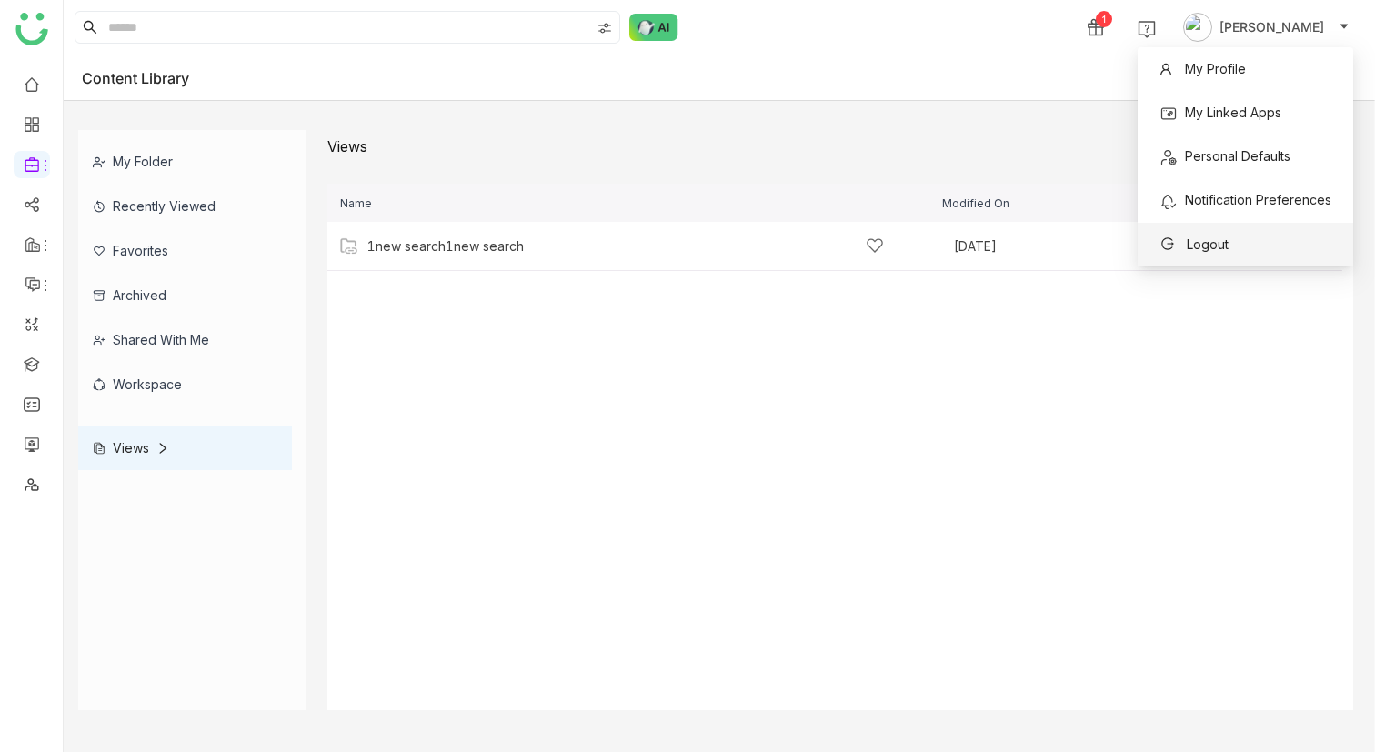
click at [1187, 241] on span "Logout" at bounding box center [1208, 243] width 42 height 15
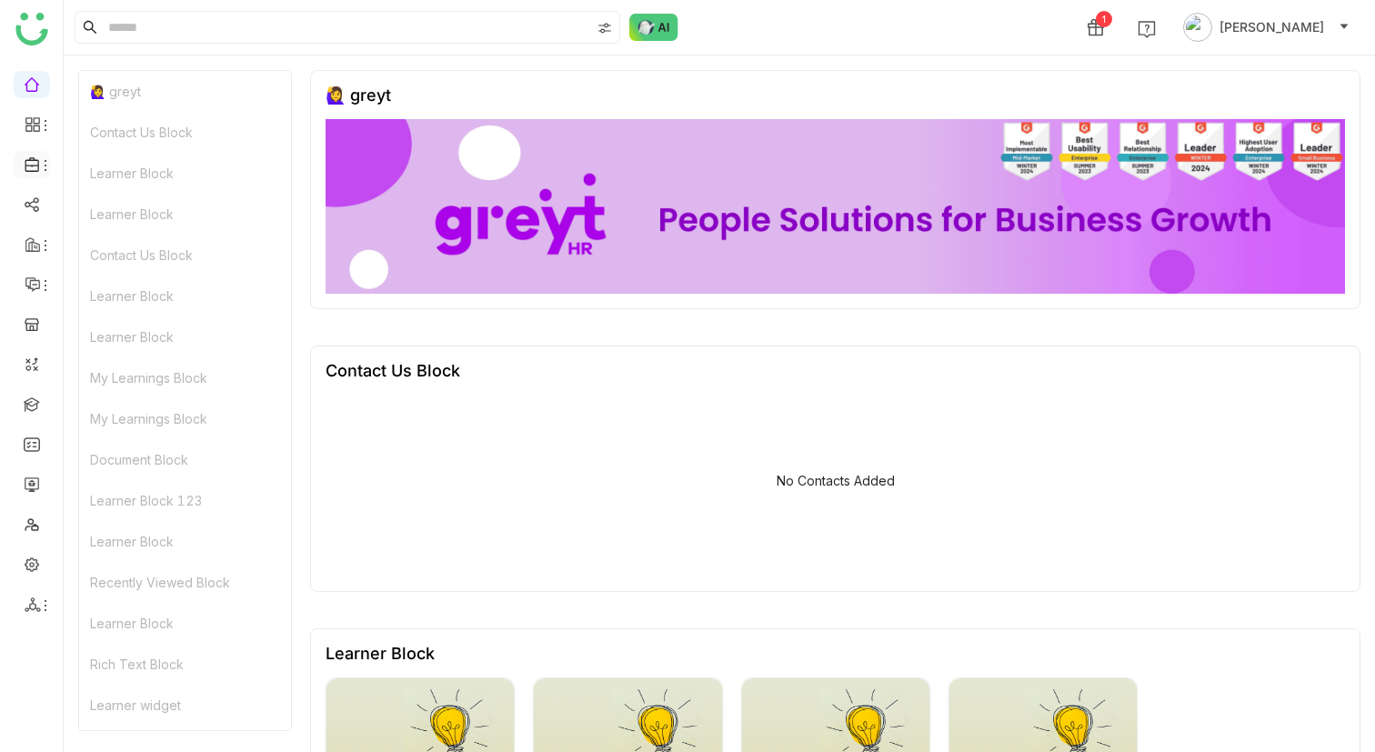
click at [35, 156] on li at bounding box center [32, 164] width 36 height 27
click at [35, 163] on icon at bounding box center [33, 164] width 16 height 16
